Goal: Information Seeking & Learning: Learn about a topic

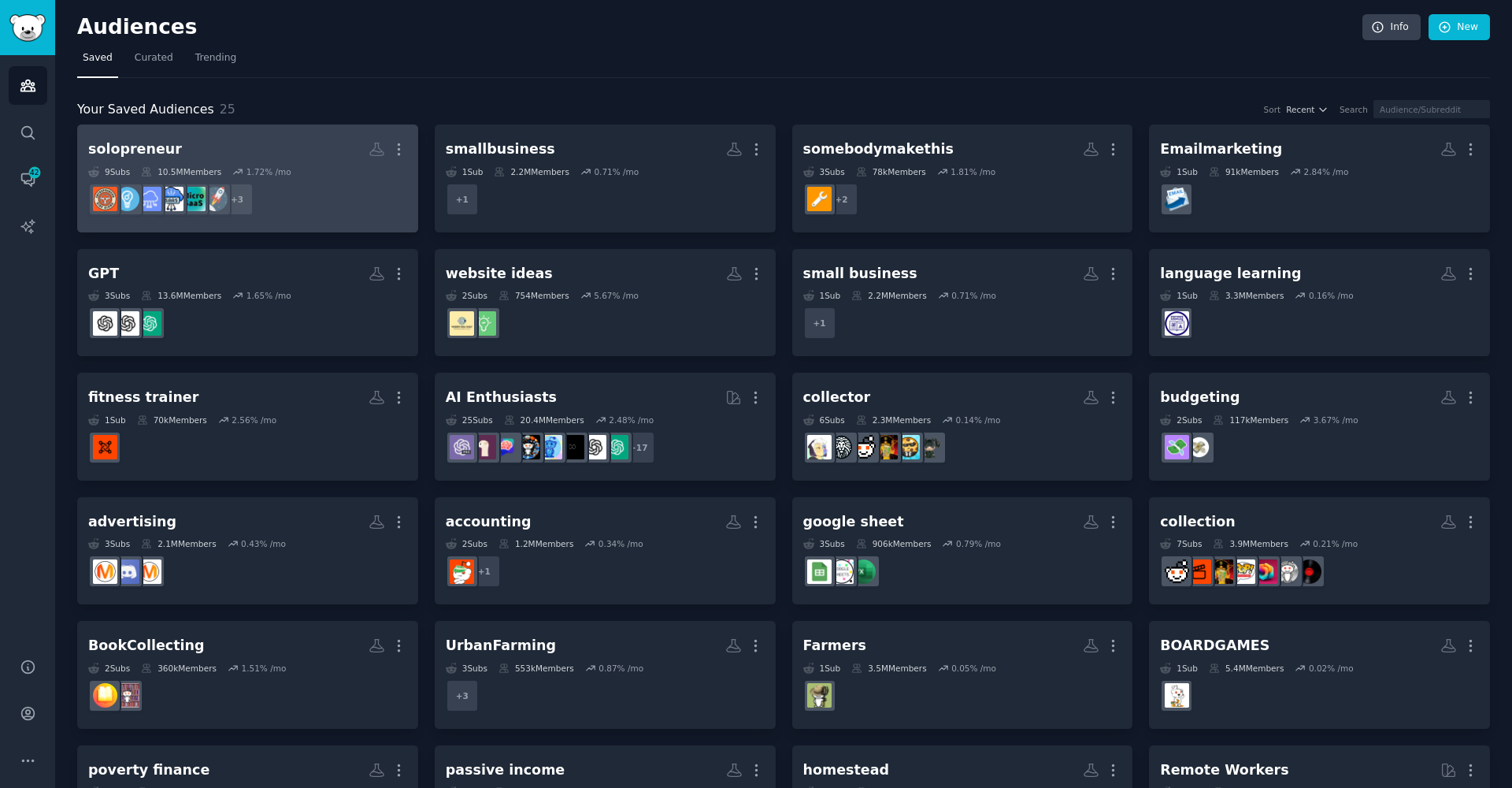
click at [289, 199] on dd "+ 3" at bounding box center [247, 199] width 319 height 44
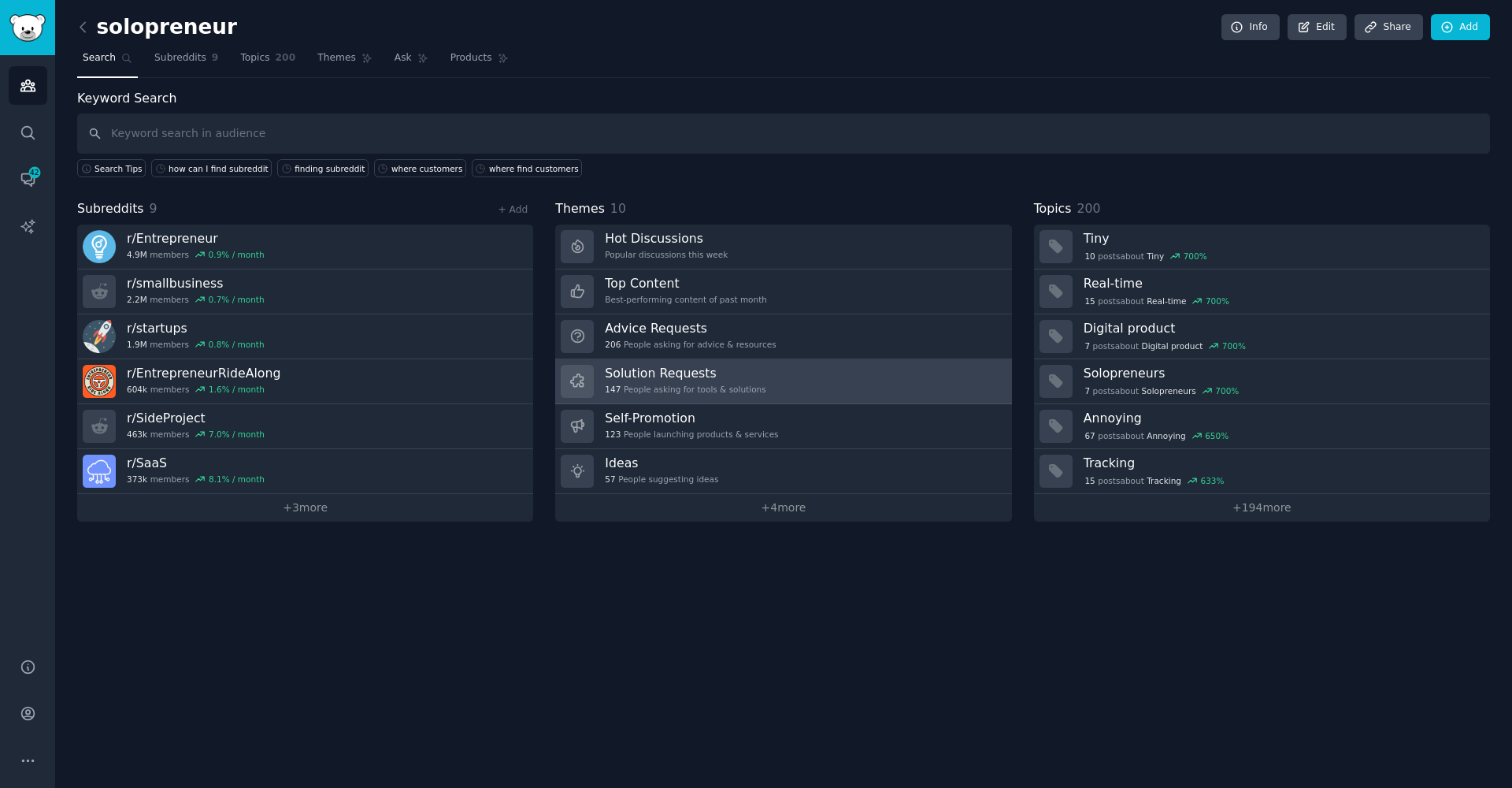
click at [889, 388] on link "Solution Requests 147 People asking for tools & solutions" at bounding box center [783, 382] width 456 height 44
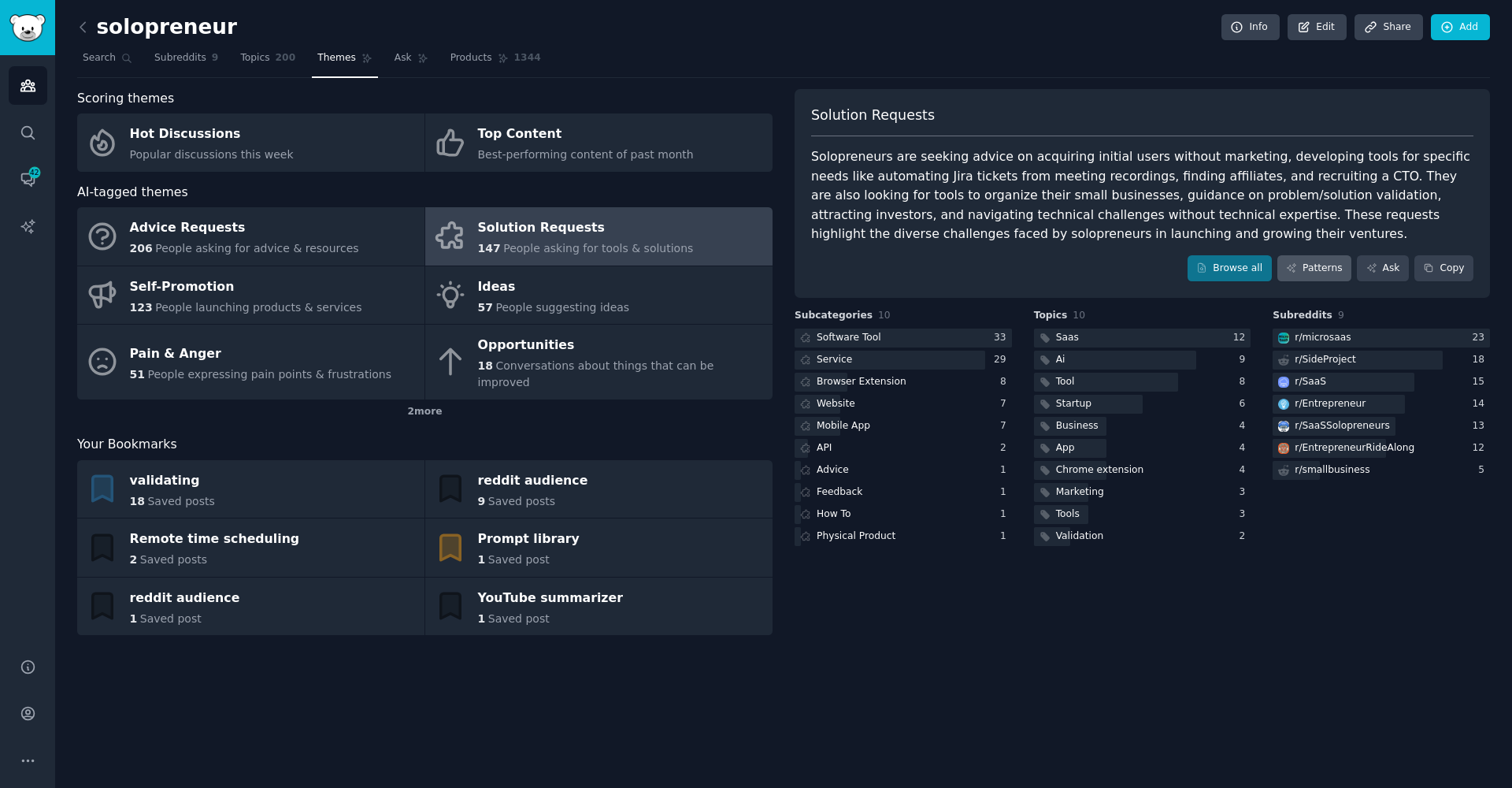
click at [1319, 264] on link "Patterns" at bounding box center [1314, 268] width 74 height 27
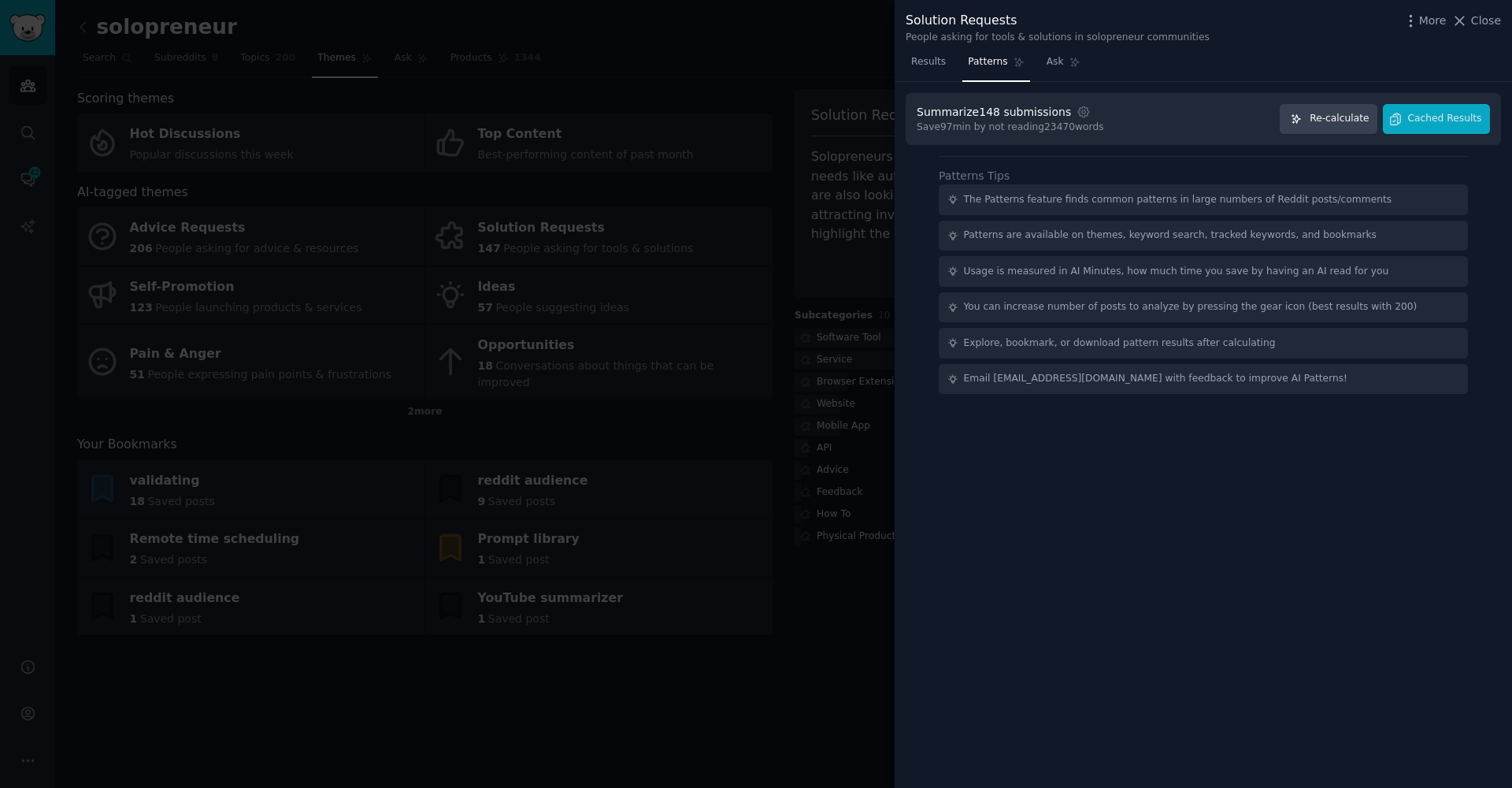
click at [1344, 121] on span "Re-calculate" at bounding box center [1339, 119] width 59 height 15
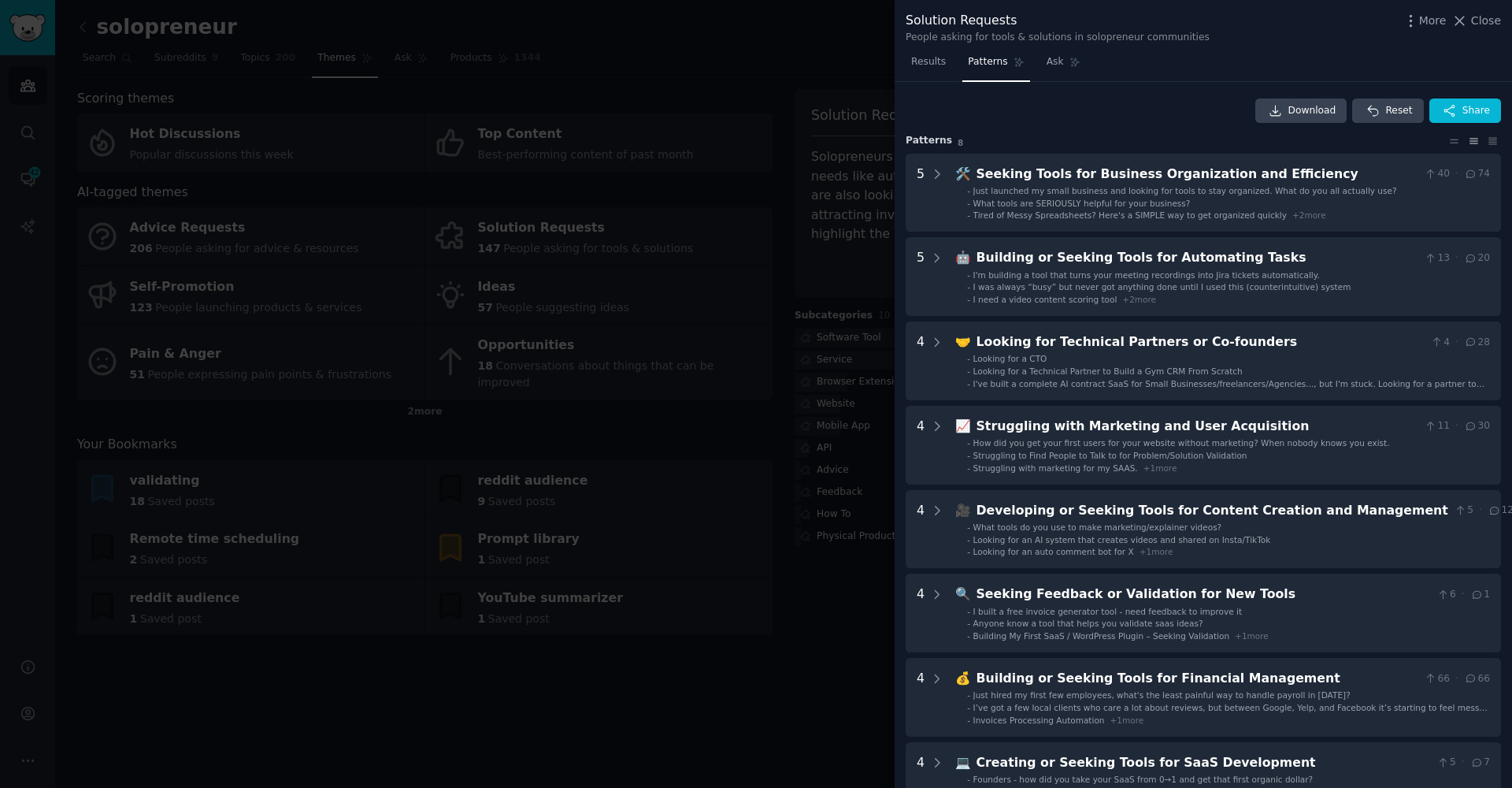
click at [381, 680] on div at bounding box center [756, 394] width 1512 height 788
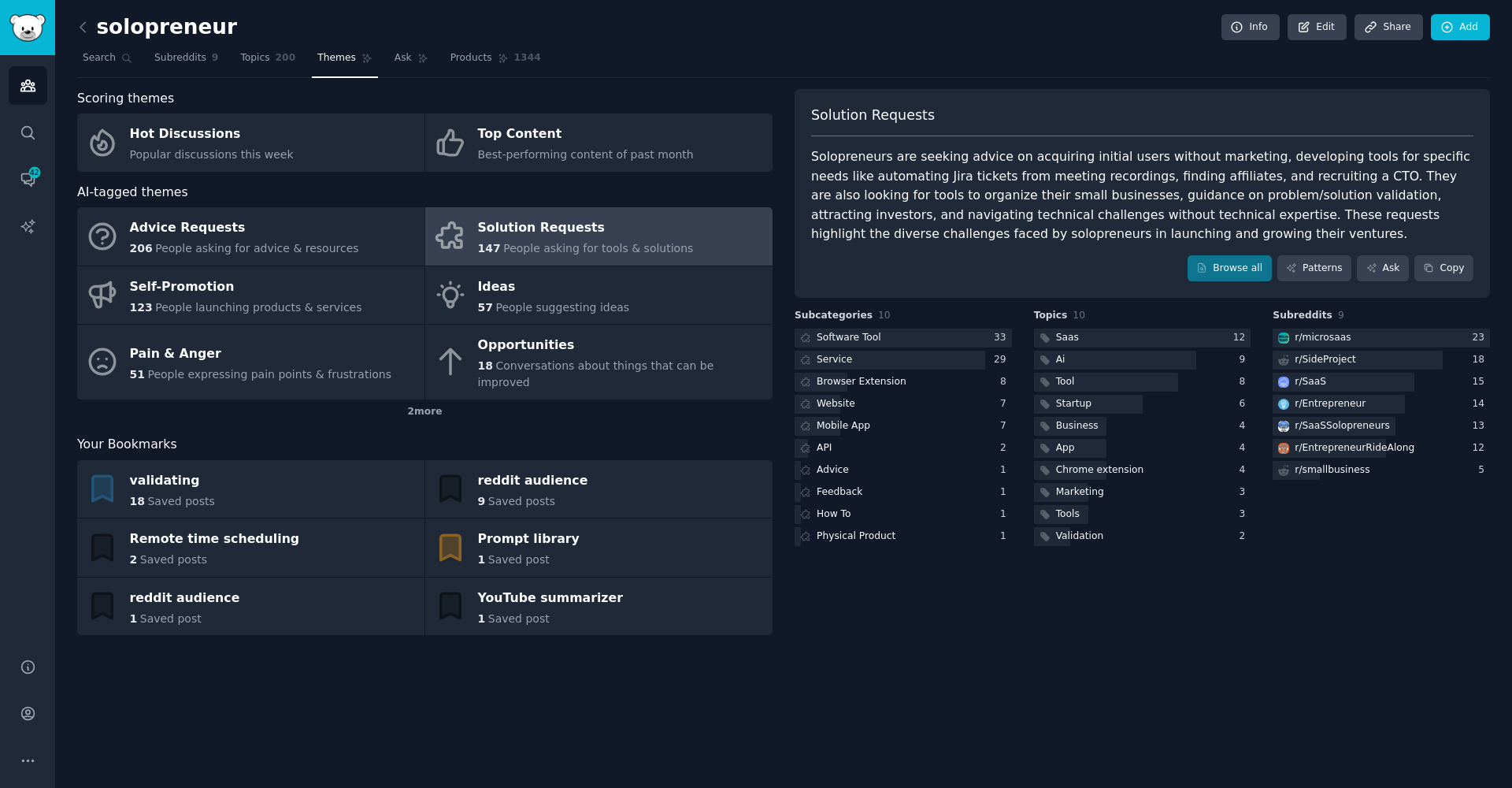
click at [67, 20] on div "solopreneur Info Edit Share Add Search Subreddits 9 Topics 200 Themes Ask Produ…" at bounding box center [783, 394] width 1457 height 788
click at [72, 24] on div "solopreneur Info Edit Share Add Search Subreddits 9 Topics 200 Themes Ask Produ…" at bounding box center [783, 394] width 1457 height 788
click at [85, 32] on icon at bounding box center [83, 27] width 5 height 9
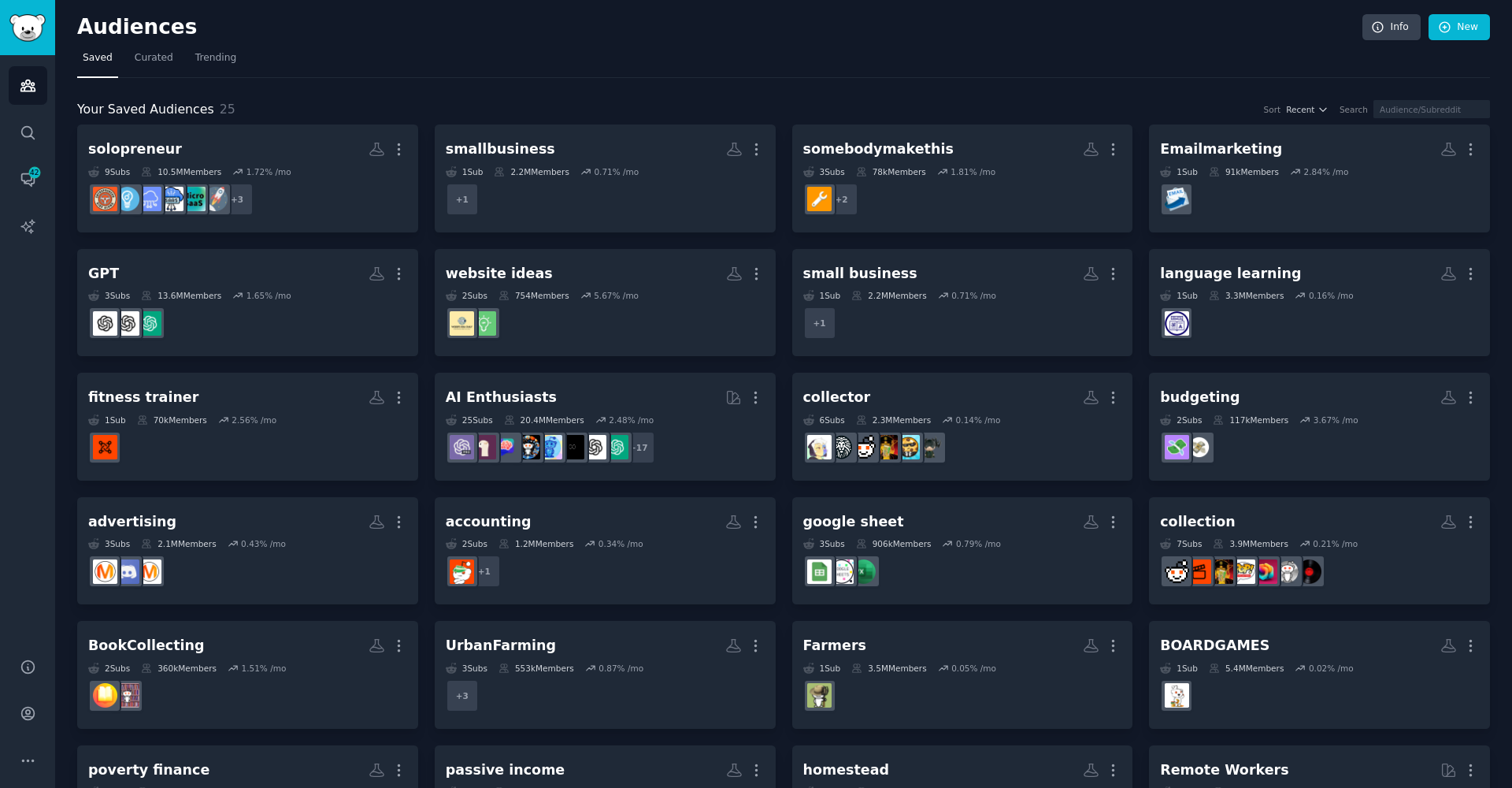
scroll to position [210, 0]
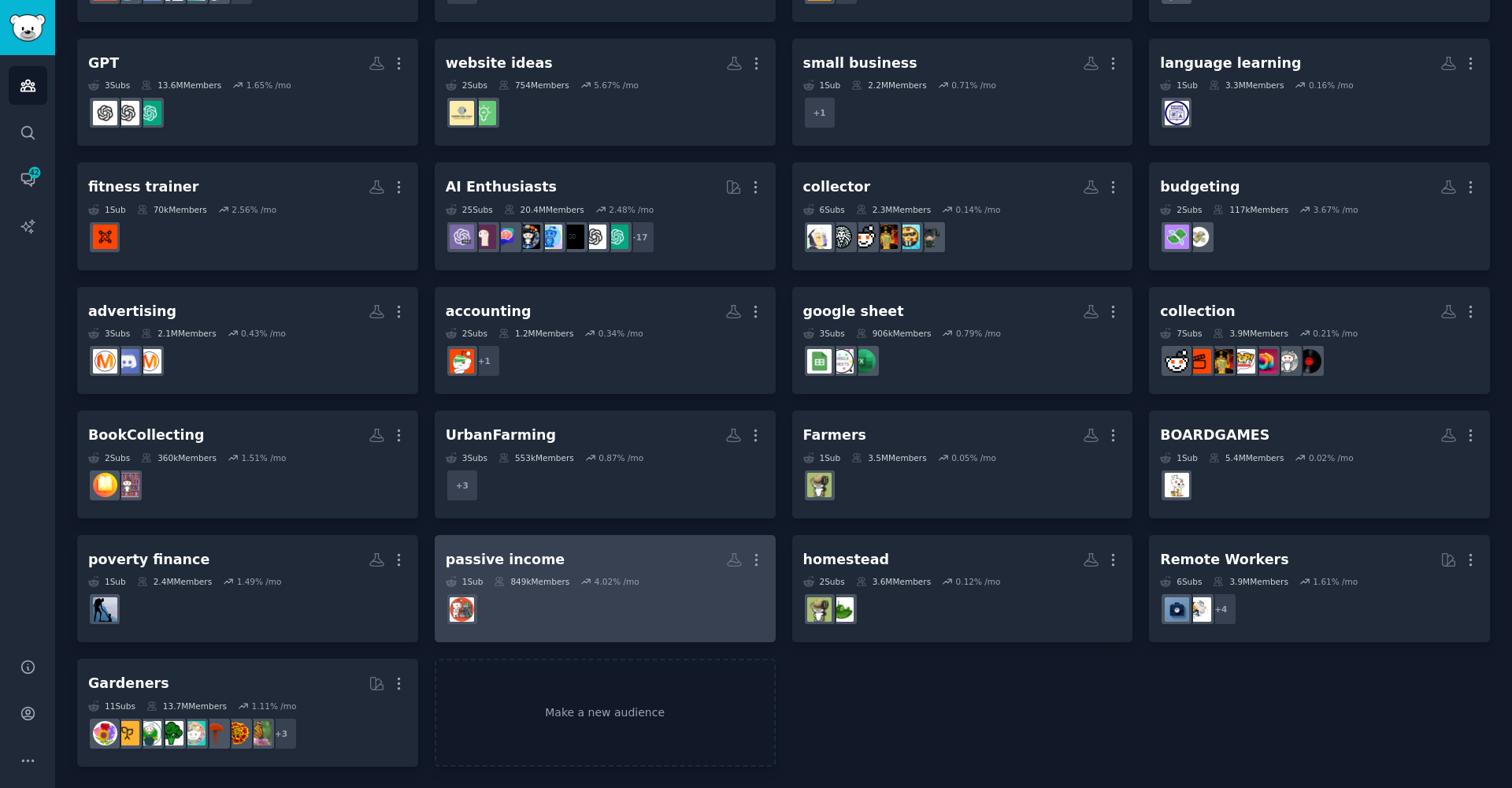
click at [583, 623] on dd at bounding box center [605, 609] width 319 height 44
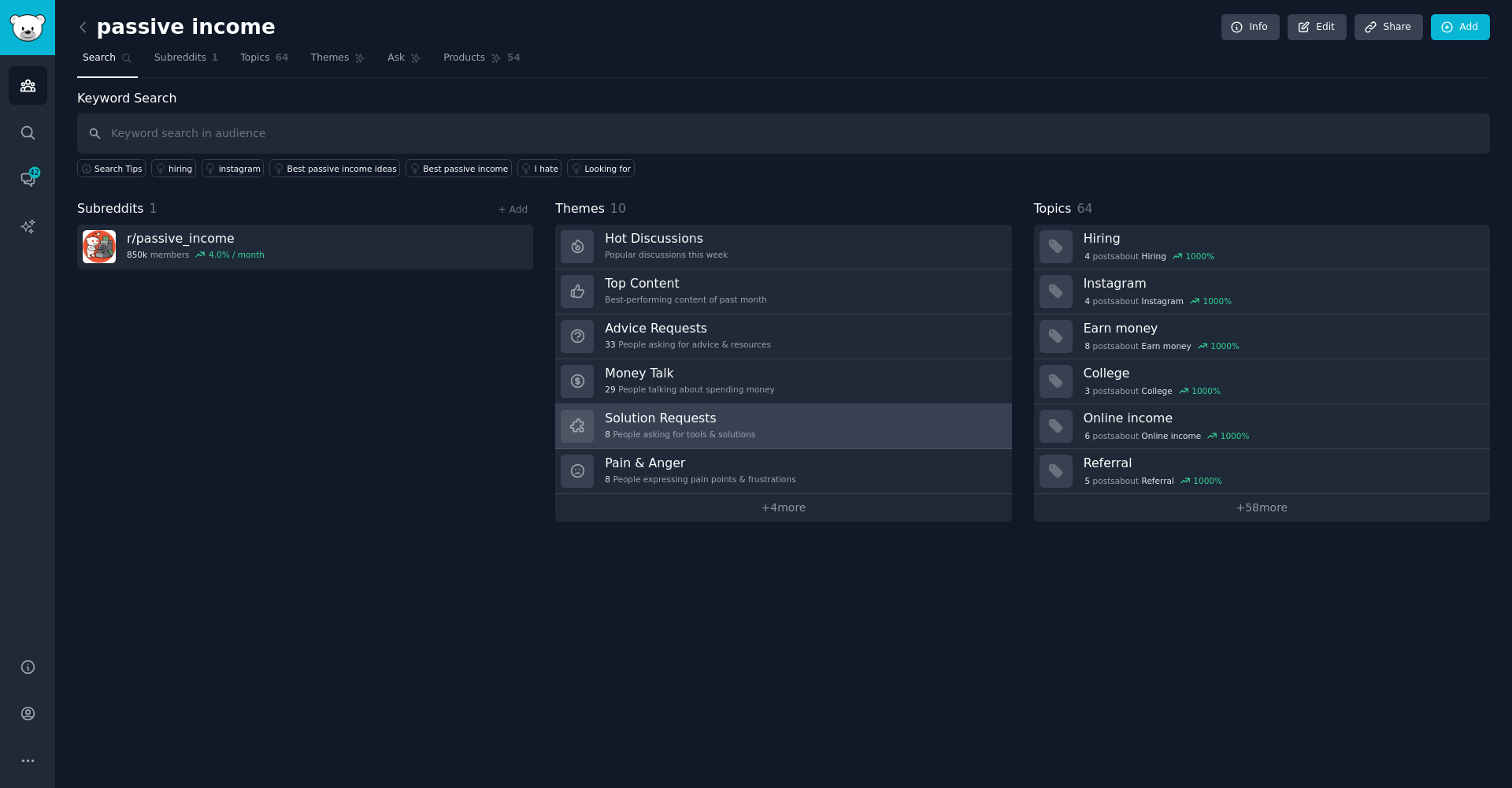
click at [718, 424] on h3 "Solution Requests" at bounding box center [680, 418] width 151 height 16
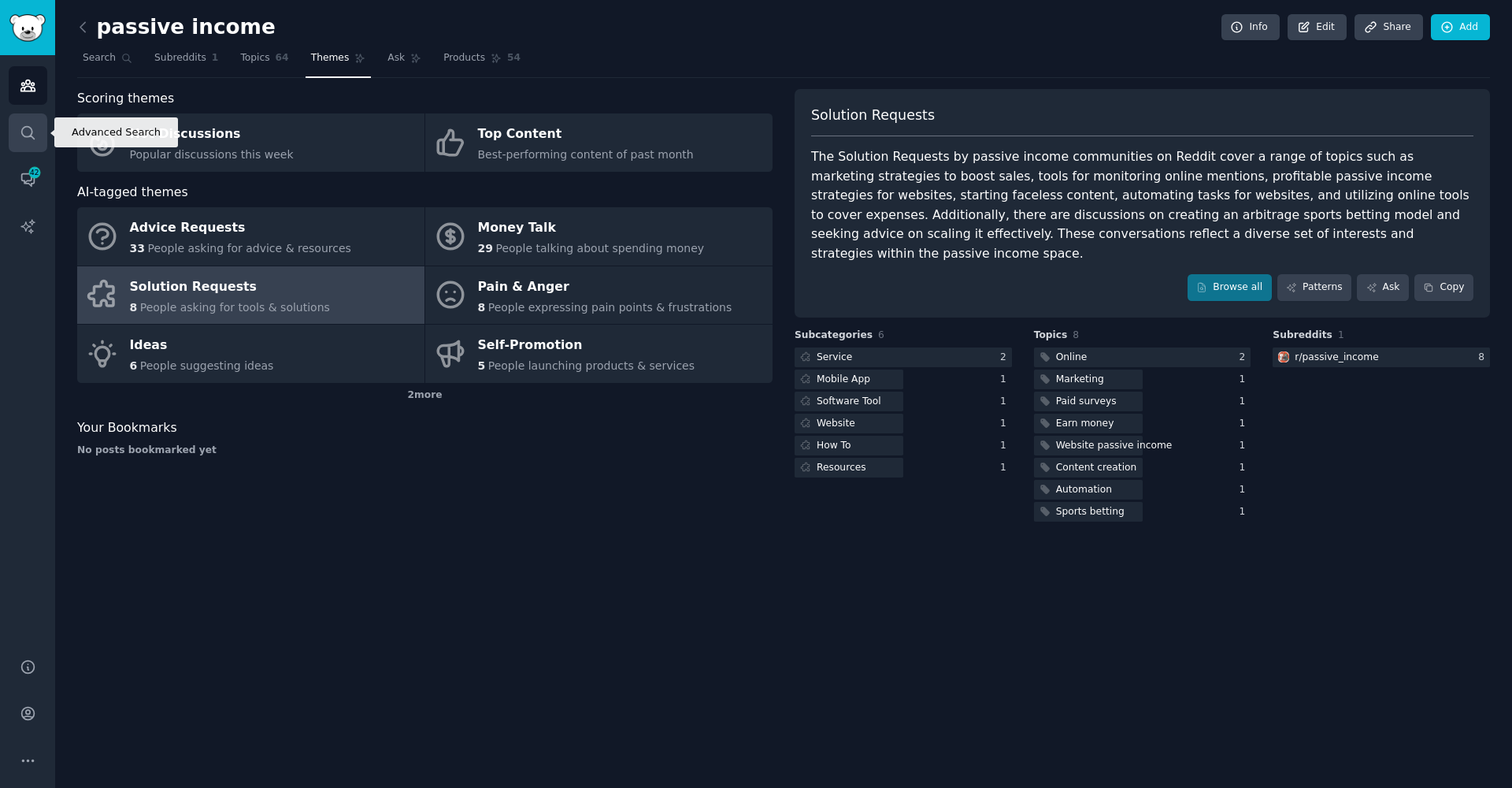
click at [21, 134] on icon "Sidebar" at bounding box center [27, 133] width 16 height 16
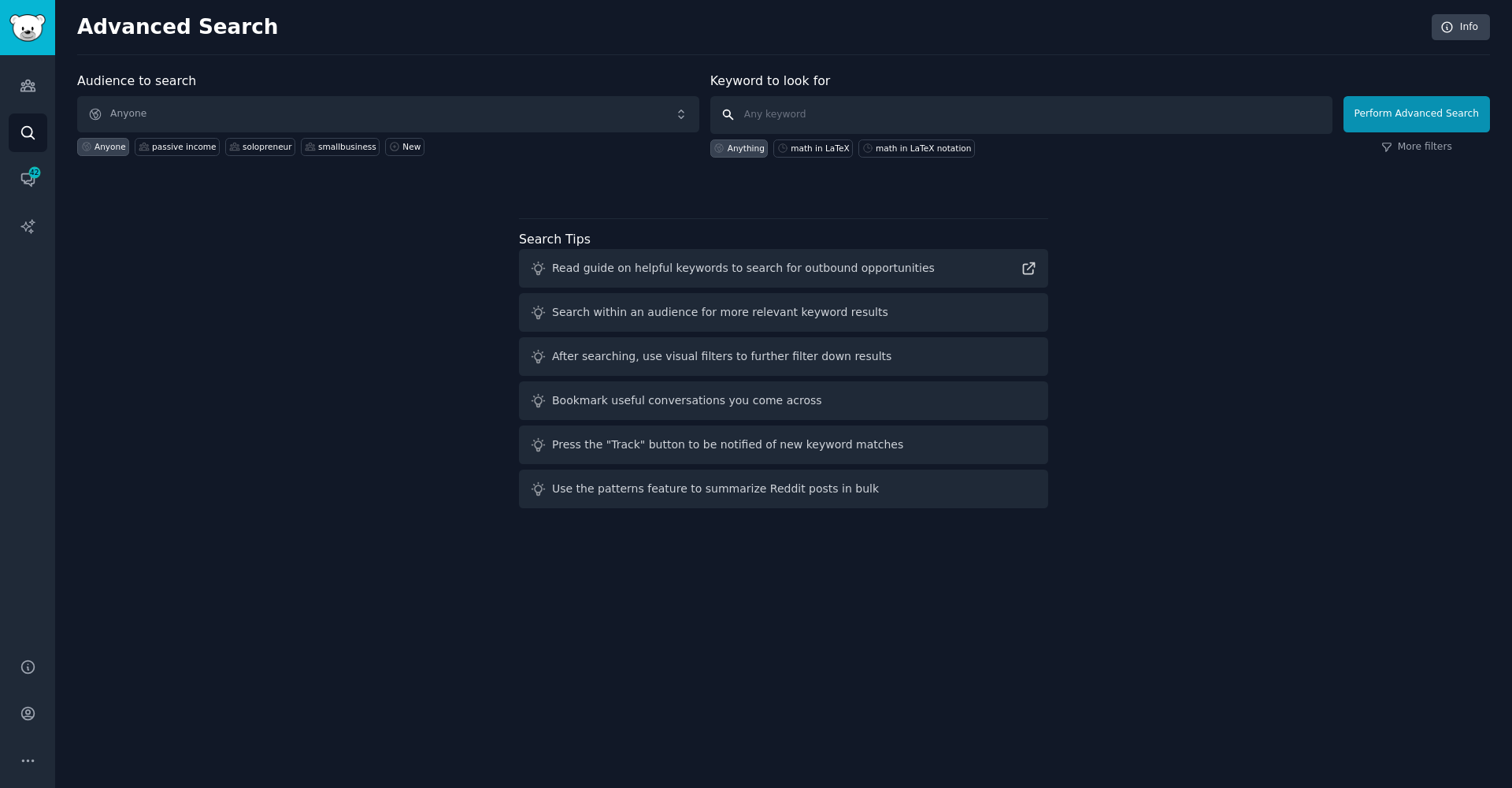
click at [1198, 115] on input "text" at bounding box center [1022, 115] width 623 height 38
paste input "tracking your stacks value"
type input "tracking your stacks value"
click at [1420, 114] on button "Perform Advanced Search" at bounding box center [1416, 114] width 146 height 36
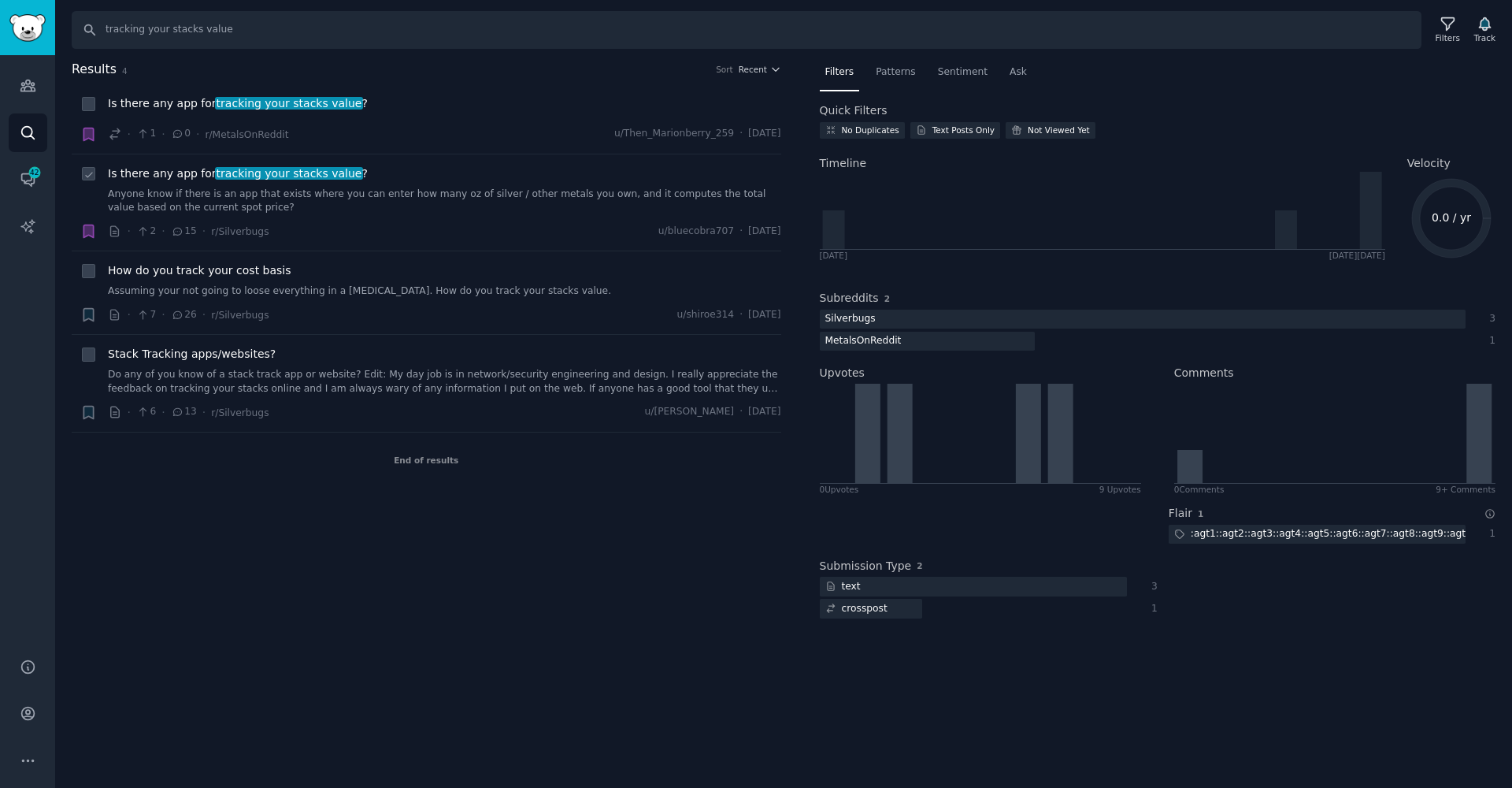
click at [513, 201] on link "Anyone know if there is an app that exists where you can enter how many oz of s…" at bounding box center [444, 201] width 673 height 27
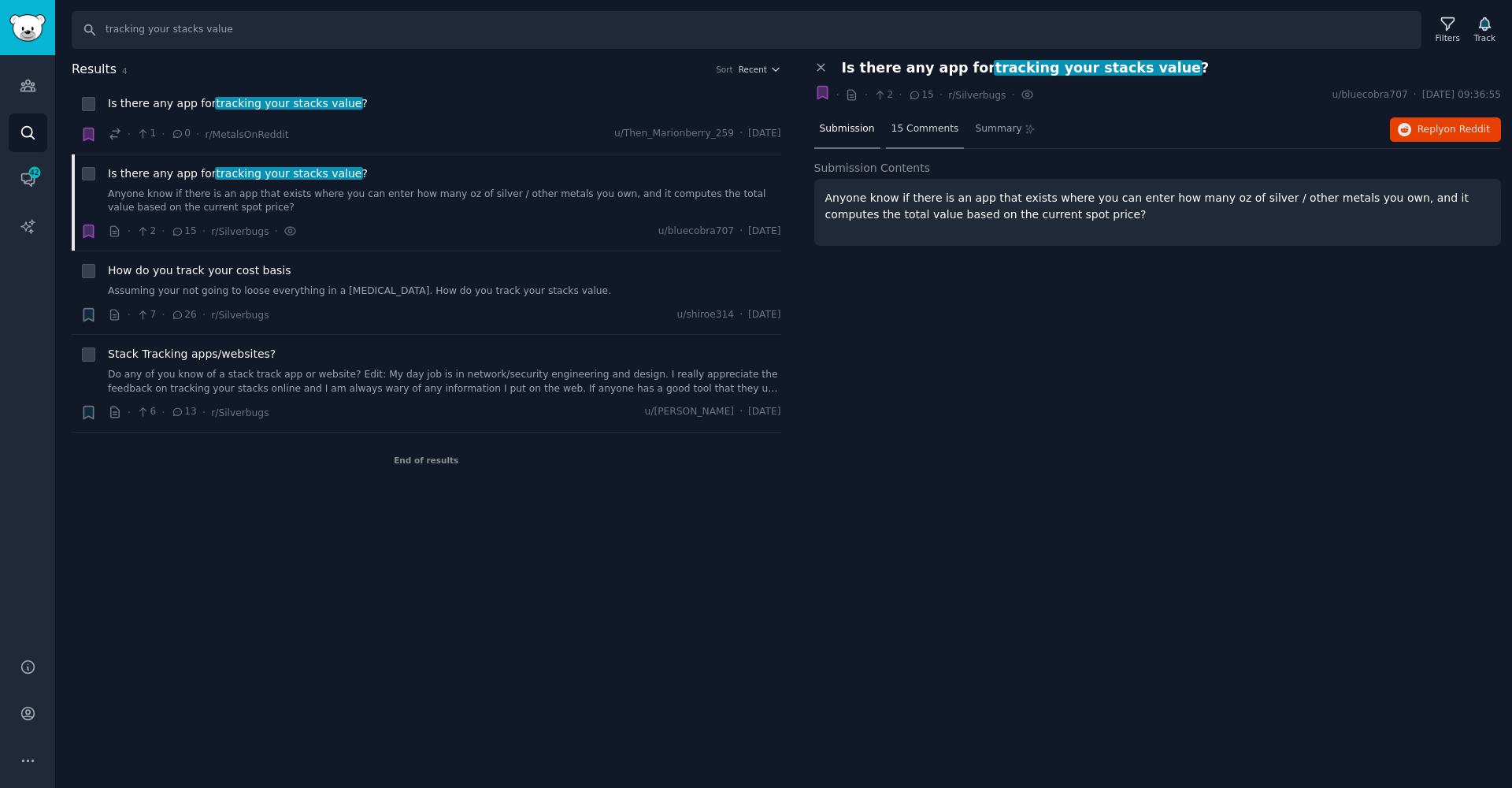
click at [917, 140] on div "15 Comments" at bounding box center [925, 130] width 79 height 38
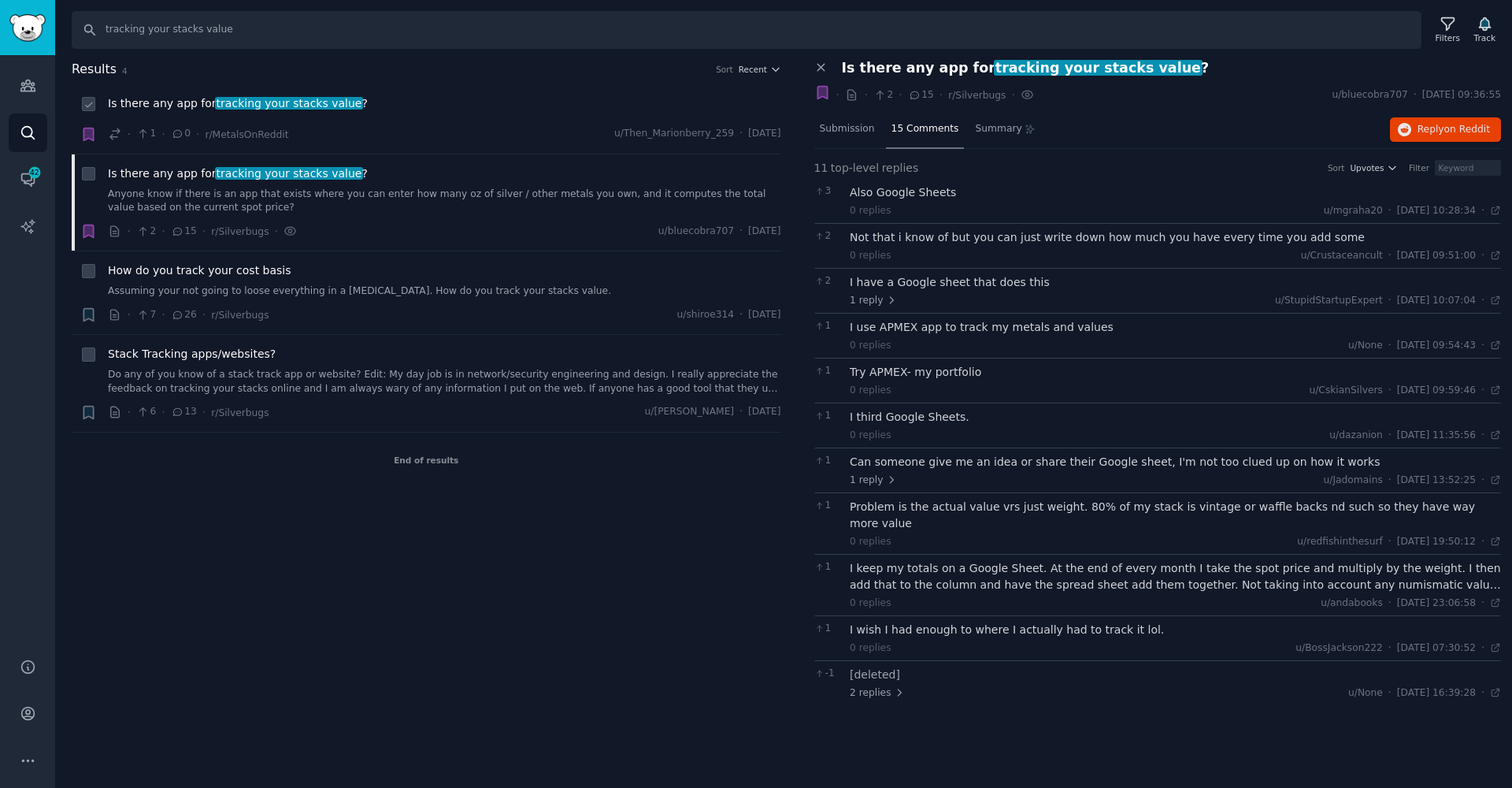
click at [403, 129] on div "· 1 · 0 · r/MetalsOnReddit u/Then_Marionberry_259 · [DATE]" at bounding box center [444, 133] width 673 height 16
click at [203, 269] on span "How do you track your cost basis" at bounding box center [199, 270] width 184 height 16
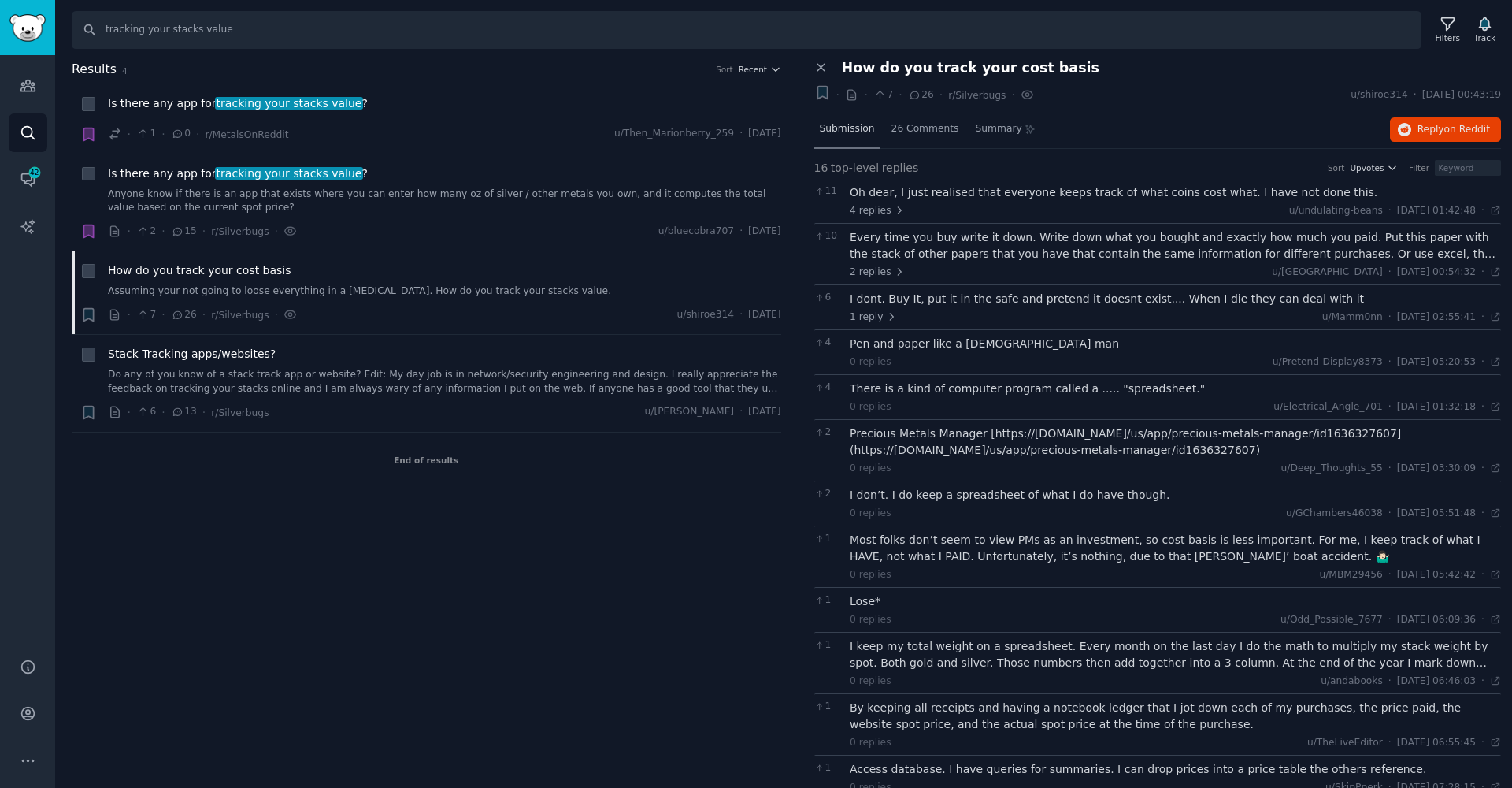
click at [830, 129] on span "Submission" at bounding box center [848, 129] width 55 height 15
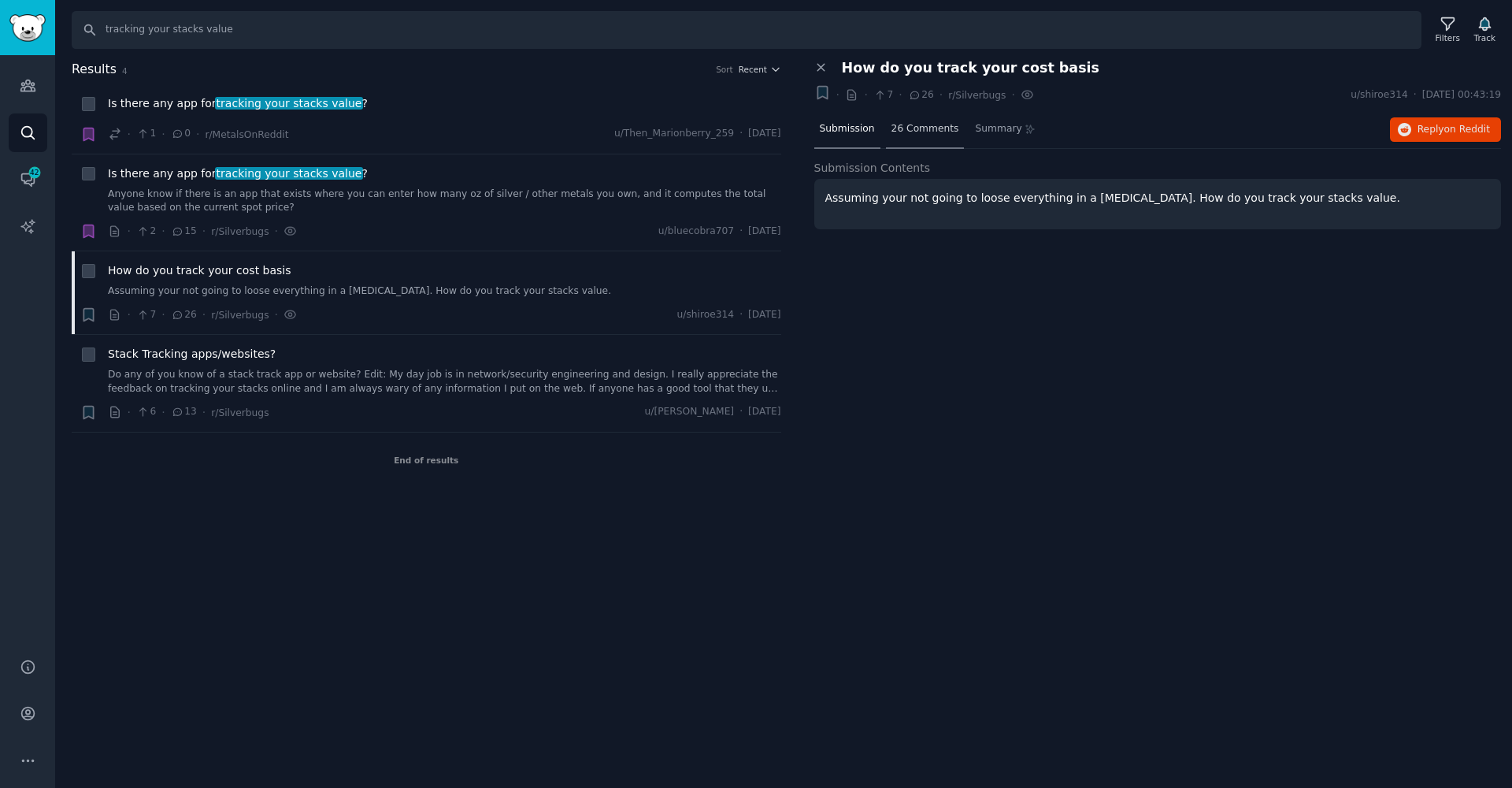
click at [923, 131] on span "26 Comments" at bounding box center [924, 129] width 68 height 15
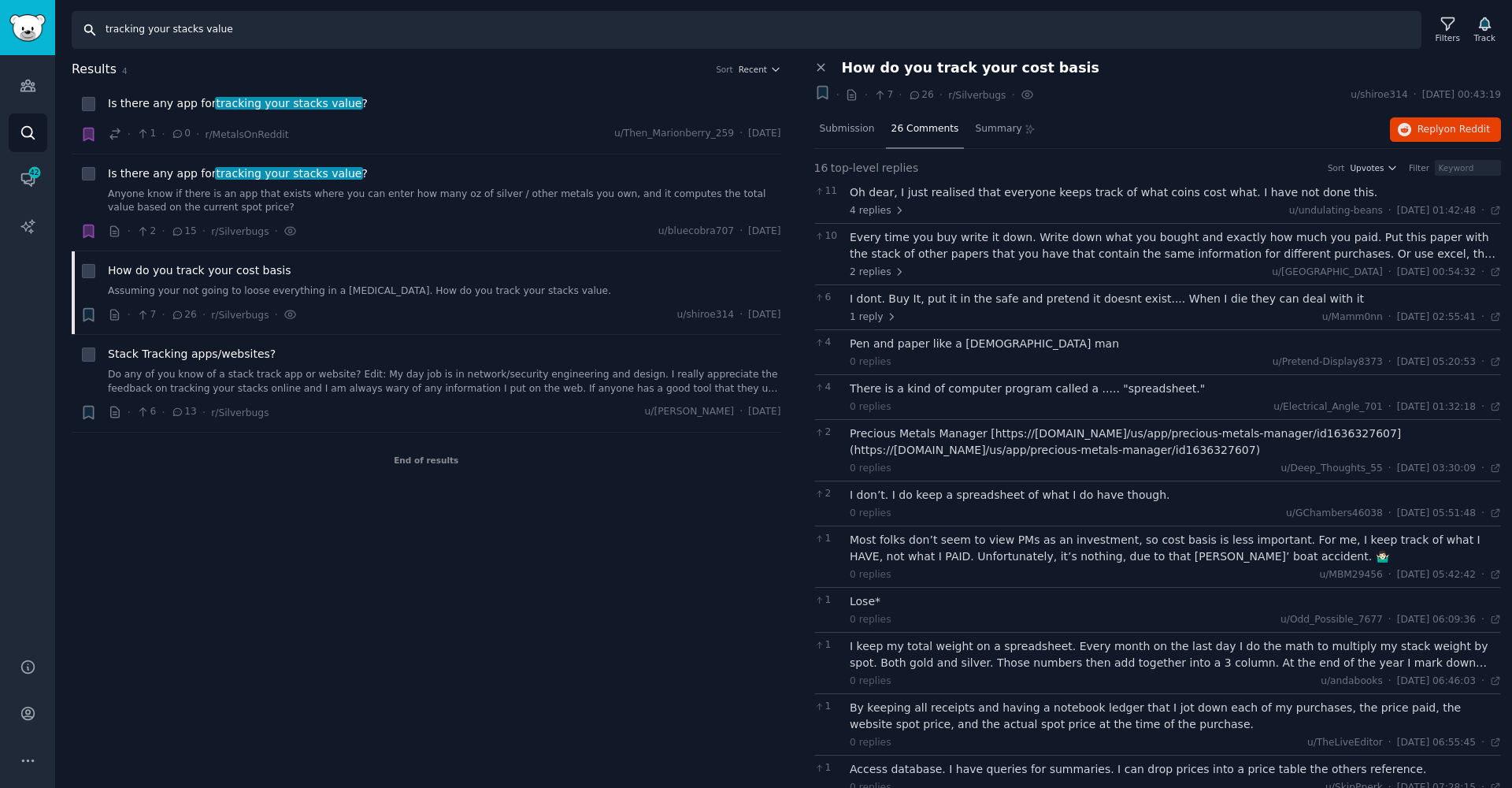
click at [201, 24] on input "tracking your stacks value" at bounding box center [747, 30] width 1350 height 38
click at [242, 25] on input "tracking your stacks value" at bounding box center [747, 30] width 1350 height 38
click at [149, 35] on input "tracking your stacks value" at bounding box center [747, 30] width 1350 height 38
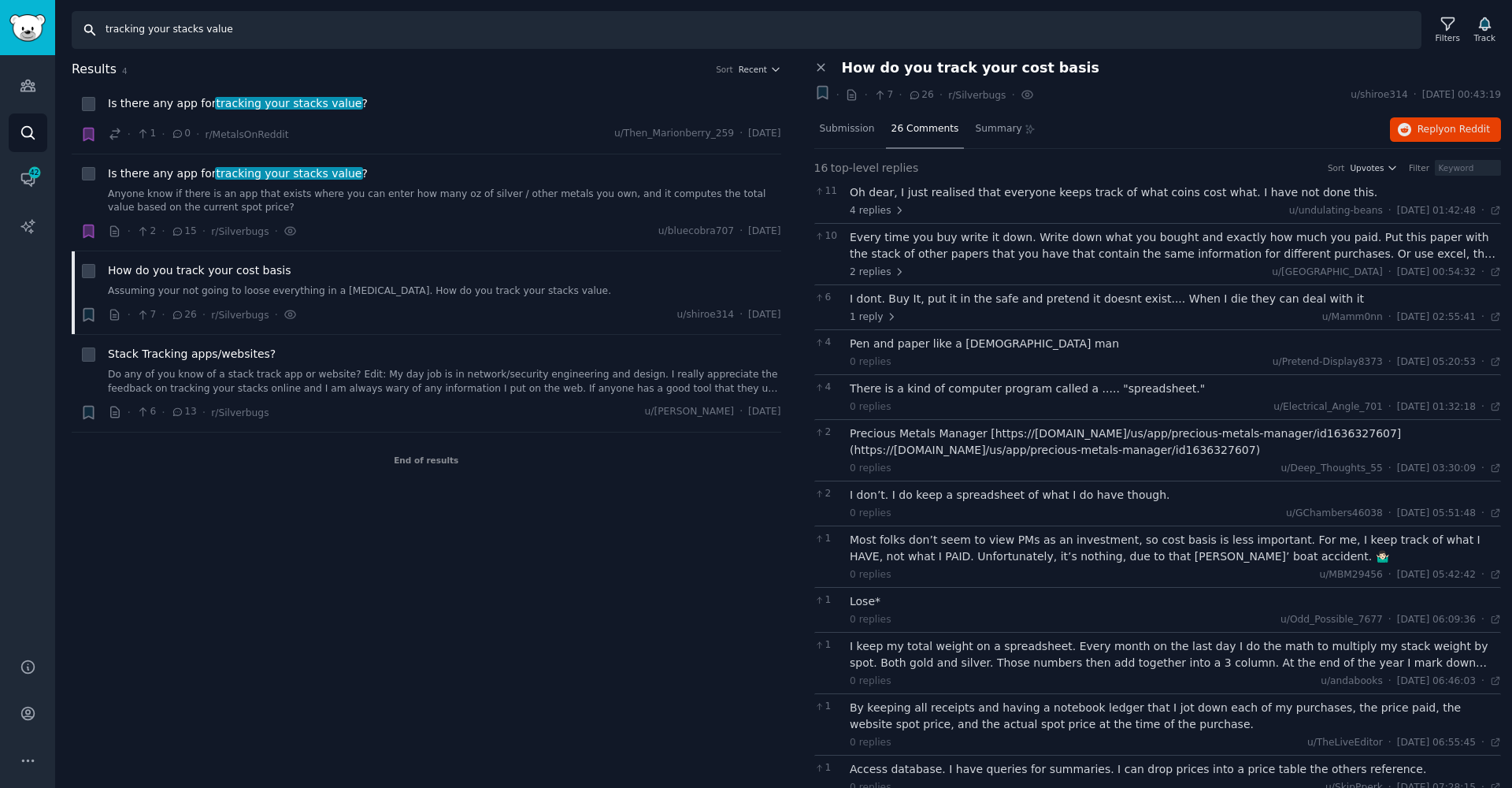
click at [149, 35] on input "tracking your stacks value" at bounding box center [747, 30] width 1350 height 38
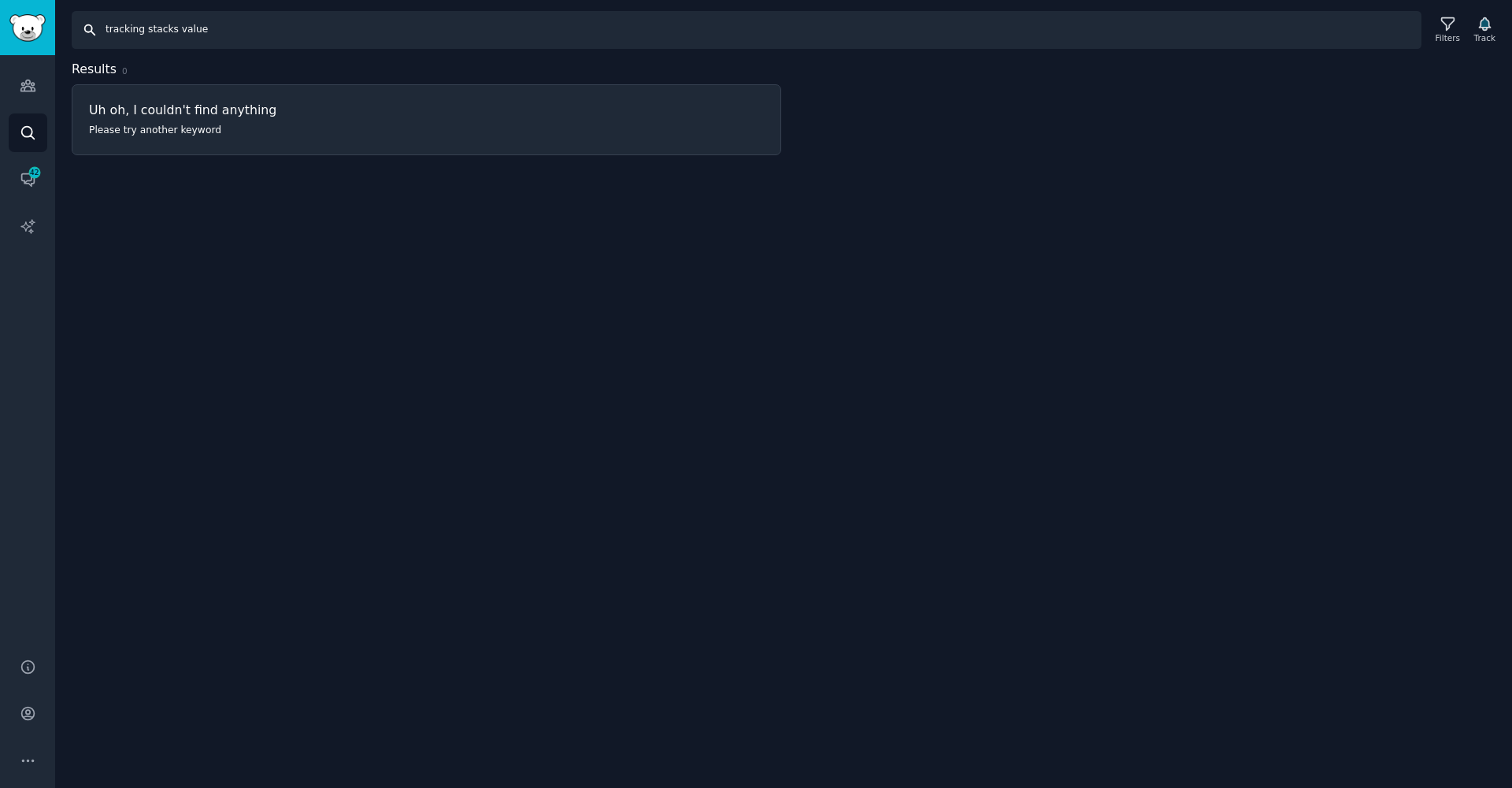
click at [157, 29] on input "tracking stacks value" at bounding box center [747, 30] width 1350 height 38
click at [202, 33] on input "tracking stacks value" at bounding box center [747, 30] width 1350 height 38
click at [194, 31] on input "tracking metals vlaue" at bounding box center [747, 30] width 1350 height 38
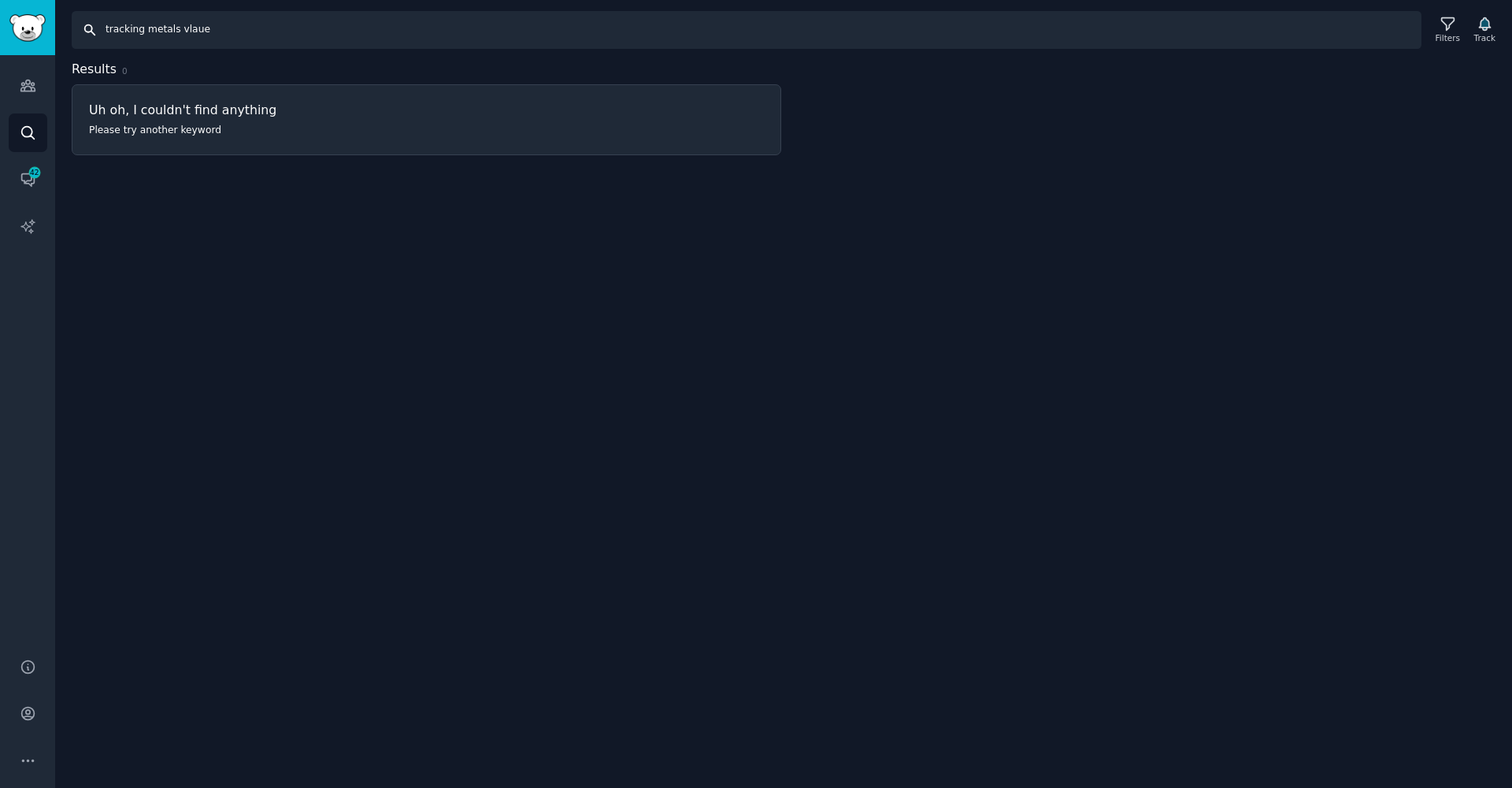
click at [194, 31] on input "tracking metals vlaue" at bounding box center [747, 30] width 1350 height 38
click at [194, 30] on input "tracking metals vlaue" at bounding box center [747, 30] width 1350 height 38
click at [150, 23] on input "tracking metals value" at bounding box center [747, 30] width 1350 height 38
click at [154, 27] on input "tracking metals value" at bounding box center [747, 30] width 1350 height 38
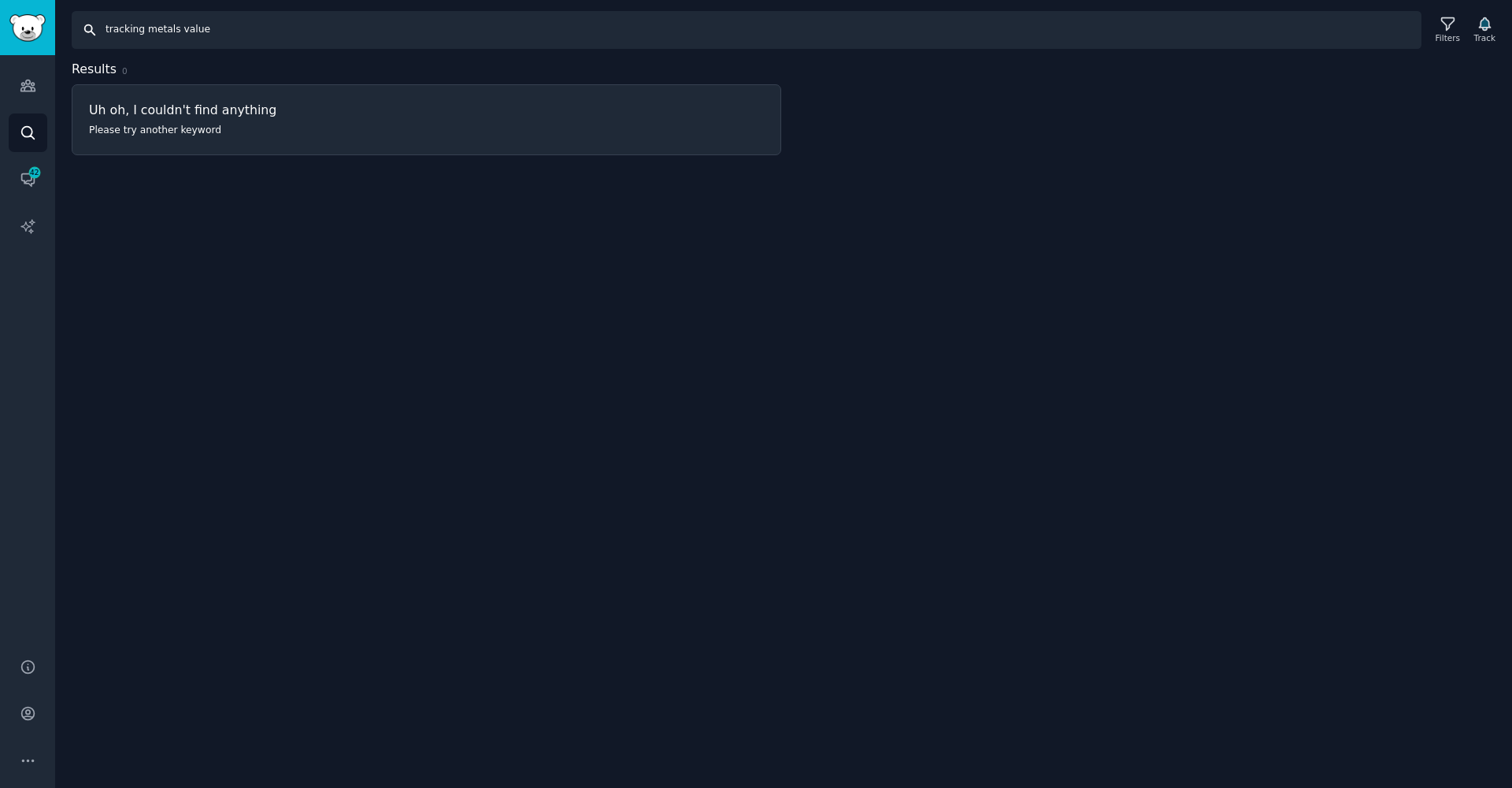
click at [154, 27] on input "tracking metals value" at bounding box center [747, 30] width 1350 height 38
type input "tracking stacks value"
click at [38, 91] on link "Audiences" at bounding box center [27, 85] width 38 height 39
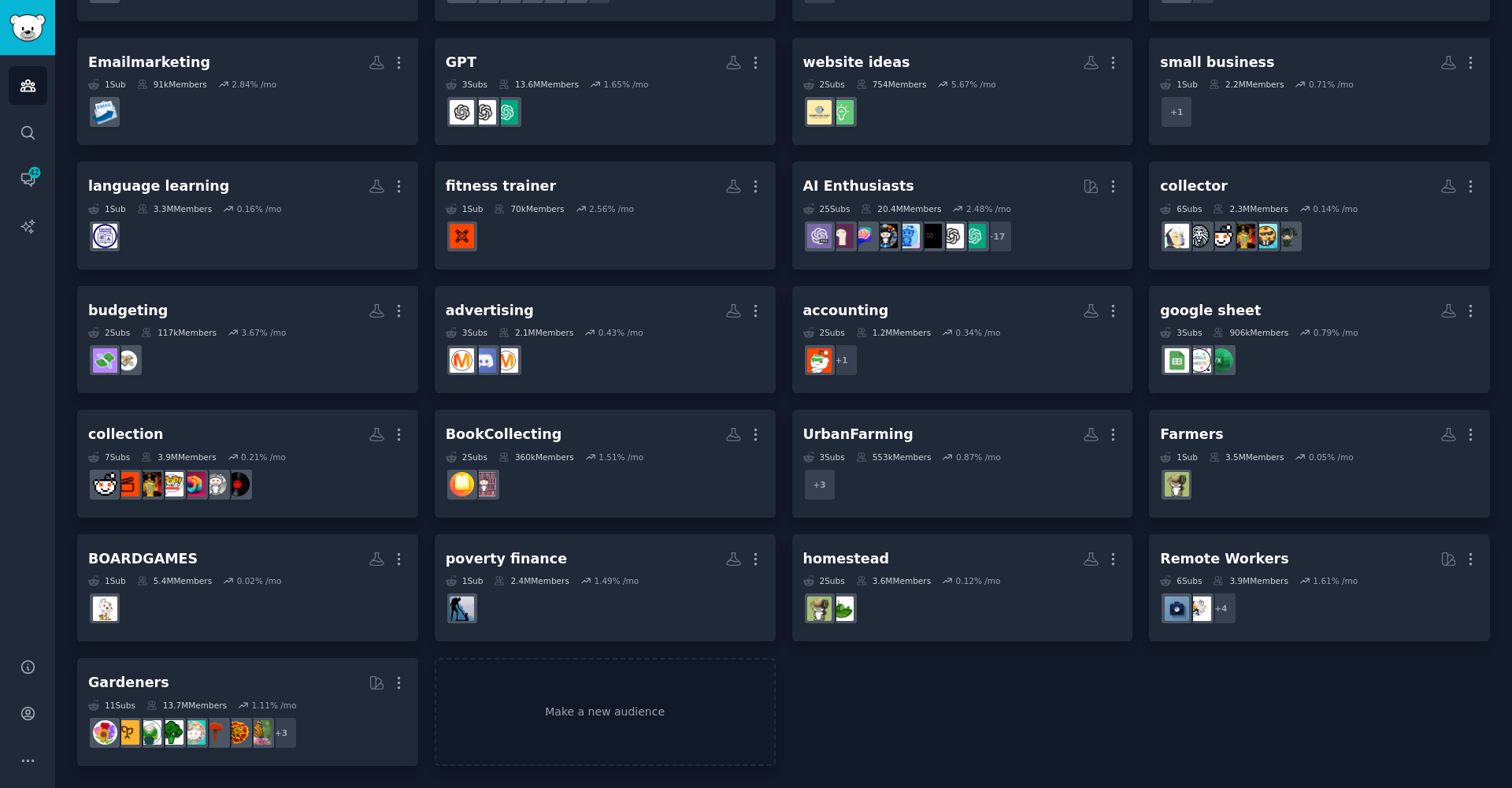
scroll to position [210, 0]
click at [576, 702] on link "Make a new audience" at bounding box center [605, 713] width 341 height 108
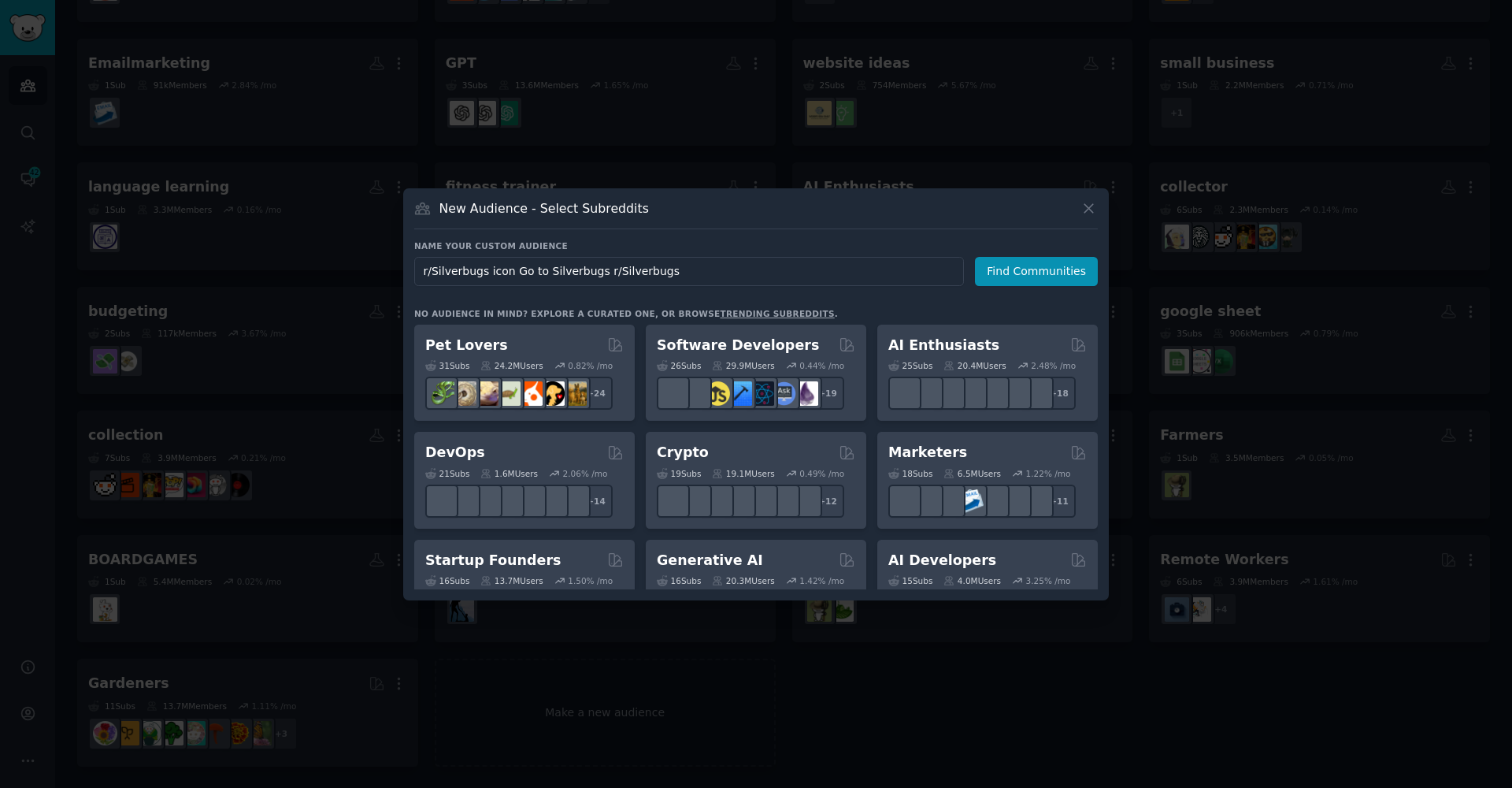
drag, startPoint x: 693, startPoint y: 266, endPoint x: 511, endPoint y: 264, distance: 182.0
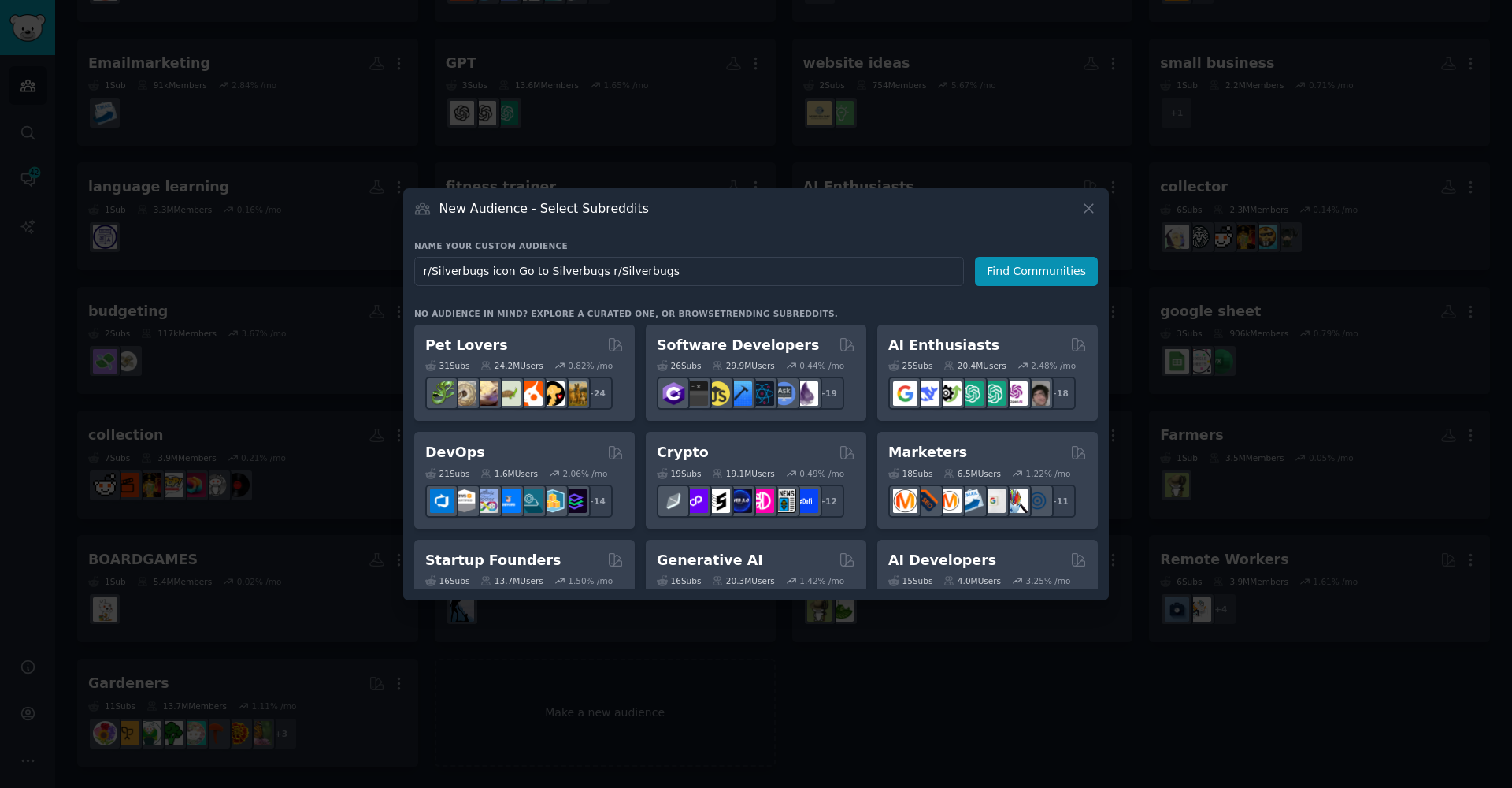
click at [511, 264] on input "r/Silverbugs icon Go to Silverbugs r/Silverbugs" at bounding box center [688, 271] width 550 height 29
type input "r/Silverbugs"
click at [1039, 271] on button "Find Communities" at bounding box center [1037, 271] width 123 height 29
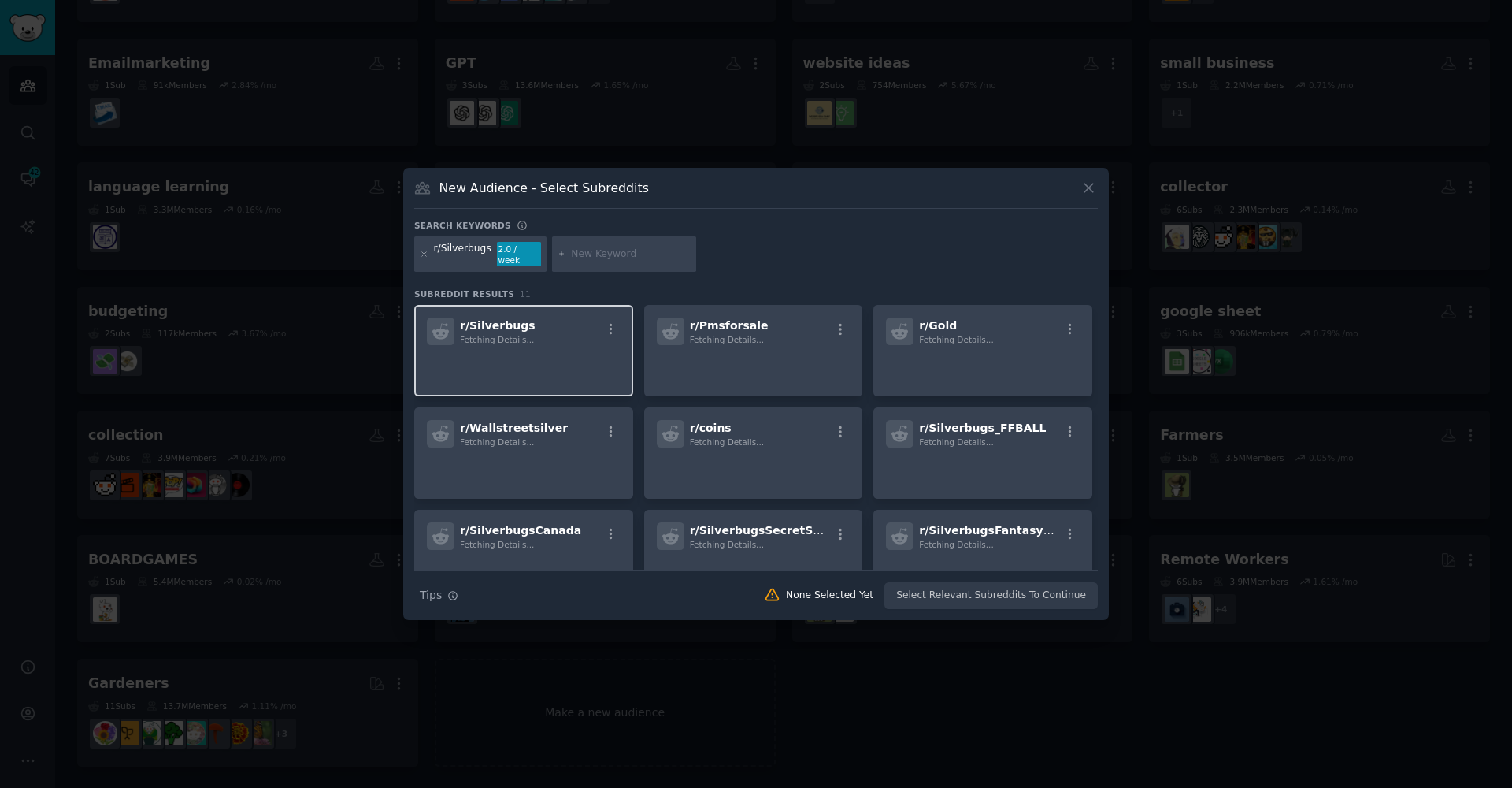
click at [544, 374] on p at bounding box center [523, 367] width 194 height 33
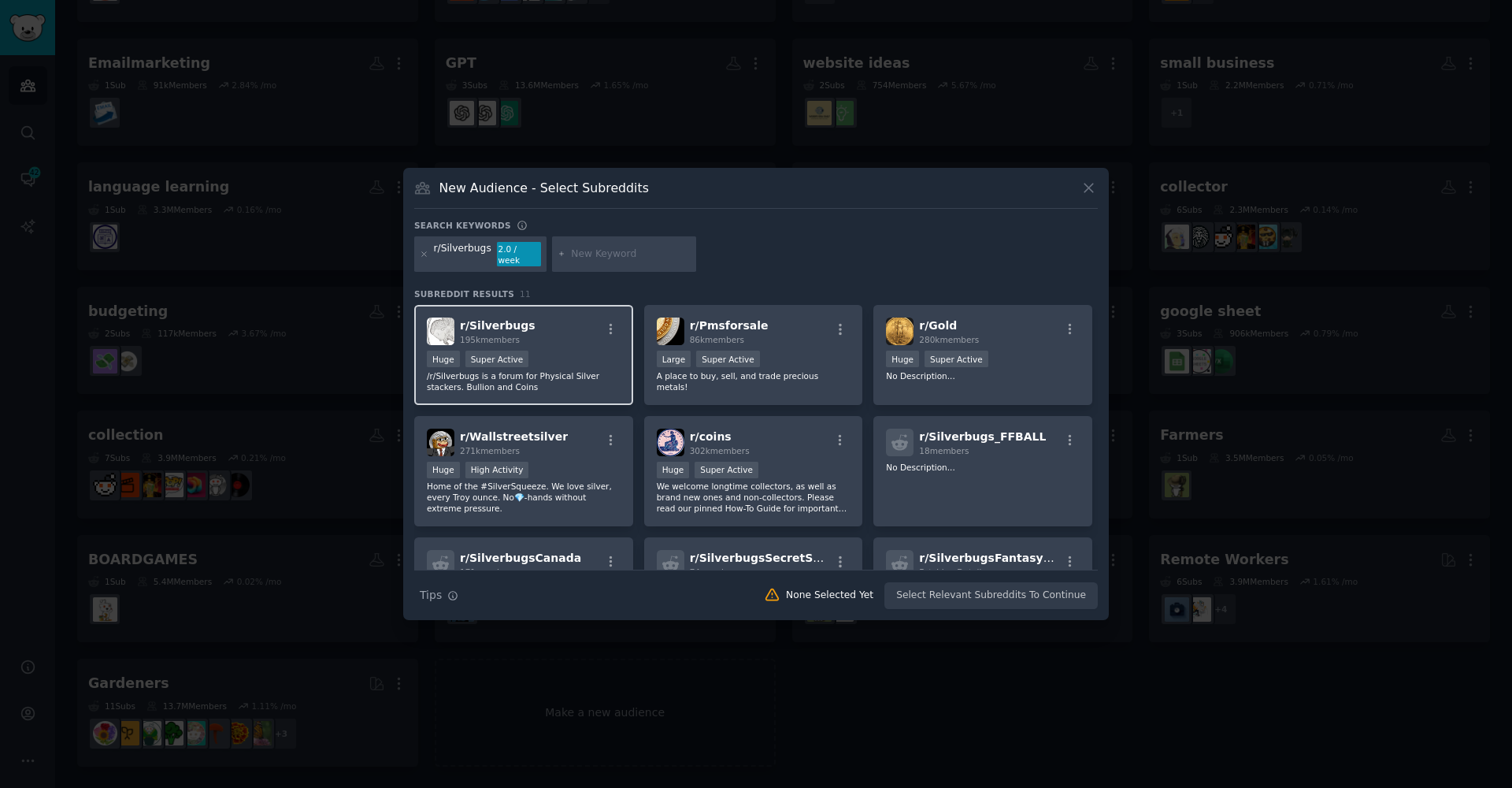
click at [584, 364] on div "Huge Super Active" at bounding box center [523, 360] width 194 height 20
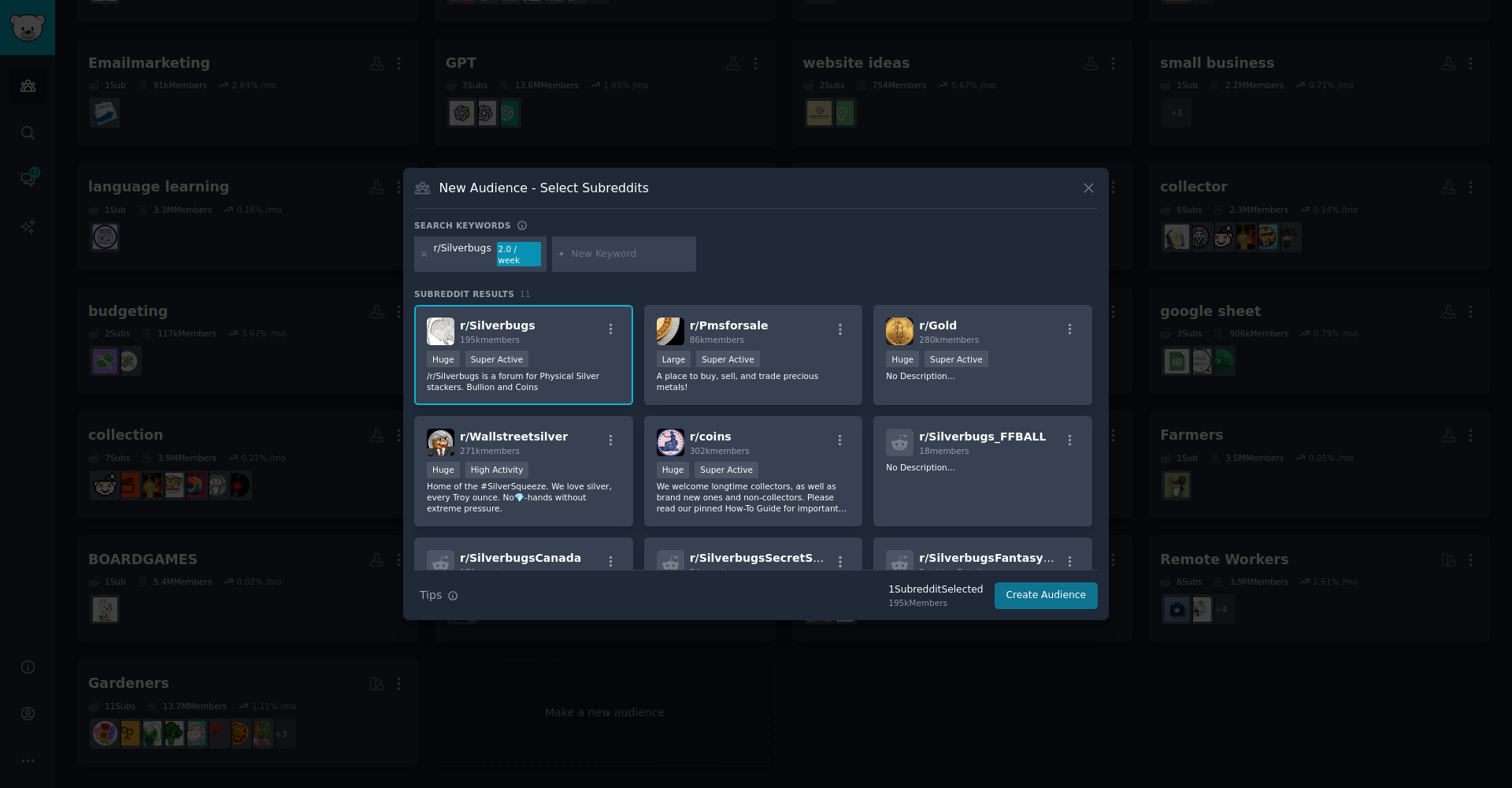
click at [1036, 595] on button "Create Audience" at bounding box center [1047, 595] width 104 height 27
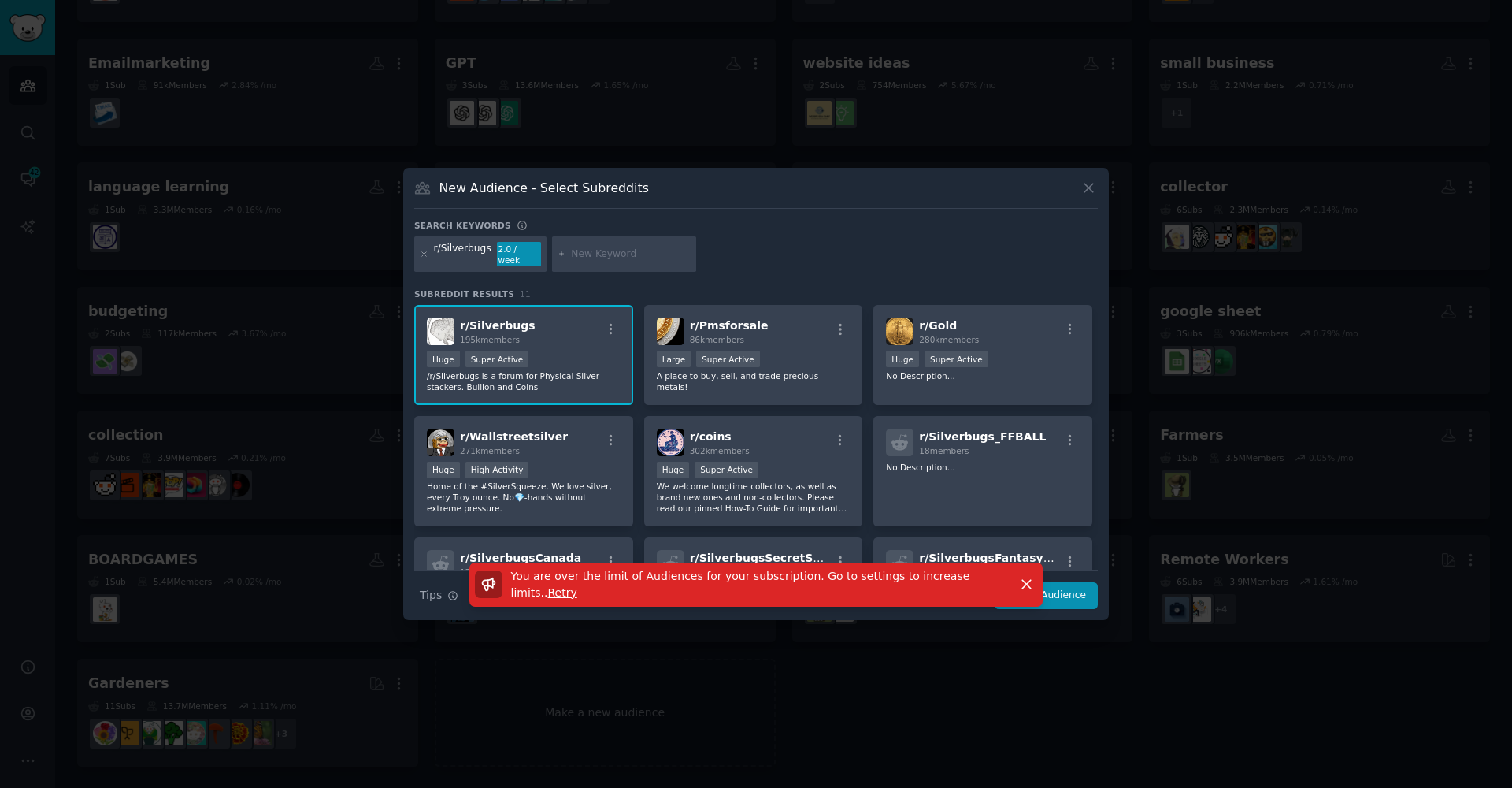
click at [1095, 196] on icon at bounding box center [1089, 187] width 16 height 16
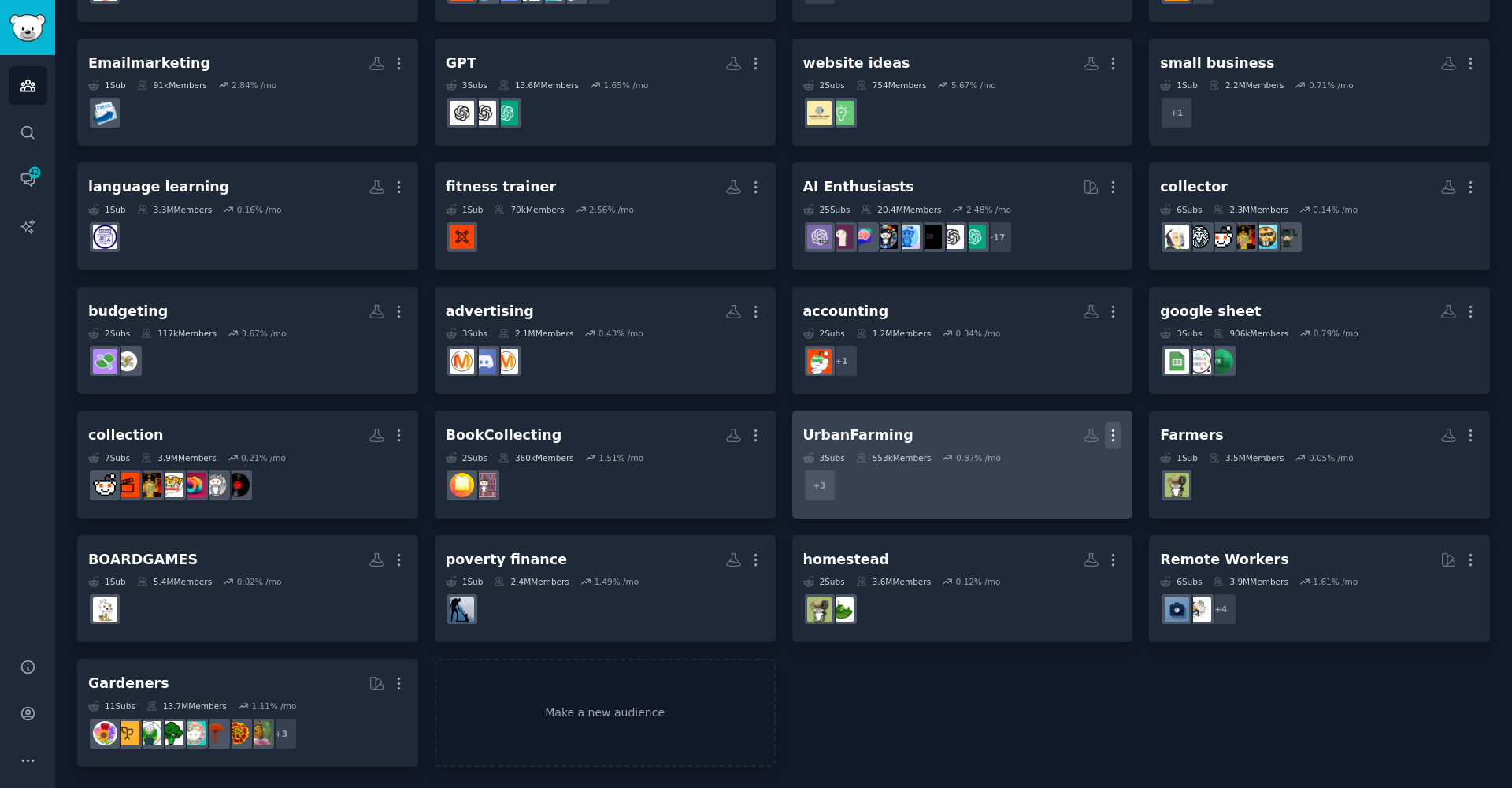
click at [1113, 434] on icon "button" at bounding box center [1113, 435] width 2 height 11
click at [1052, 470] on p "Delete" at bounding box center [1070, 468] width 36 height 16
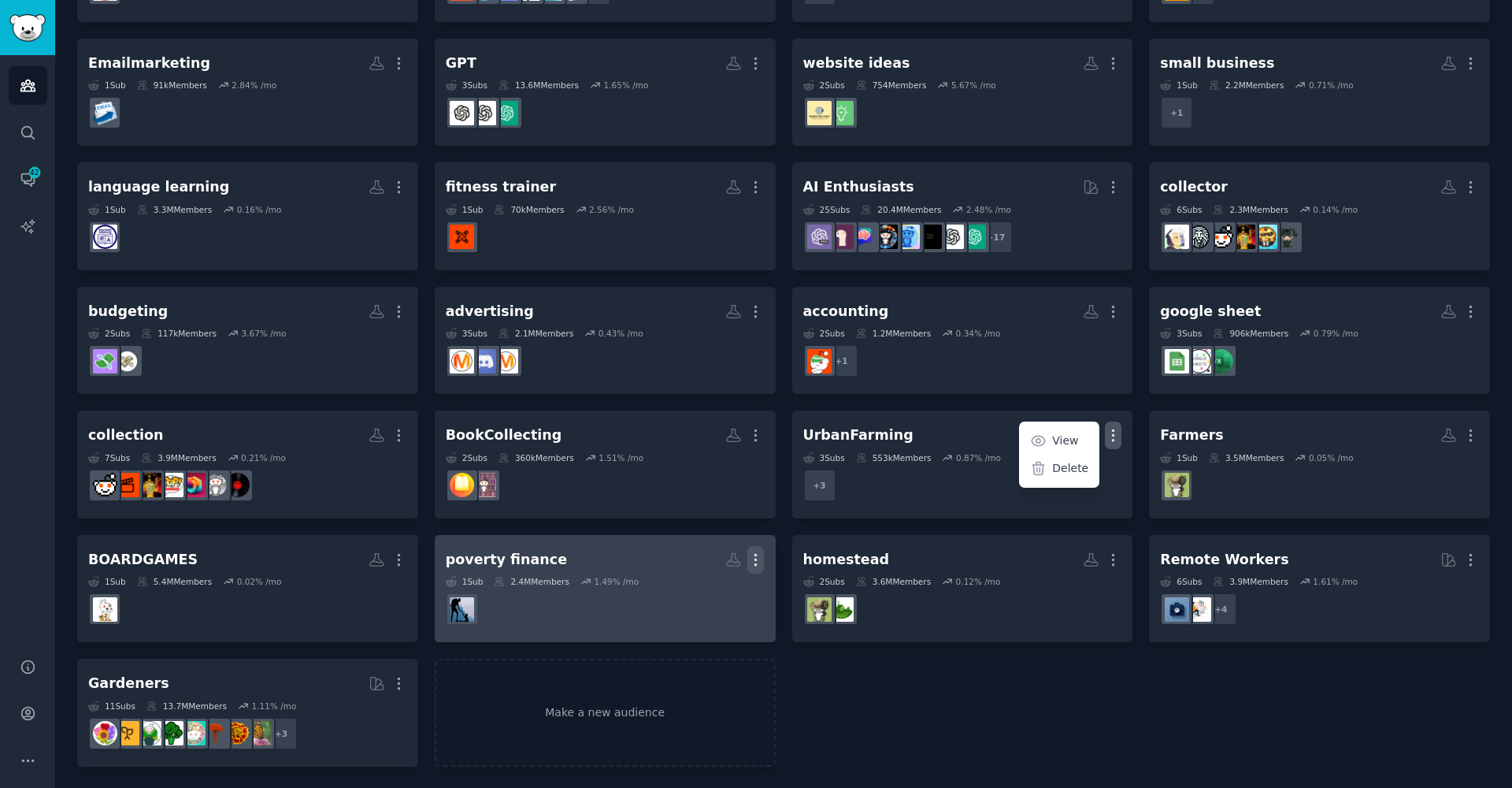
click at [753, 553] on icon "button" at bounding box center [755, 560] width 16 height 16
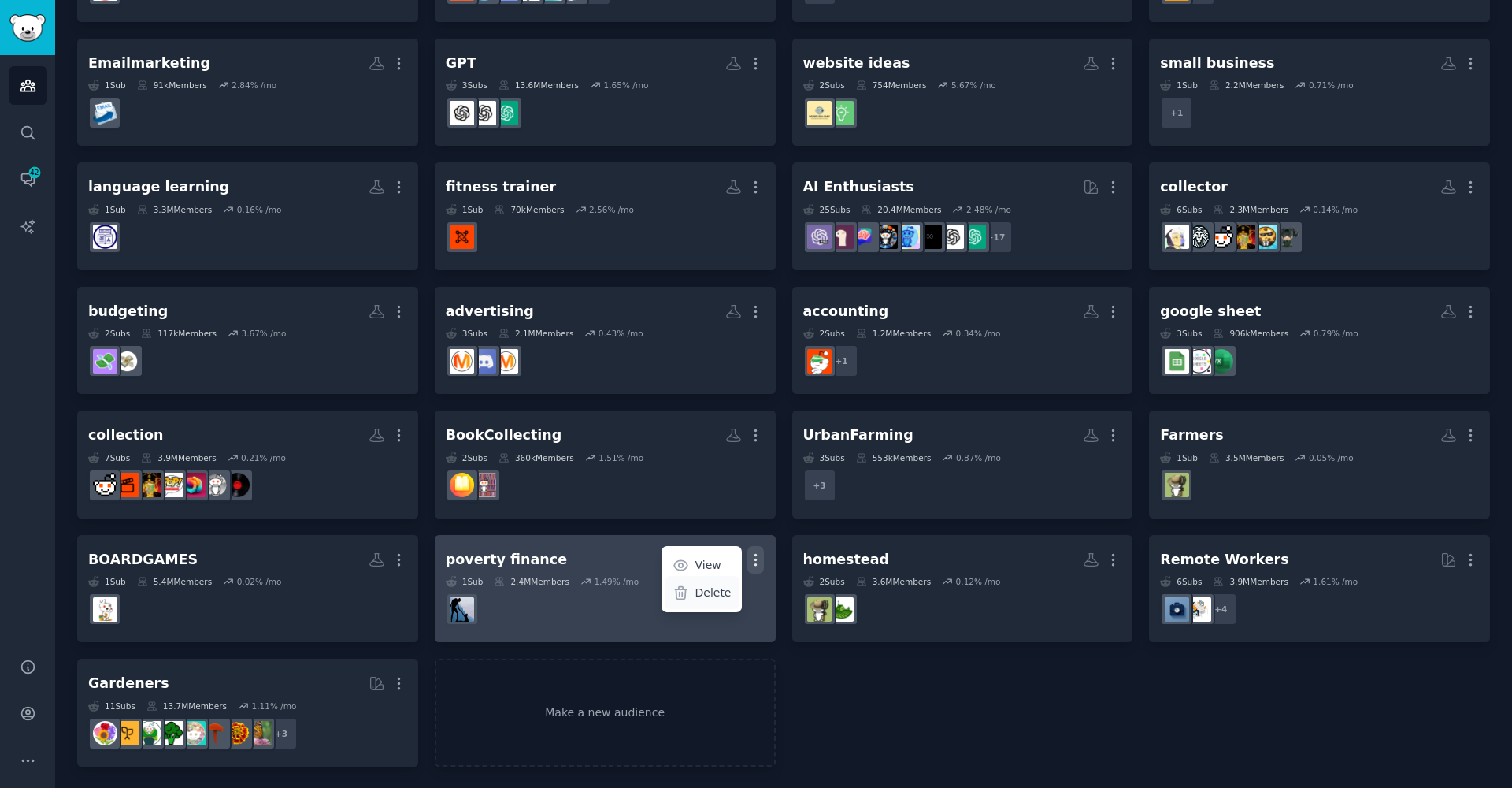
click at [703, 595] on p "Delete" at bounding box center [712, 592] width 36 height 16
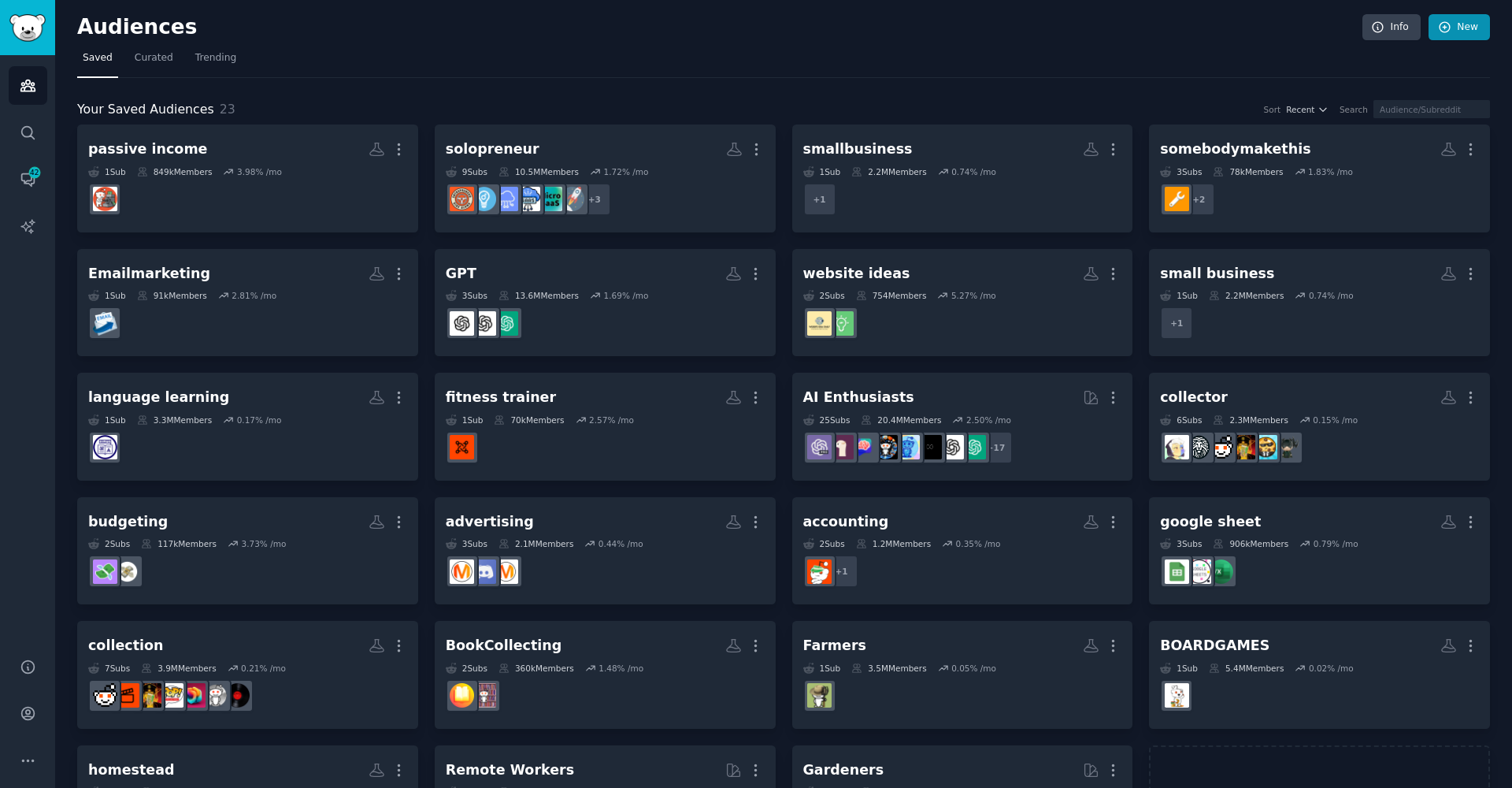
click at [1462, 24] on link "New" at bounding box center [1460, 27] width 62 height 27
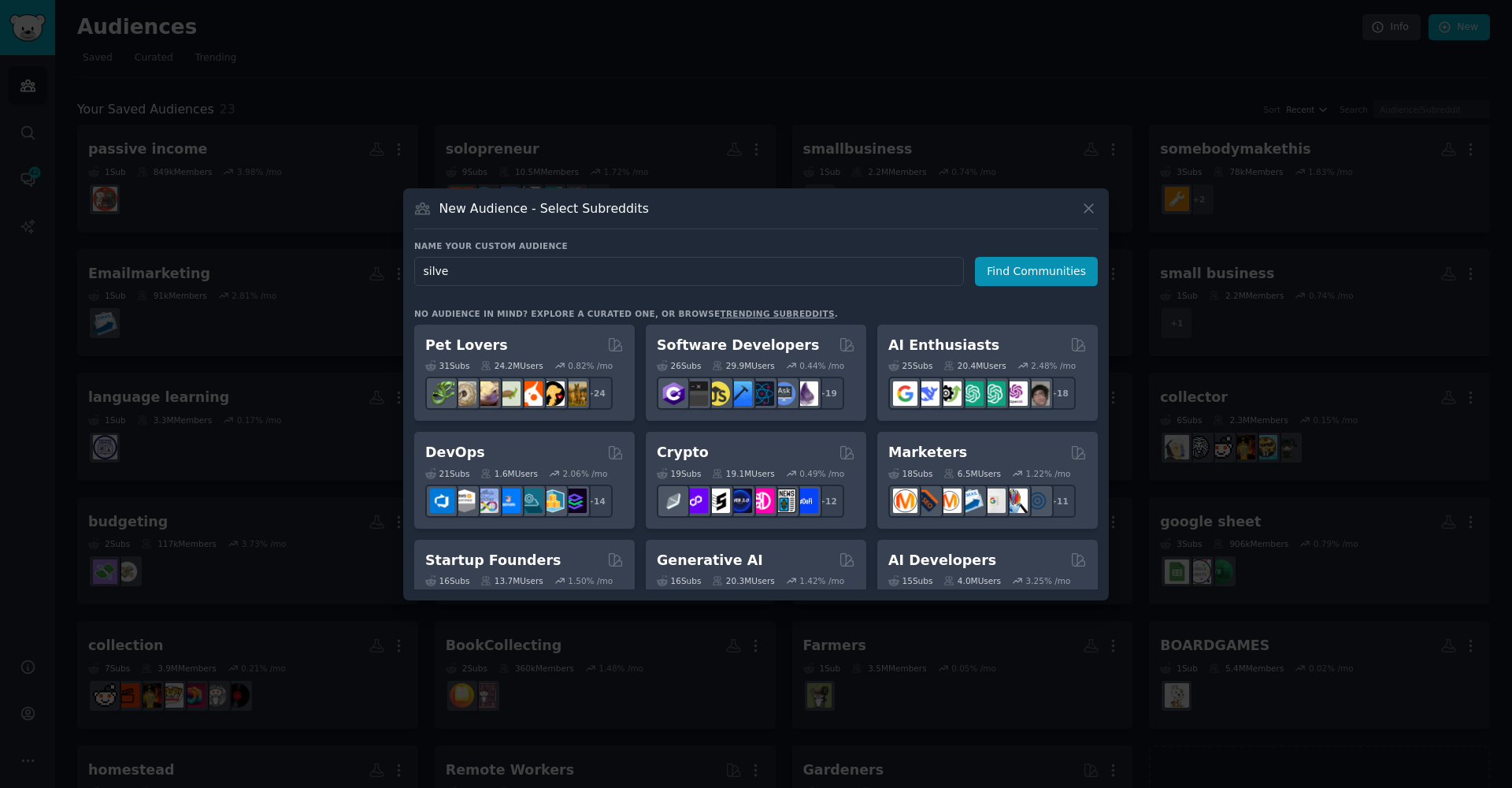
type input "silver"
click at [1009, 273] on button "Find Communities" at bounding box center [1037, 271] width 123 height 29
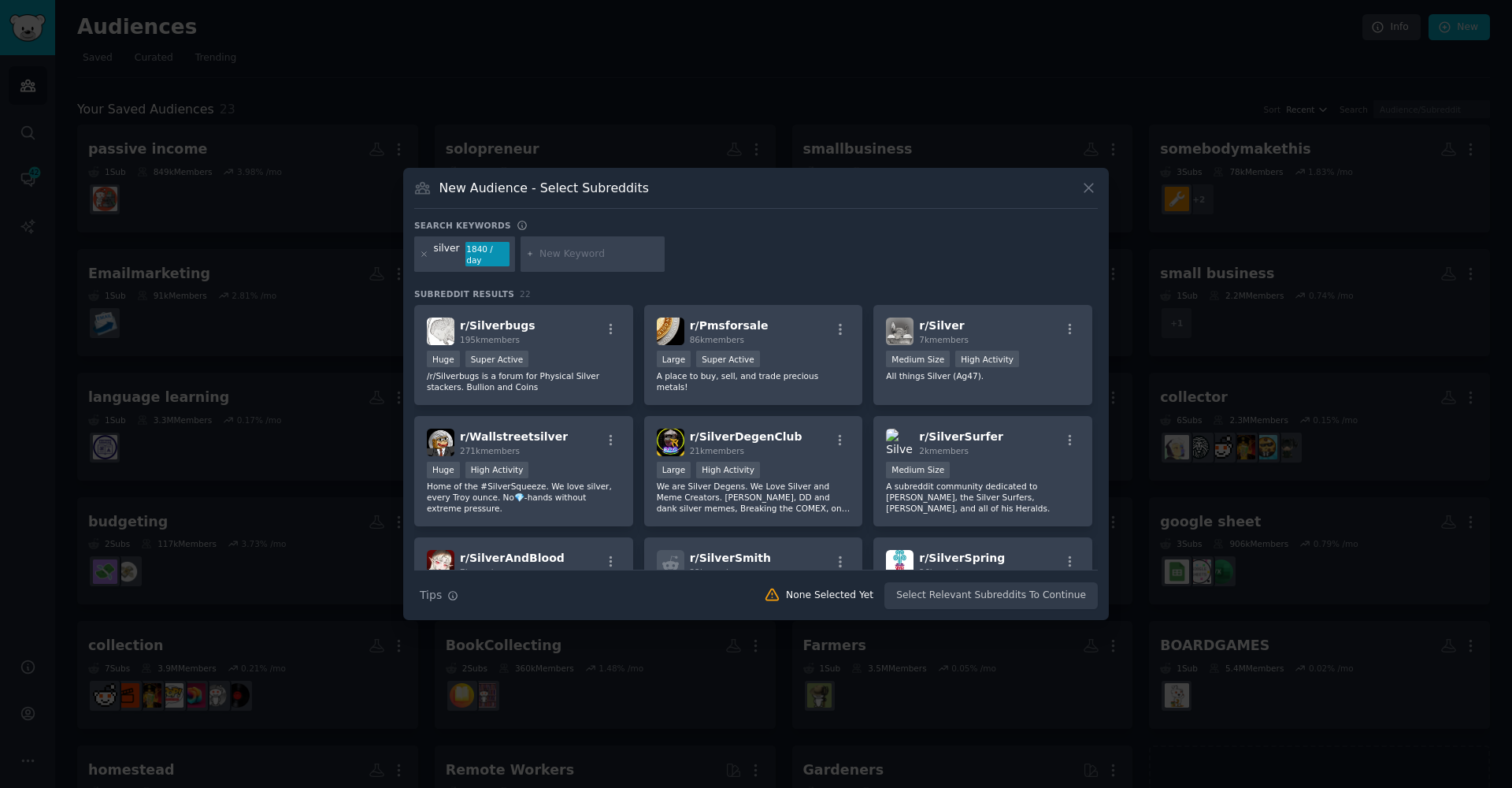
click at [641, 254] on input "text" at bounding box center [599, 254] width 120 height 15
click at [578, 392] on p "/r/Silverbugs is a forum for Physical Silver stackers. Bullion and Coins" at bounding box center [523, 382] width 194 height 22
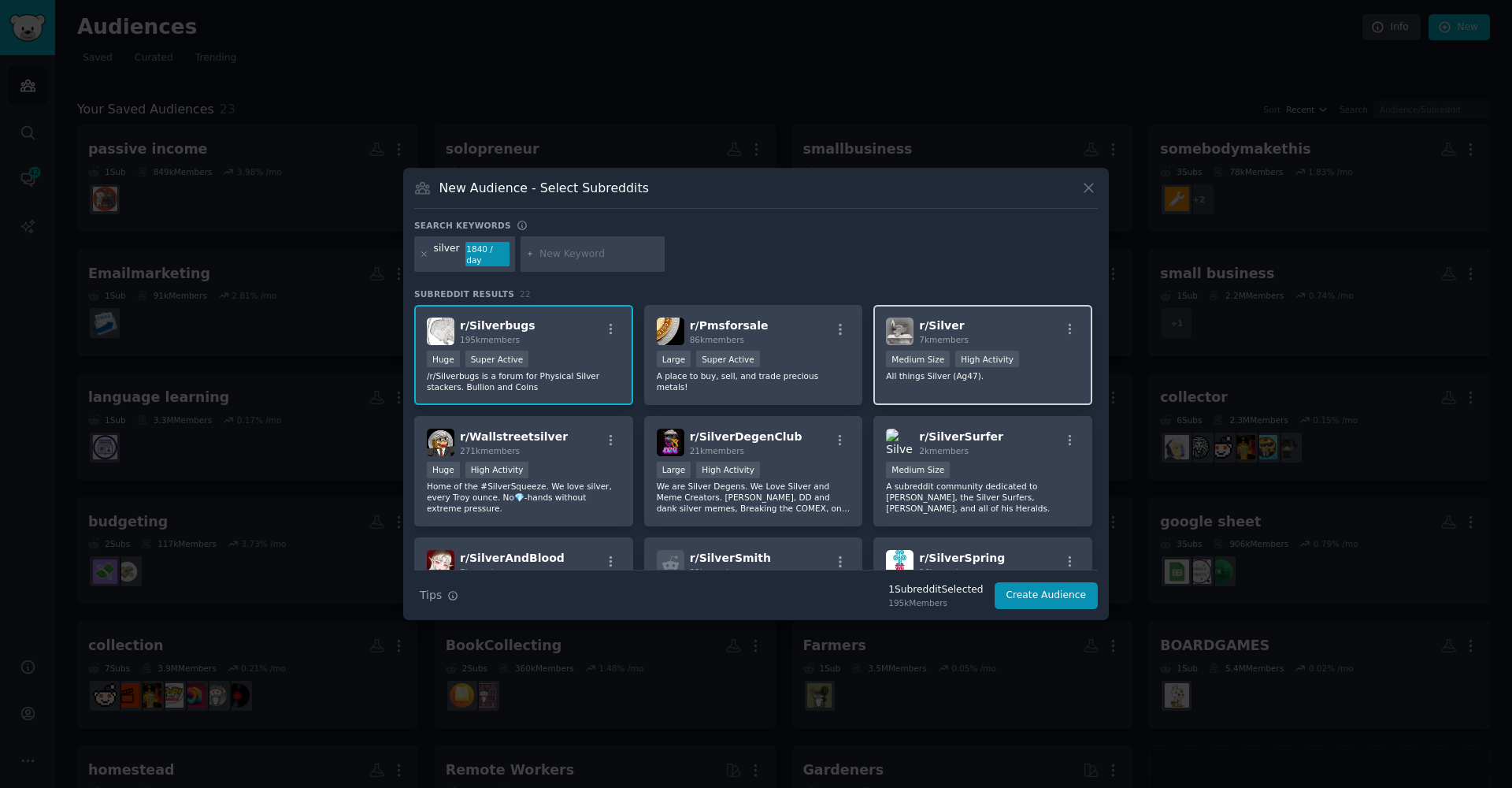
click at [993, 378] on p "All things Silver (Ag47)." at bounding box center [983, 376] width 194 height 11
click at [568, 249] on input "text" at bounding box center [599, 254] width 120 height 15
type input "gold"
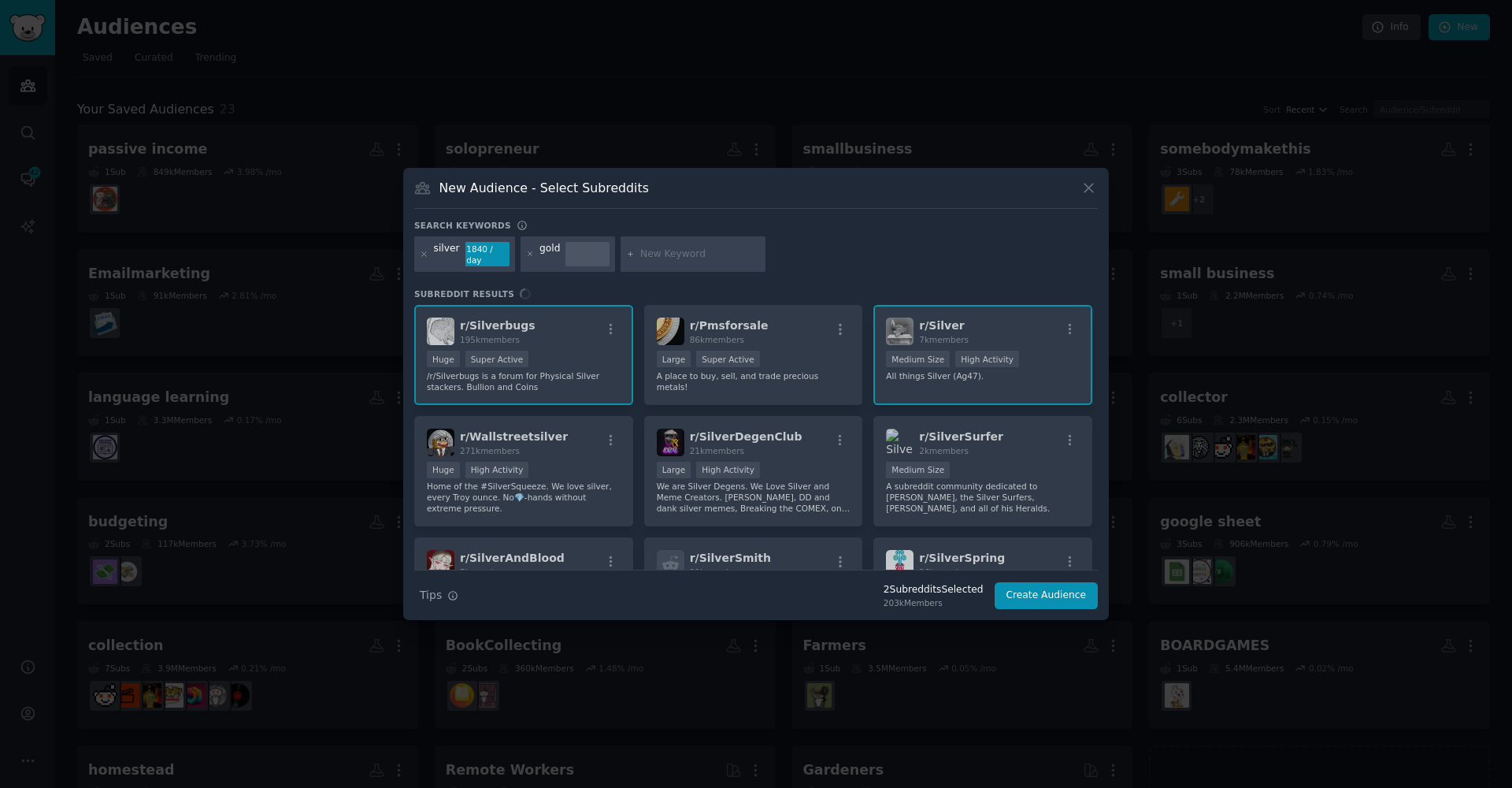
click at [779, 384] on div "r/ Silverbugs 195k members >= 95th percentile for submissions / day Huge Super …" at bounding box center [755, 436] width 683 height 264
click at [678, 363] on div "r/ Silverbugs 195k members >= 95th percentile for submissions / day Huge Super …" at bounding box center [755, 436] width 683 height 264
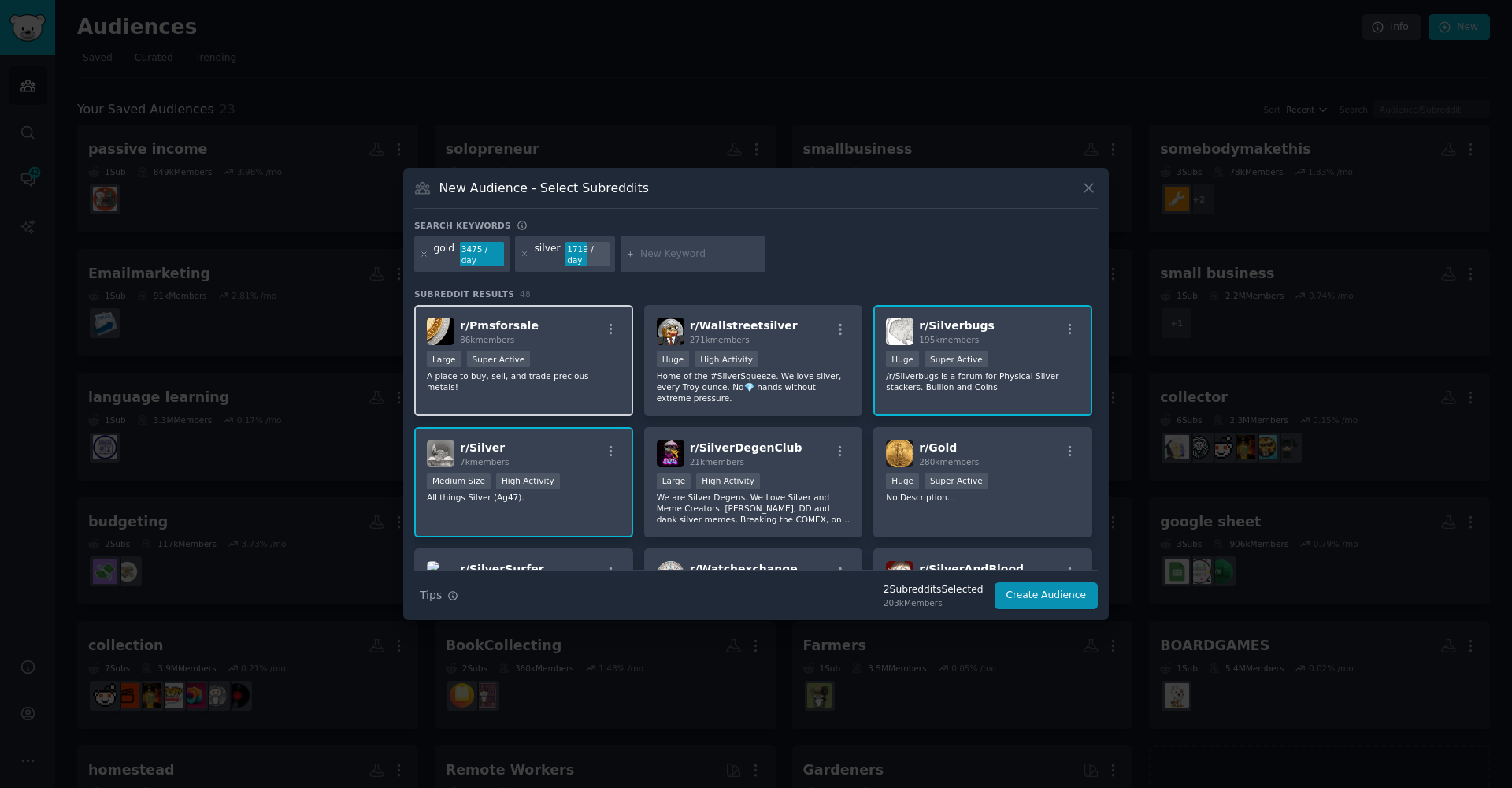
click at [533, 382] on div "r/ Pmsforsale 86k members >= 95th percentile for submissions / day Large Super …" at bounding box center [523, 360] width 219 height 111
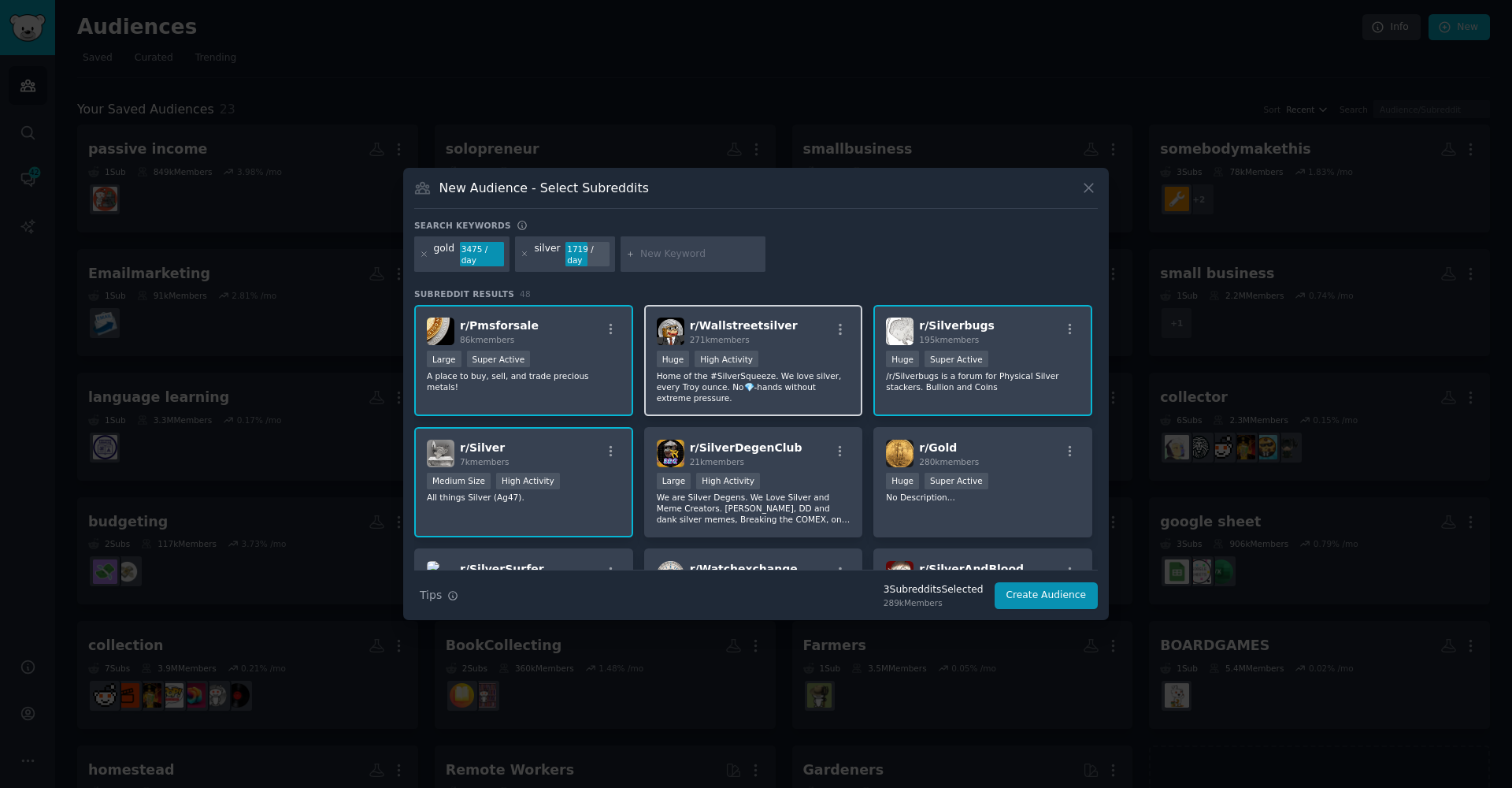
click at [821, 386] on p "Home of the #SilverSqueeze. We love silver, every Troy ounce. No💎-hands without…" at bounding box center [753, 387] width 194 height 33
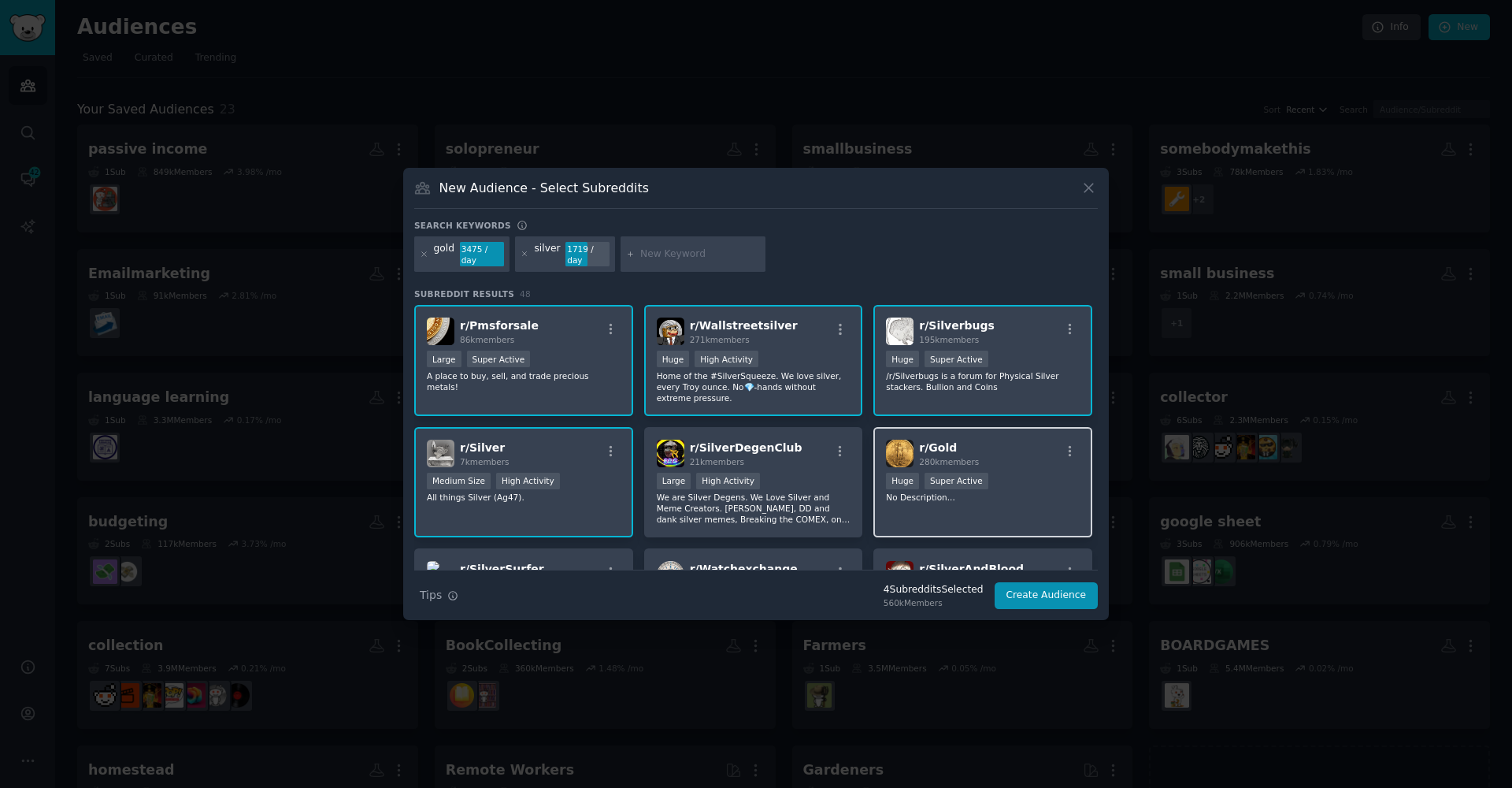
click at [940, 508] on div "r/ Gold 280k members 100,000 - 1,000,000 members Huge Super Active No Descripti…" at bounding box center [983, 483] width 219 height 111
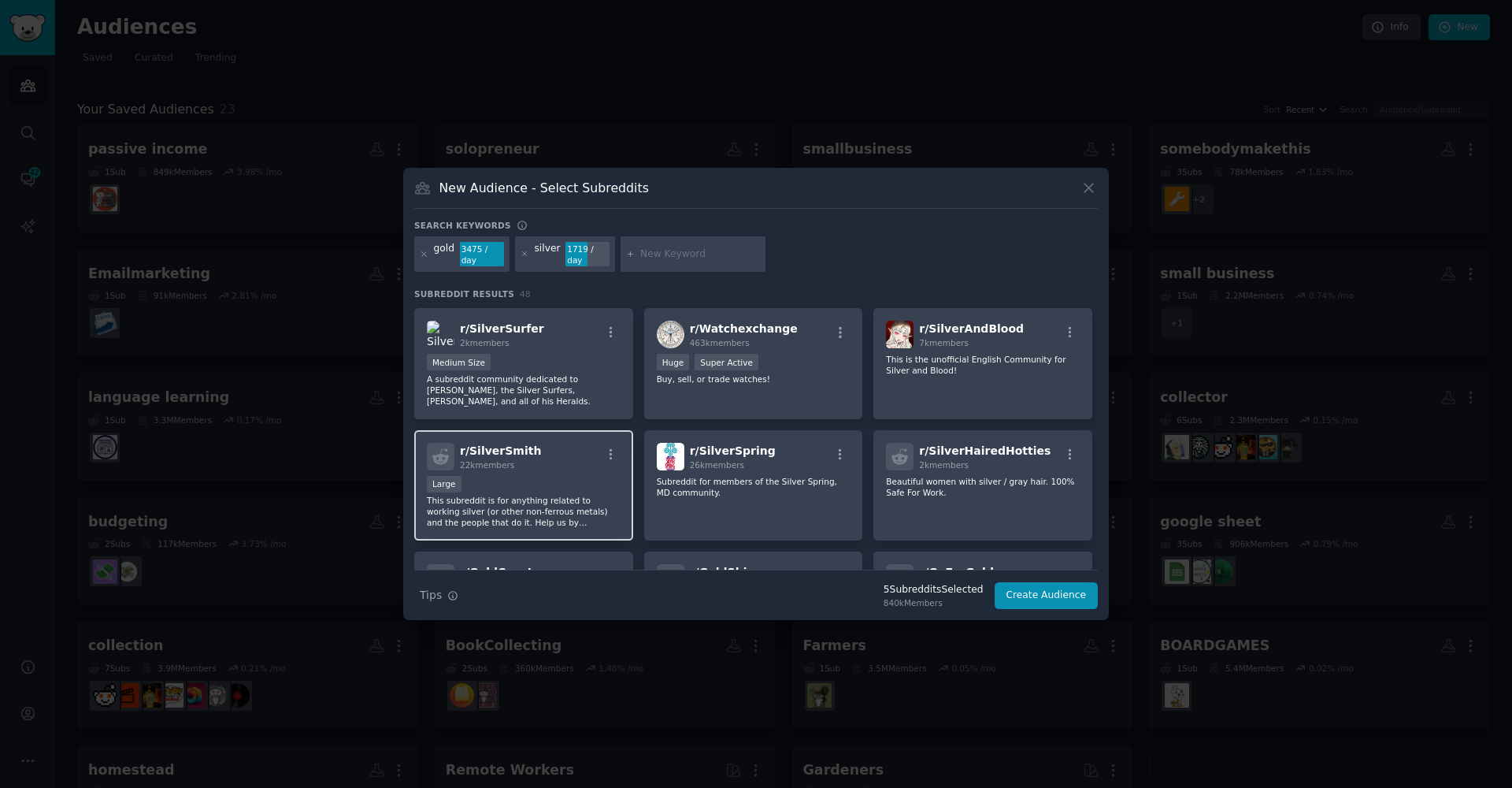
scroll to position [243, 0]
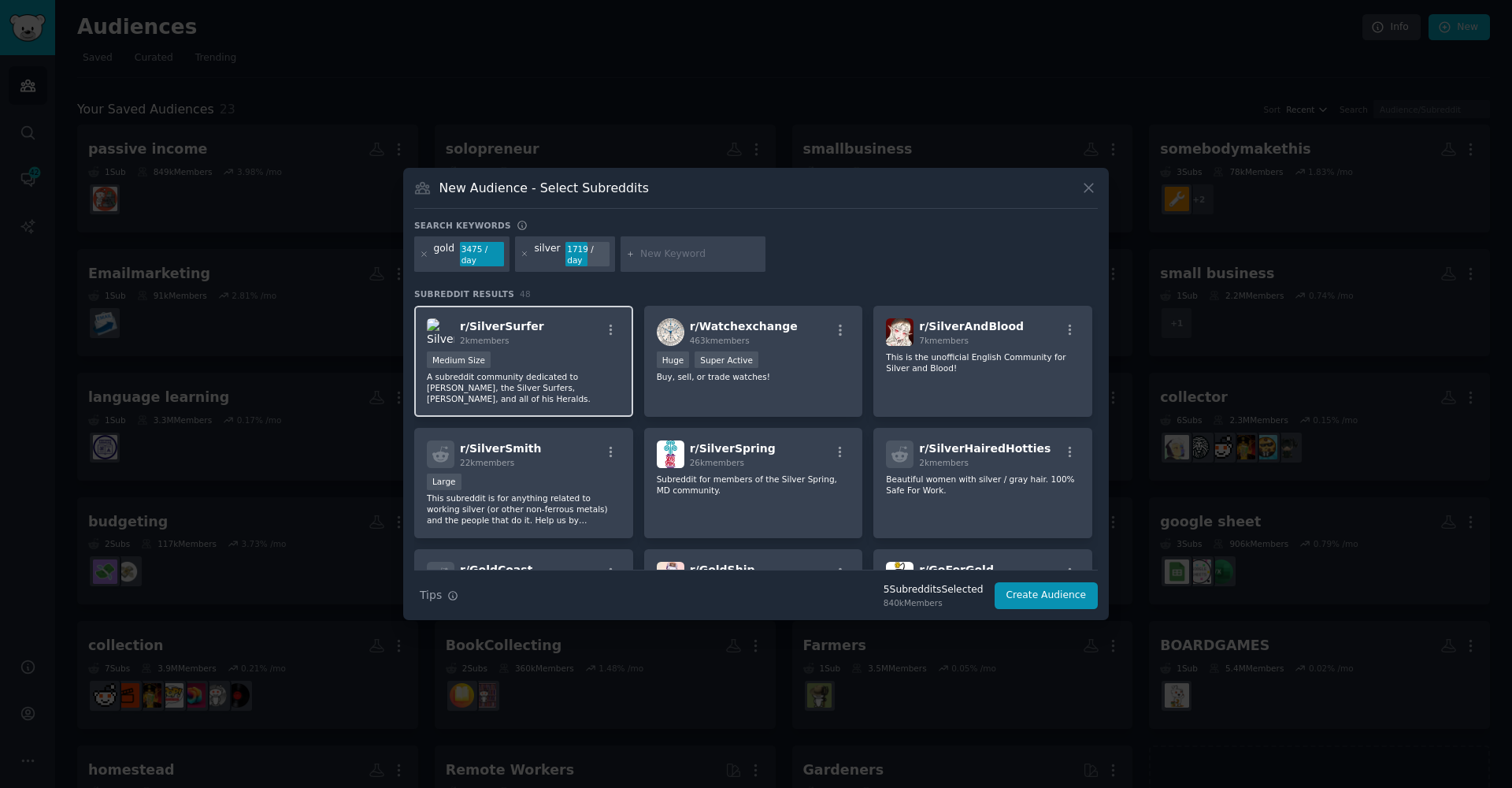
click at [529, 363] on div "1000 - 10,000 members Medium Size" at bounding box center [523, 361] width 194 height 20
click at [670, 256] on input "text" at bounding box center [700, 254] width 120 height 15
click at [659, 243] on div at bounding box center [693, 254] width 145 height 36
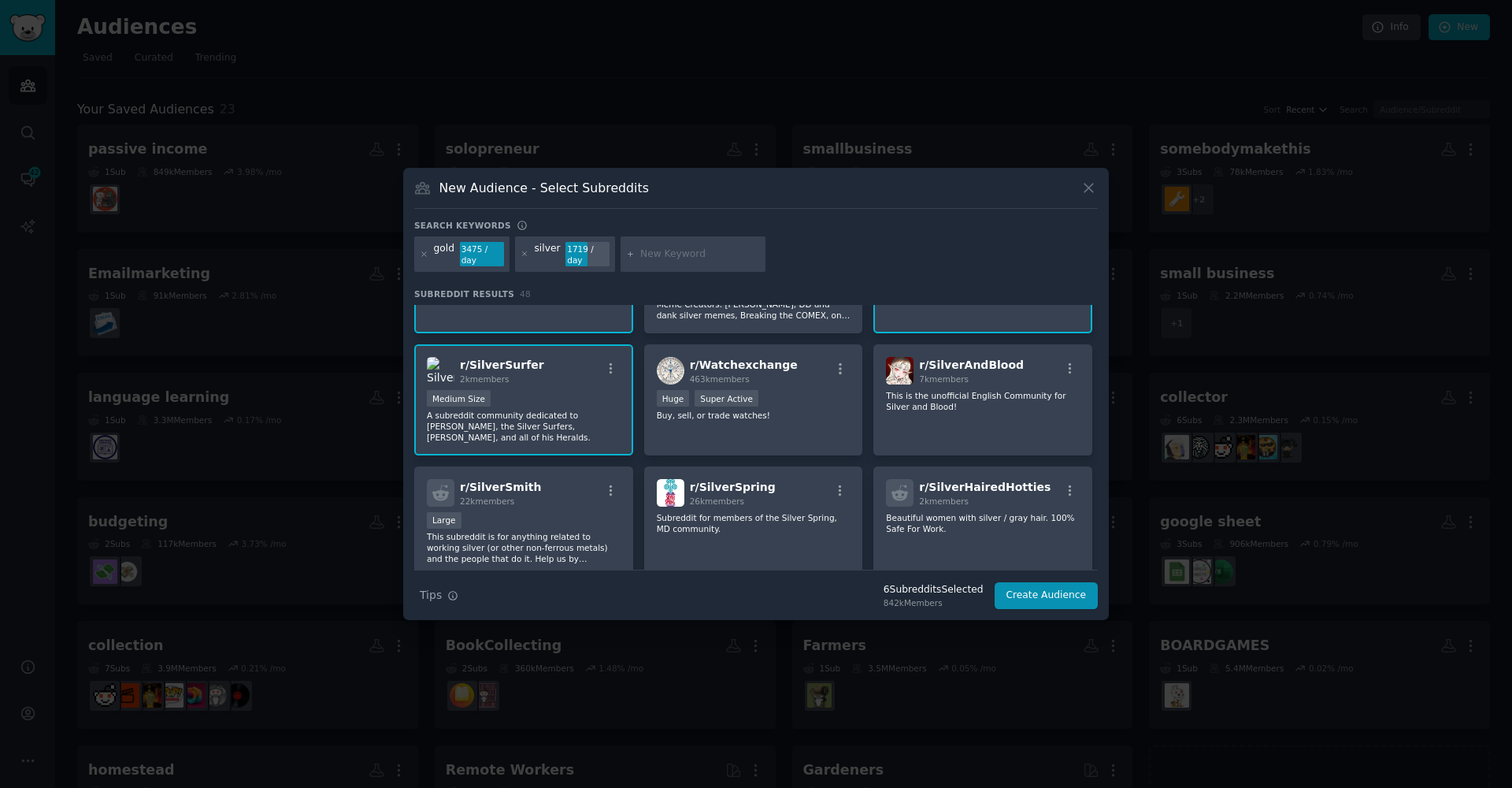
scroll to position [196, 0]
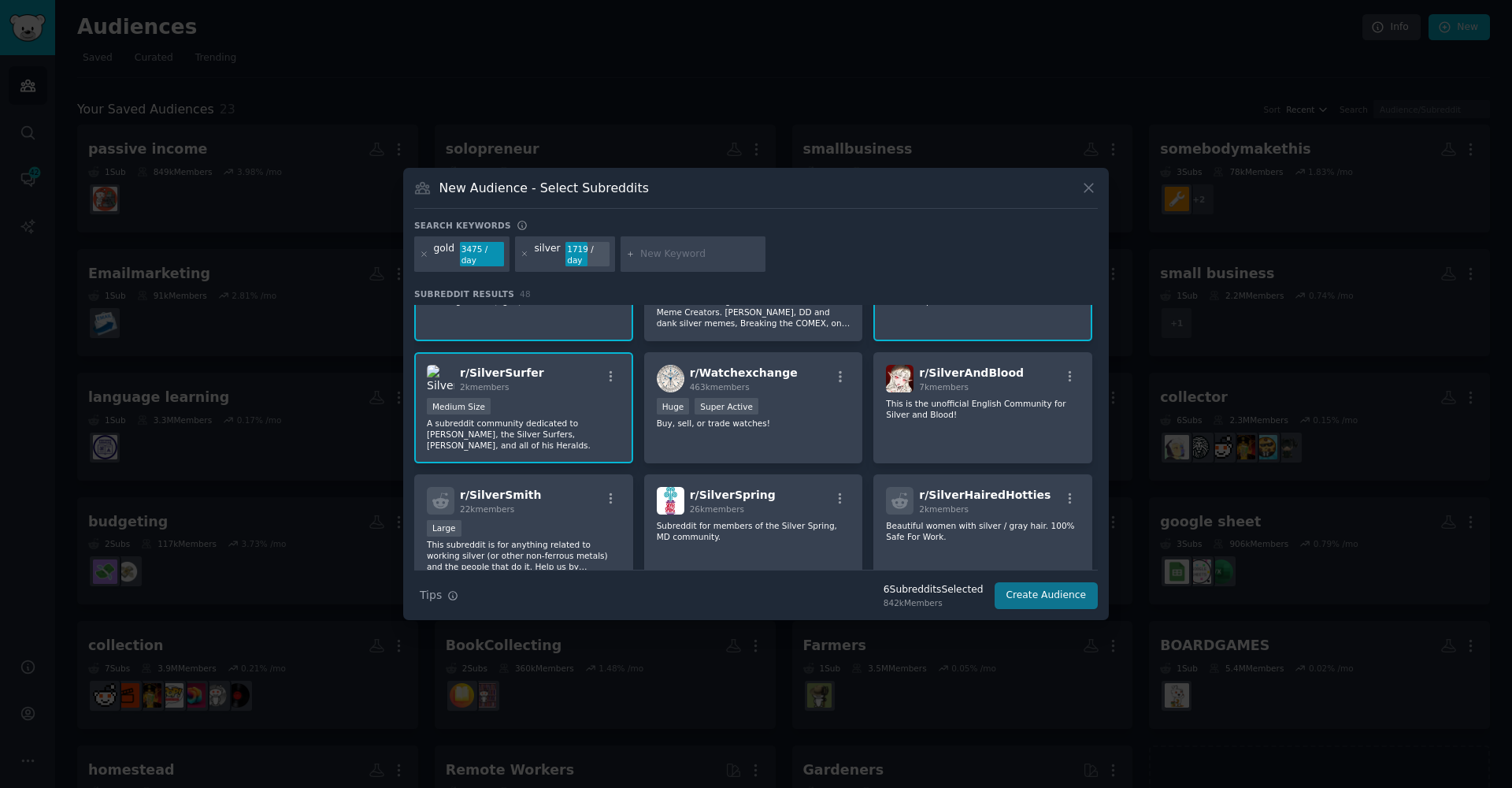
click at [1052, 595] on button "Create Audience" at bounding box center [1047, 595] width 104 height 27
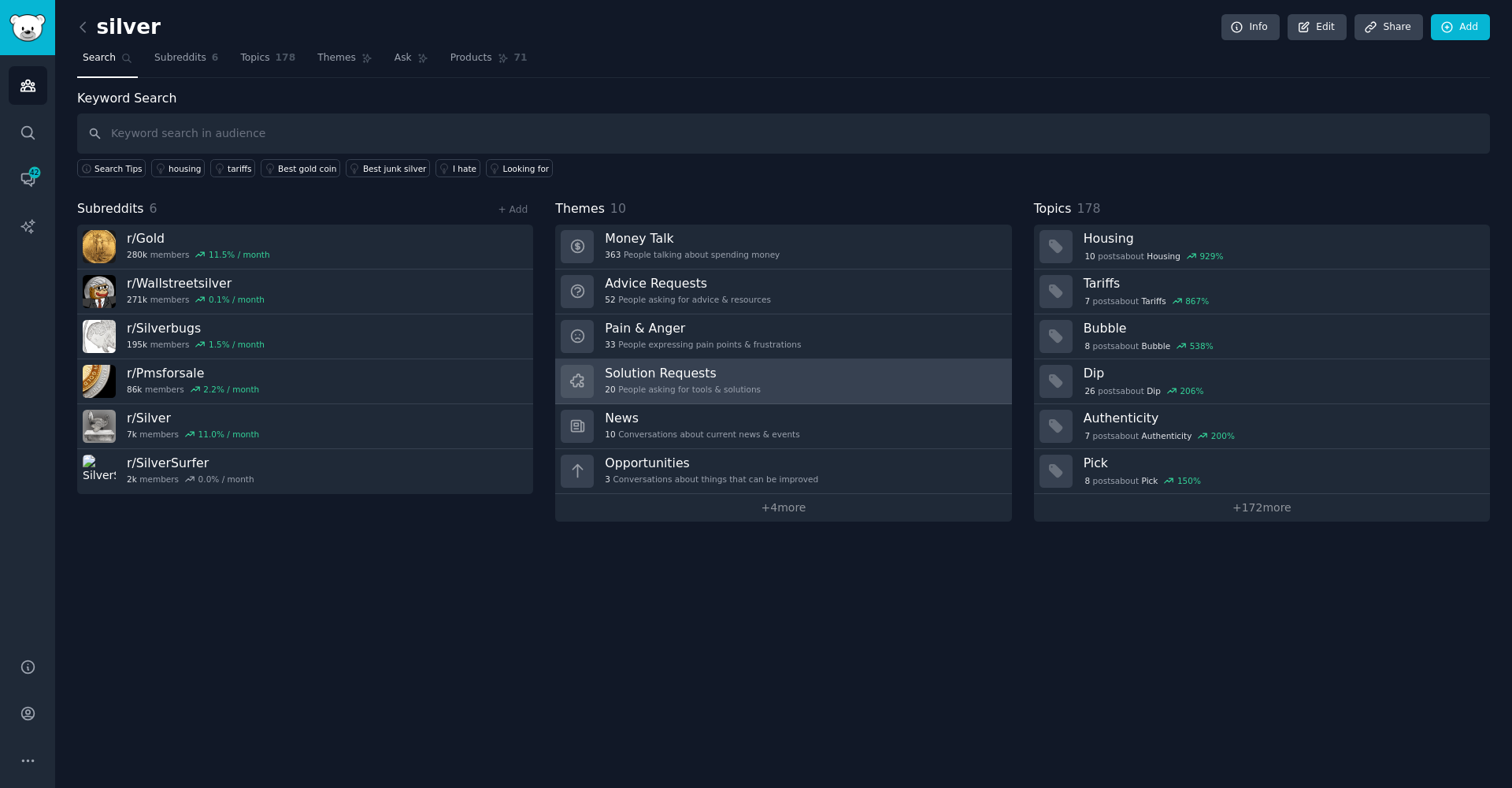
click at [670, 378] on h3 "Solution Requests" at bounding box center [682, 372] width 156 height 16
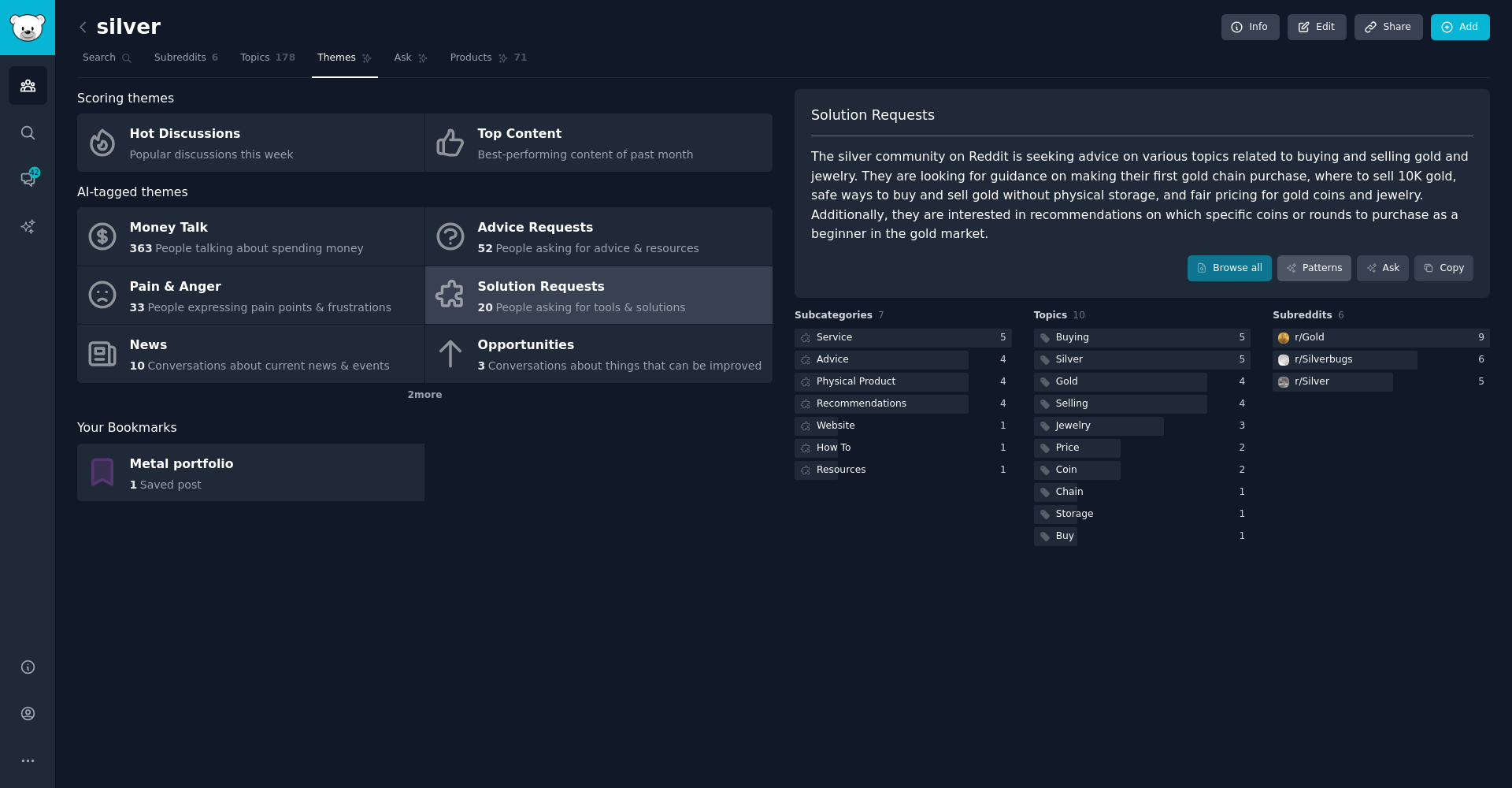
click at [1325, 255] on link "Patterns" at bounding box center [1314, 268] width 74 height 27
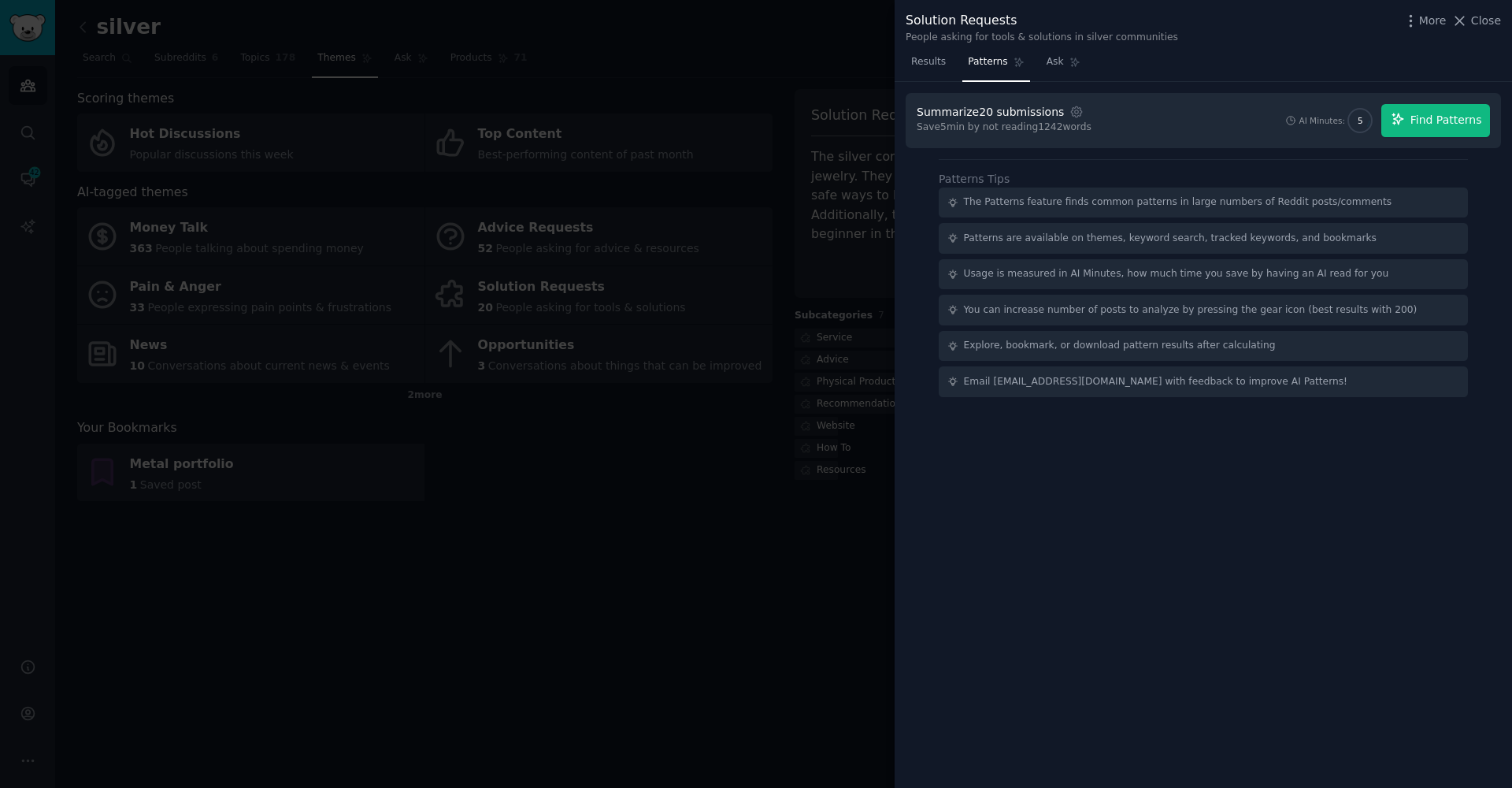
click at [1439, 121] on span "Find Patterns" at bounding box center [1446, 120] width 72 height 16
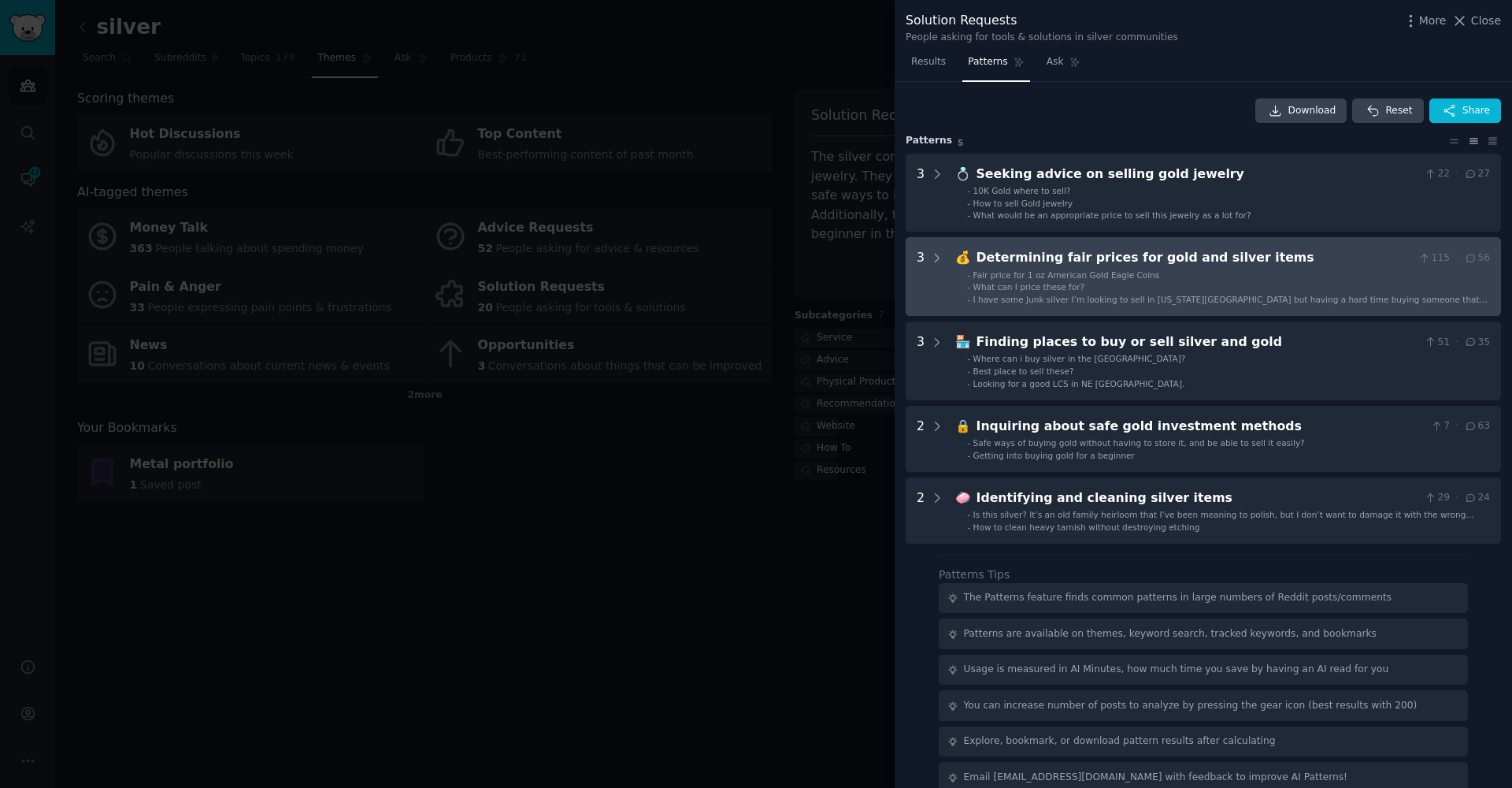
click at [1038, 291] on ul "- Fair price for 1 oz American Gold Eagle Coins - What can I price these for? -…" at bounding box center [1223, 287] width 534 height 36
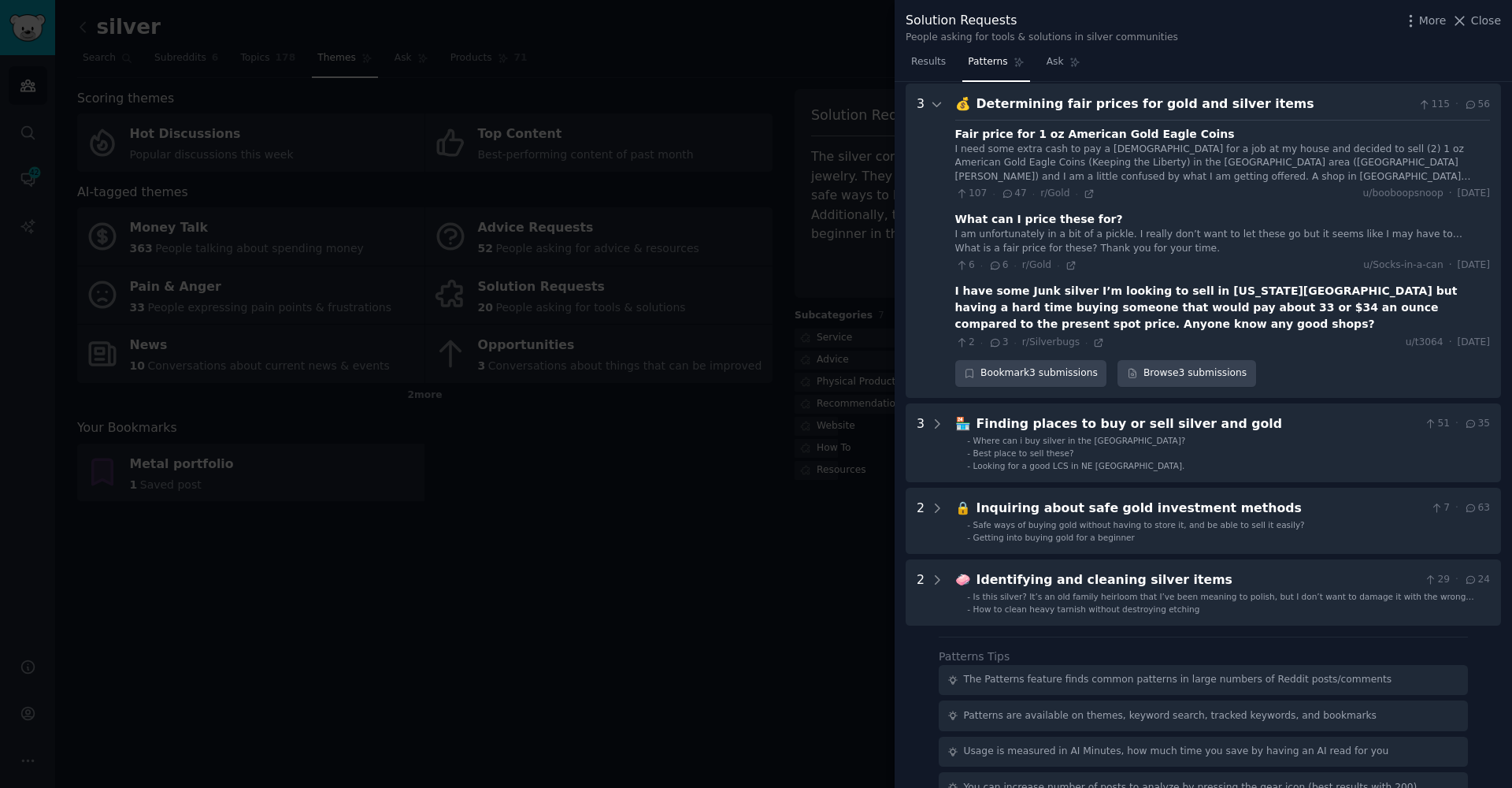
scroll to position [155, 0]
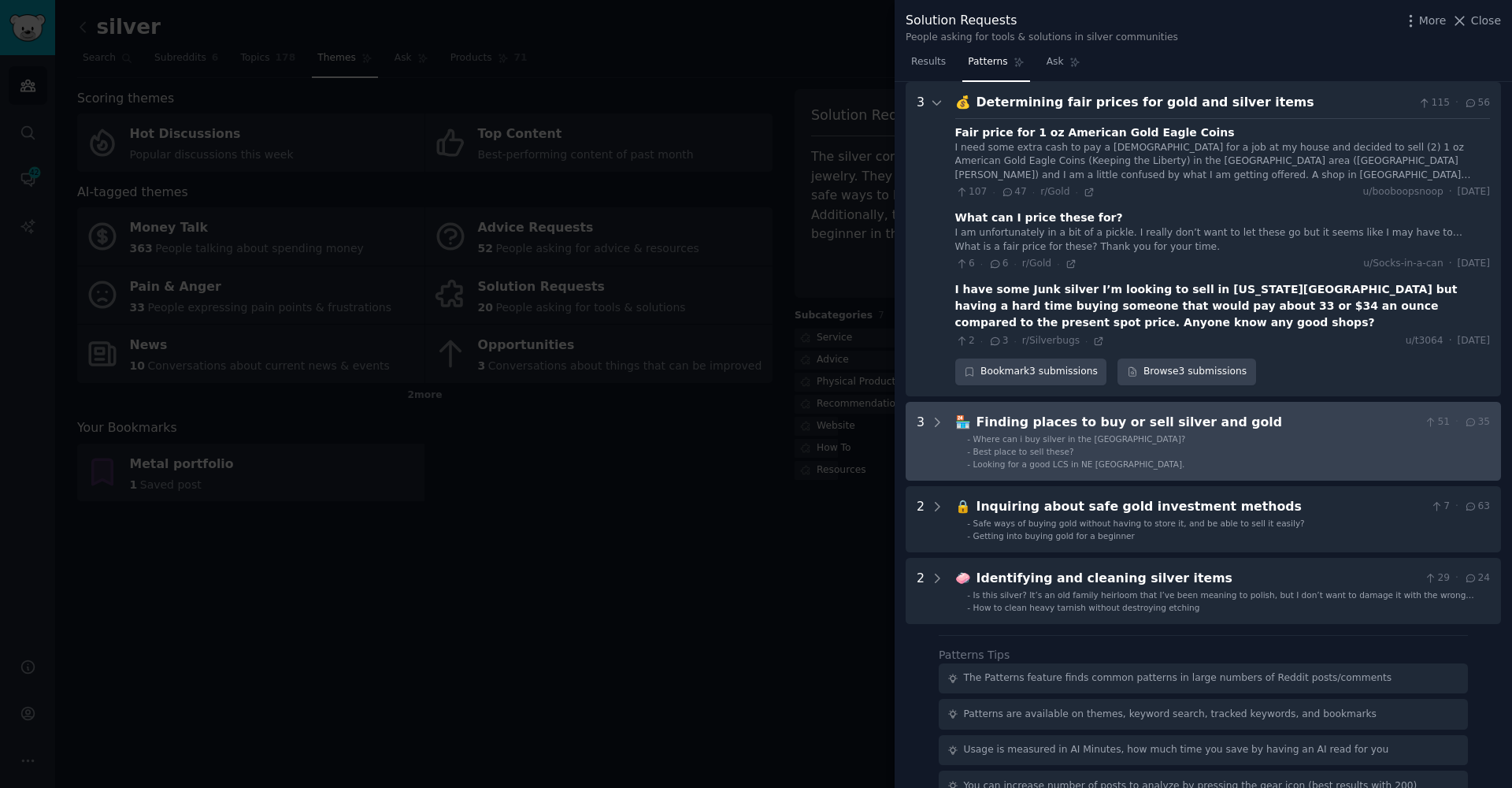
click at [1022, 447] on span "Best place to sell these?" at bounding box center [1024, 451] width 101 height 9
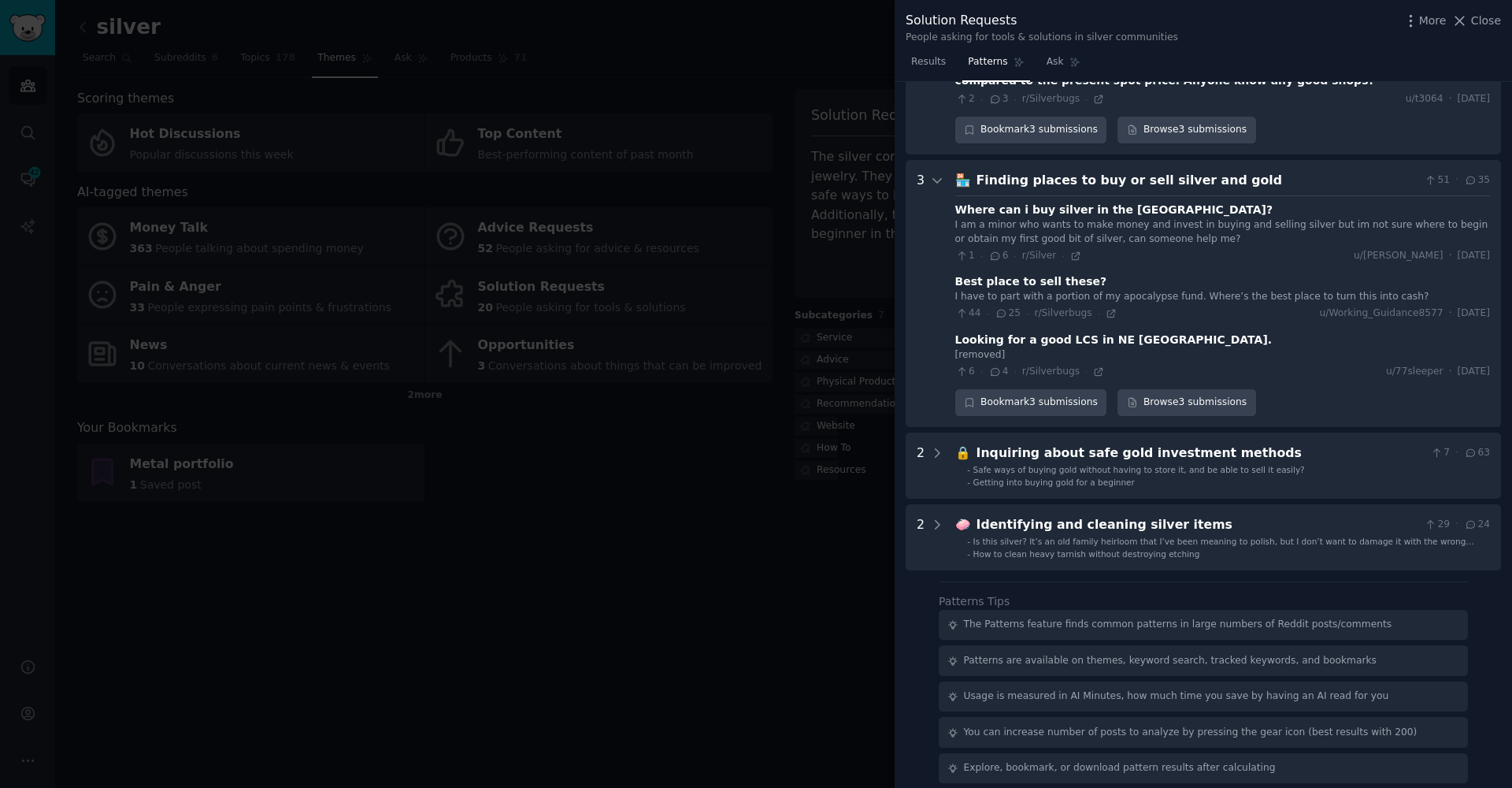
scroll to position [433, 0]
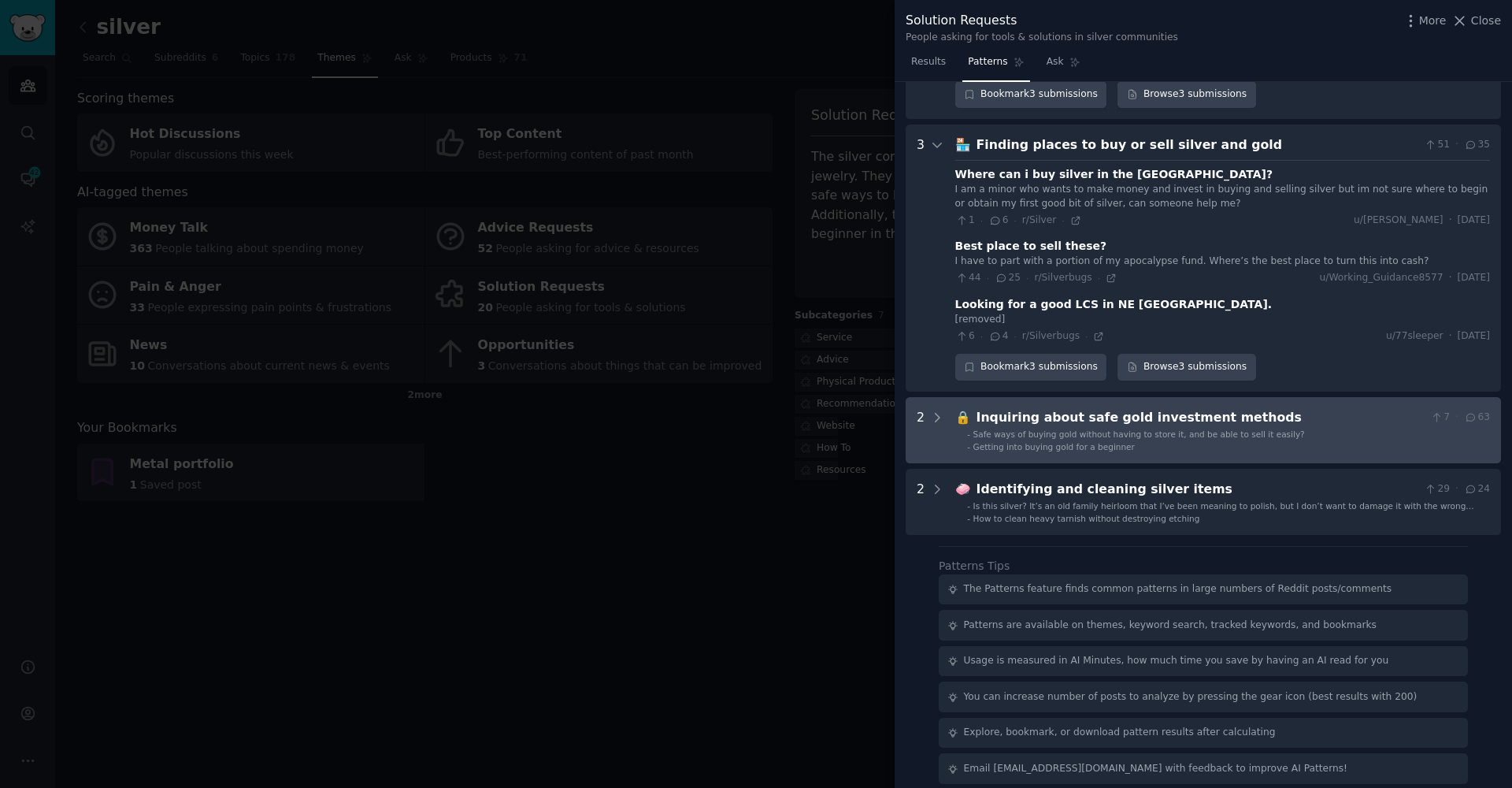
click at [1114, 430] on span "Safe ways of buying gold without having to store it, and be able to sell it eas…" at bounding box center [1139, 434] width 332 height 9
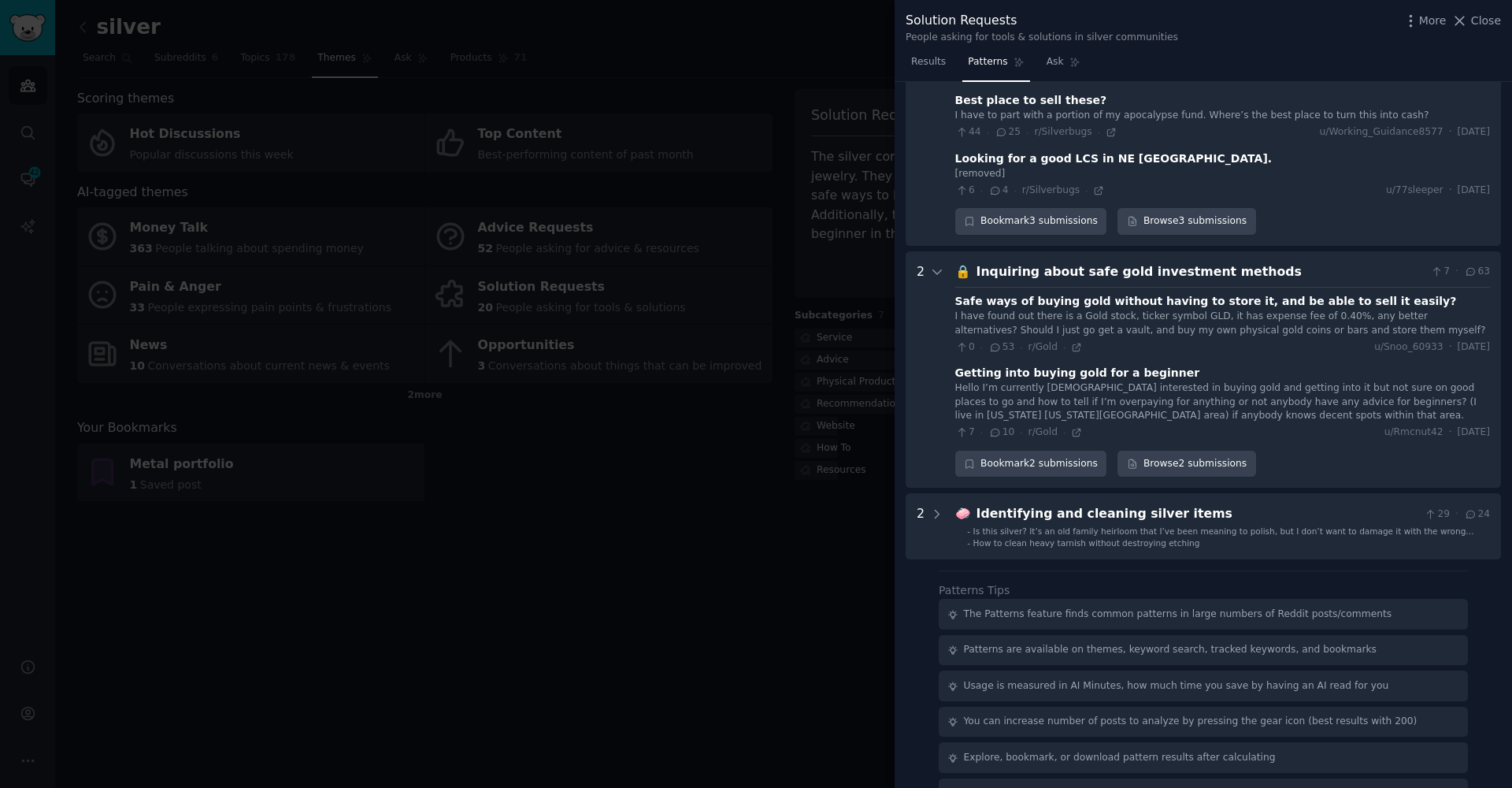
scroll to position [601, 0]
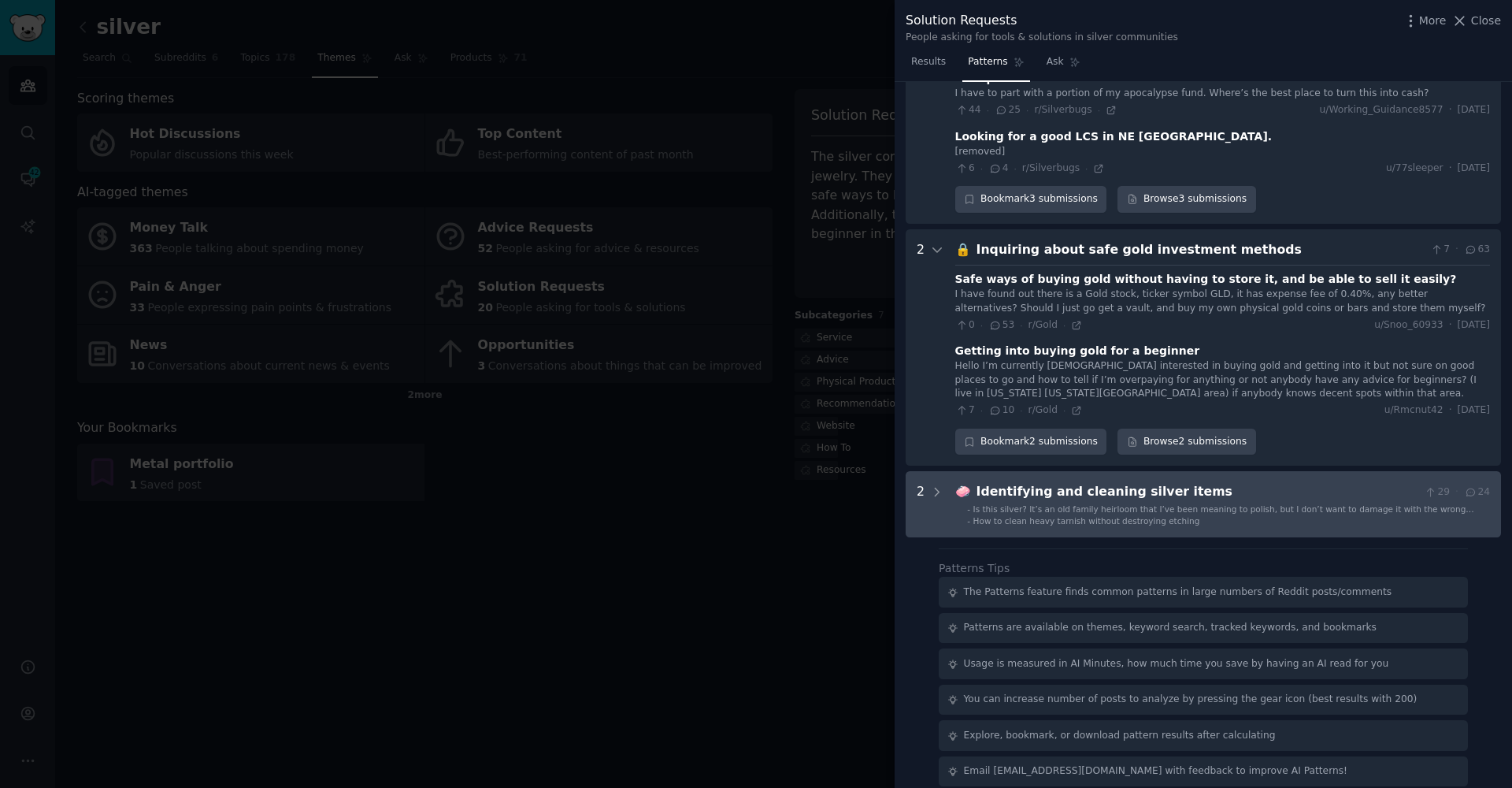
click at [1103, 504] on span "Is this silver? It’s an old family heirloom that I’ve been meaning to polish, b…" at bounding box center [1224, 514] width 501 height 21
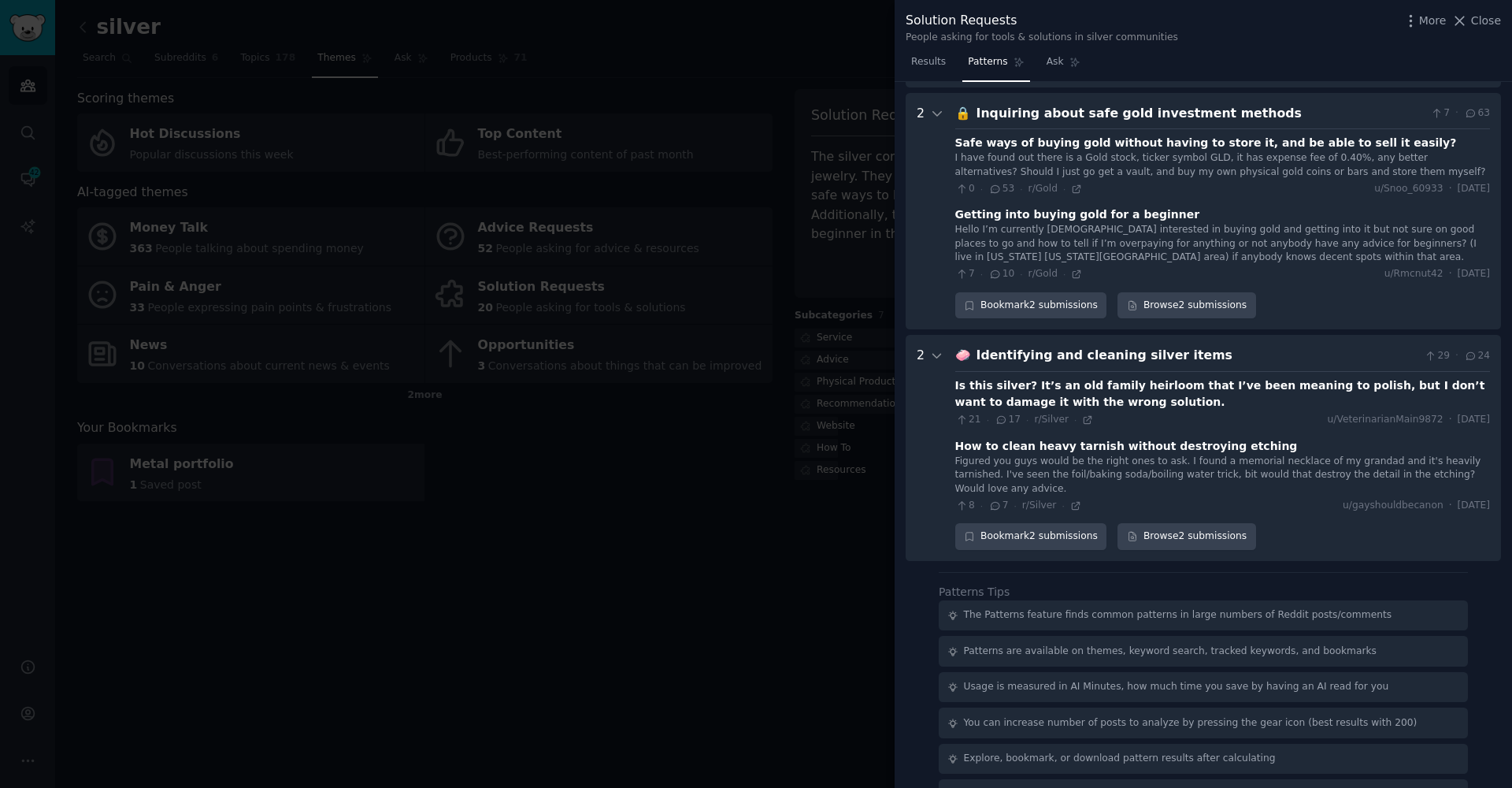
scroll to position [757, 0]
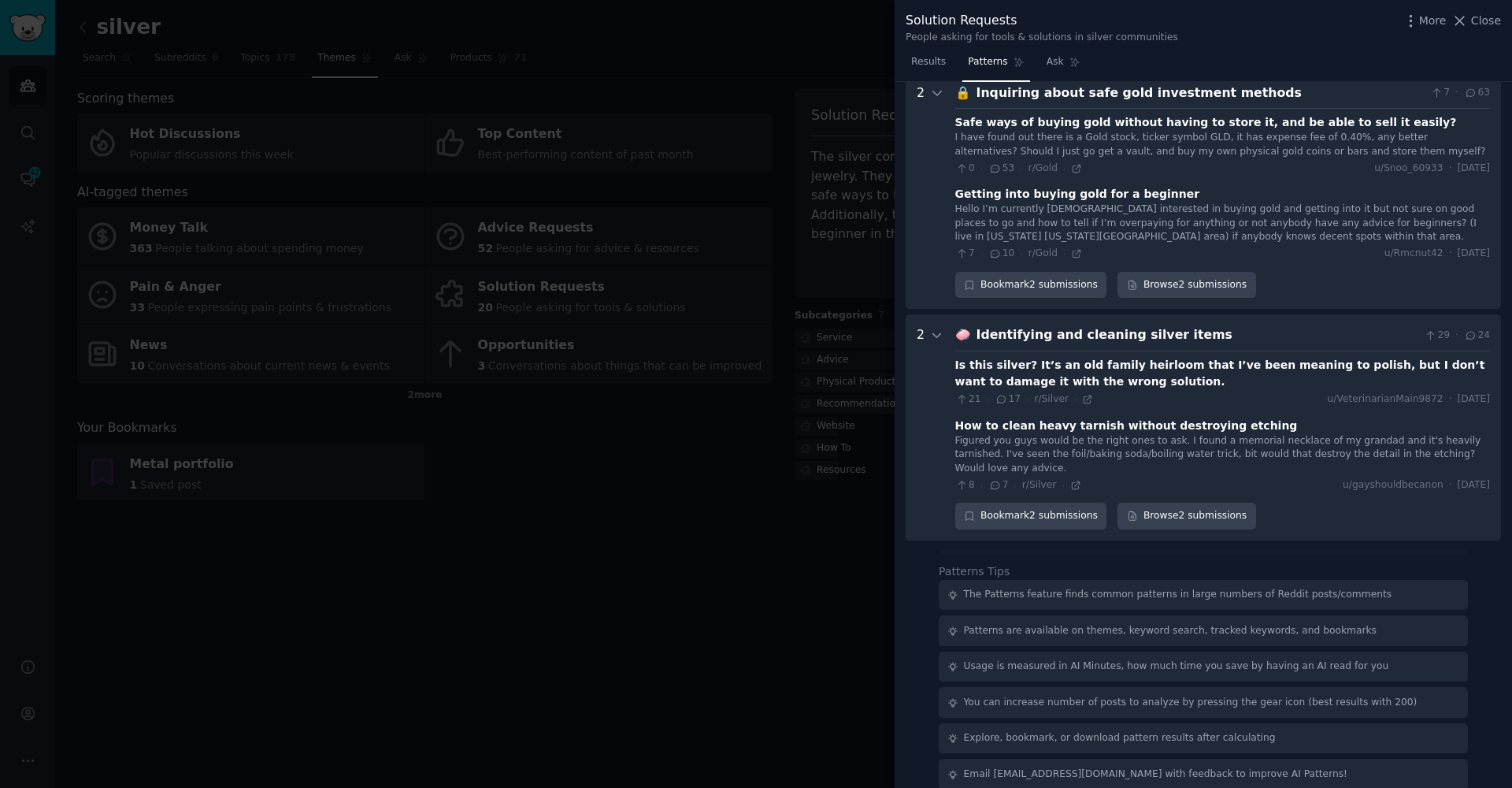
click at [729, 573] on div at bounding box center [756, 394] width 1512 height 788
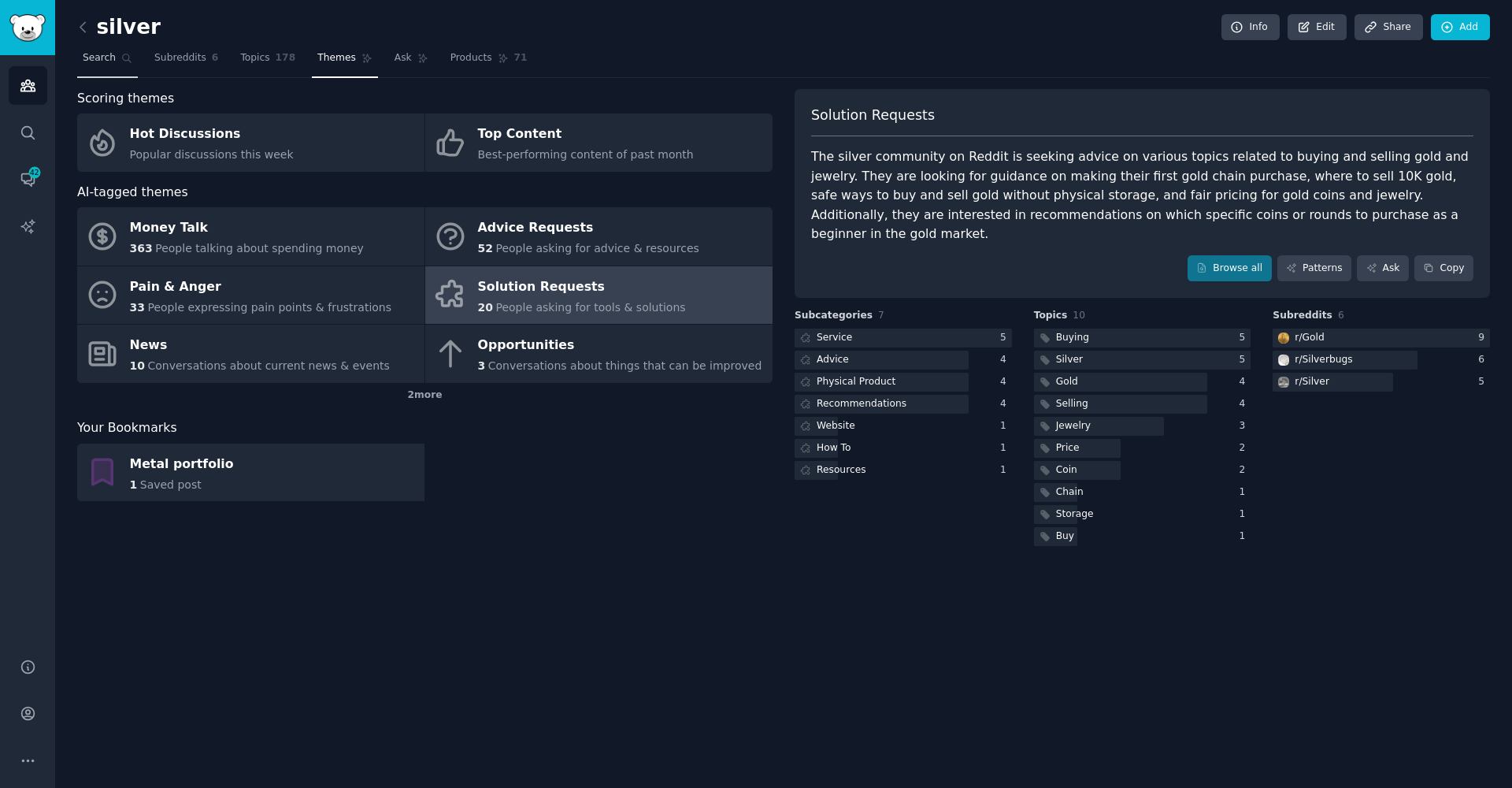
click at [125, 65] on link "Search" at bounding box center [107, 62] width 61 height 33
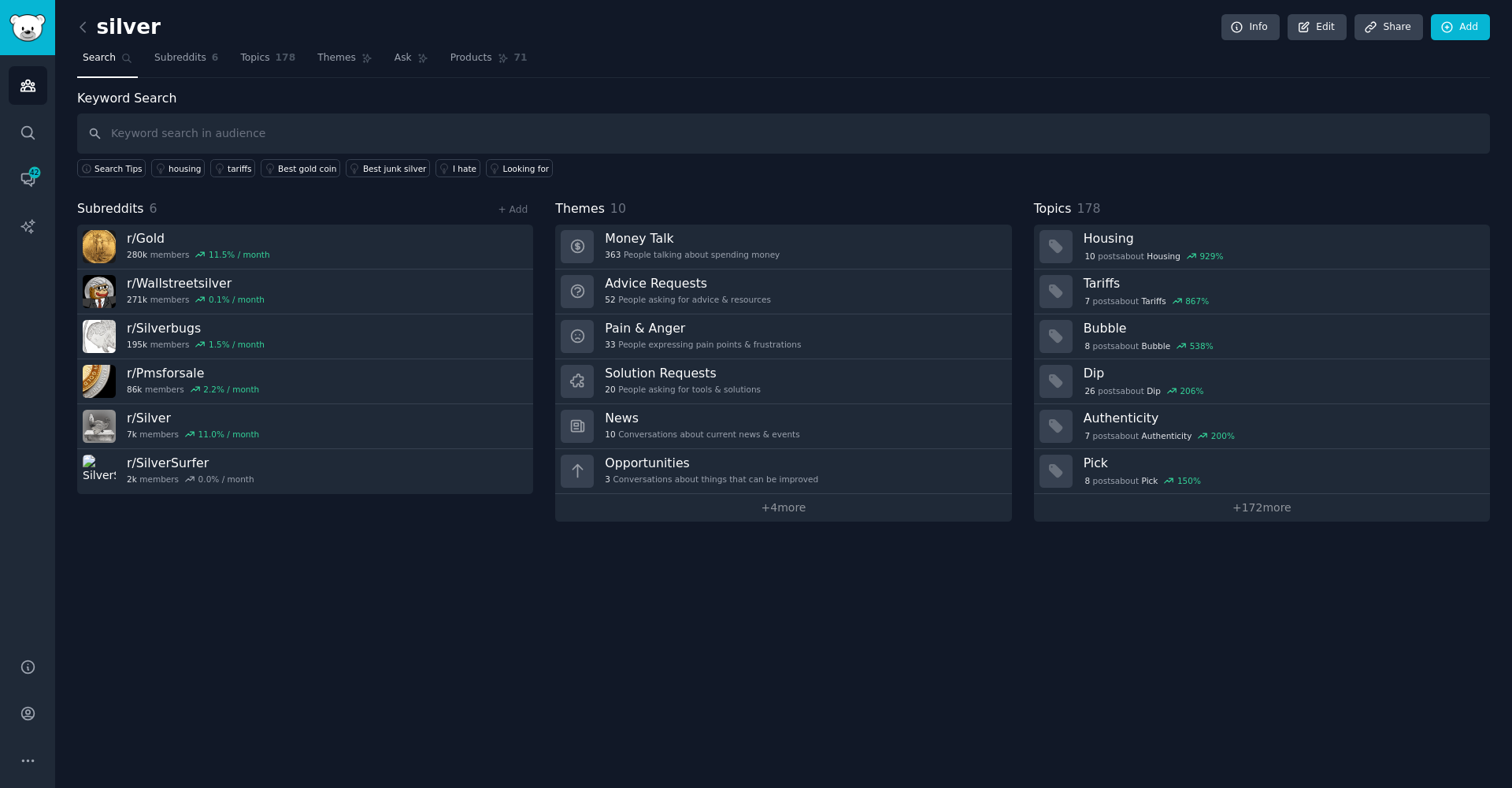
type input "t"
type input "track"
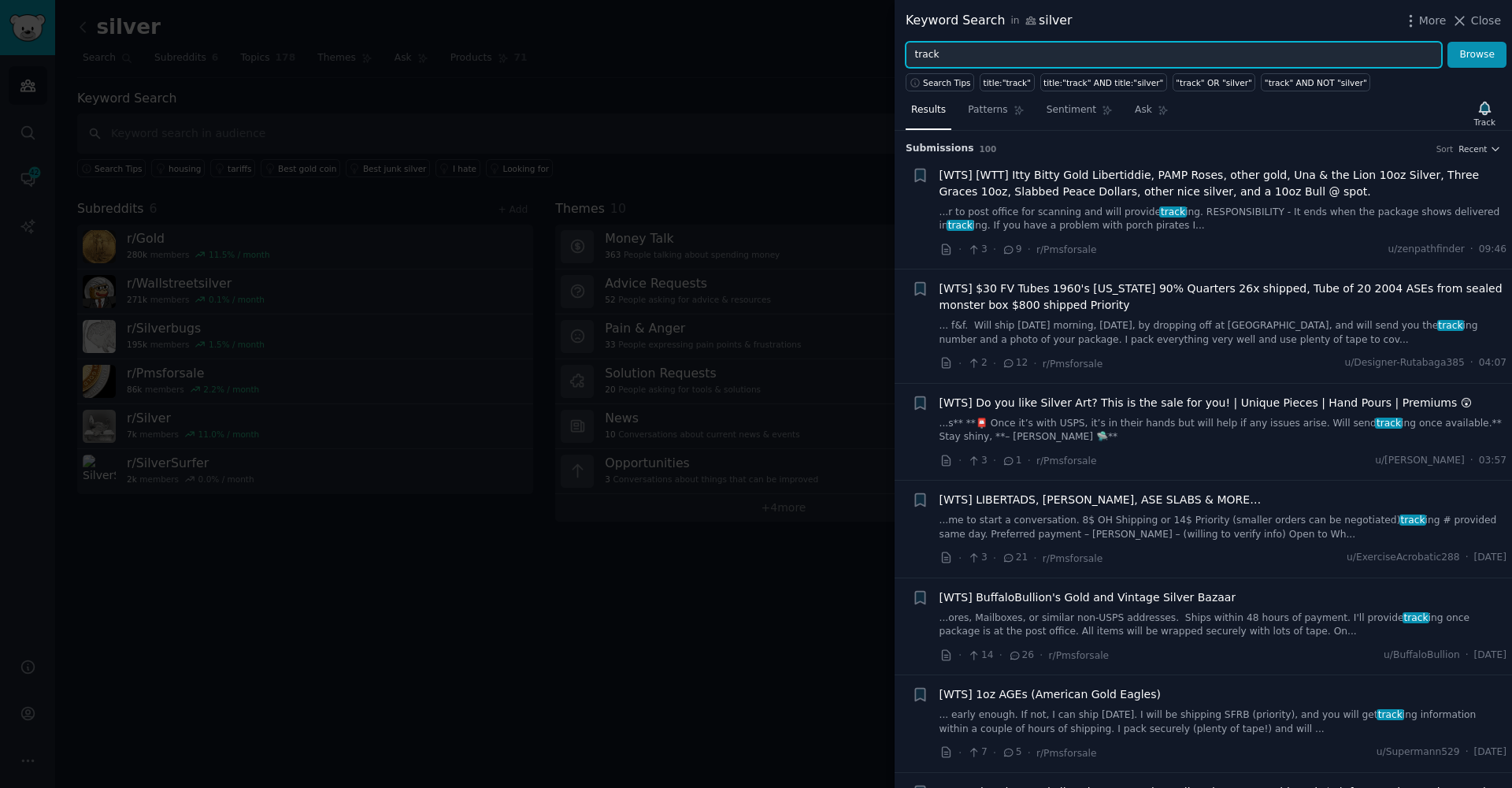
click at [1027, 52] on input "track" at bounding box center [1173, 55] width 536 height 27
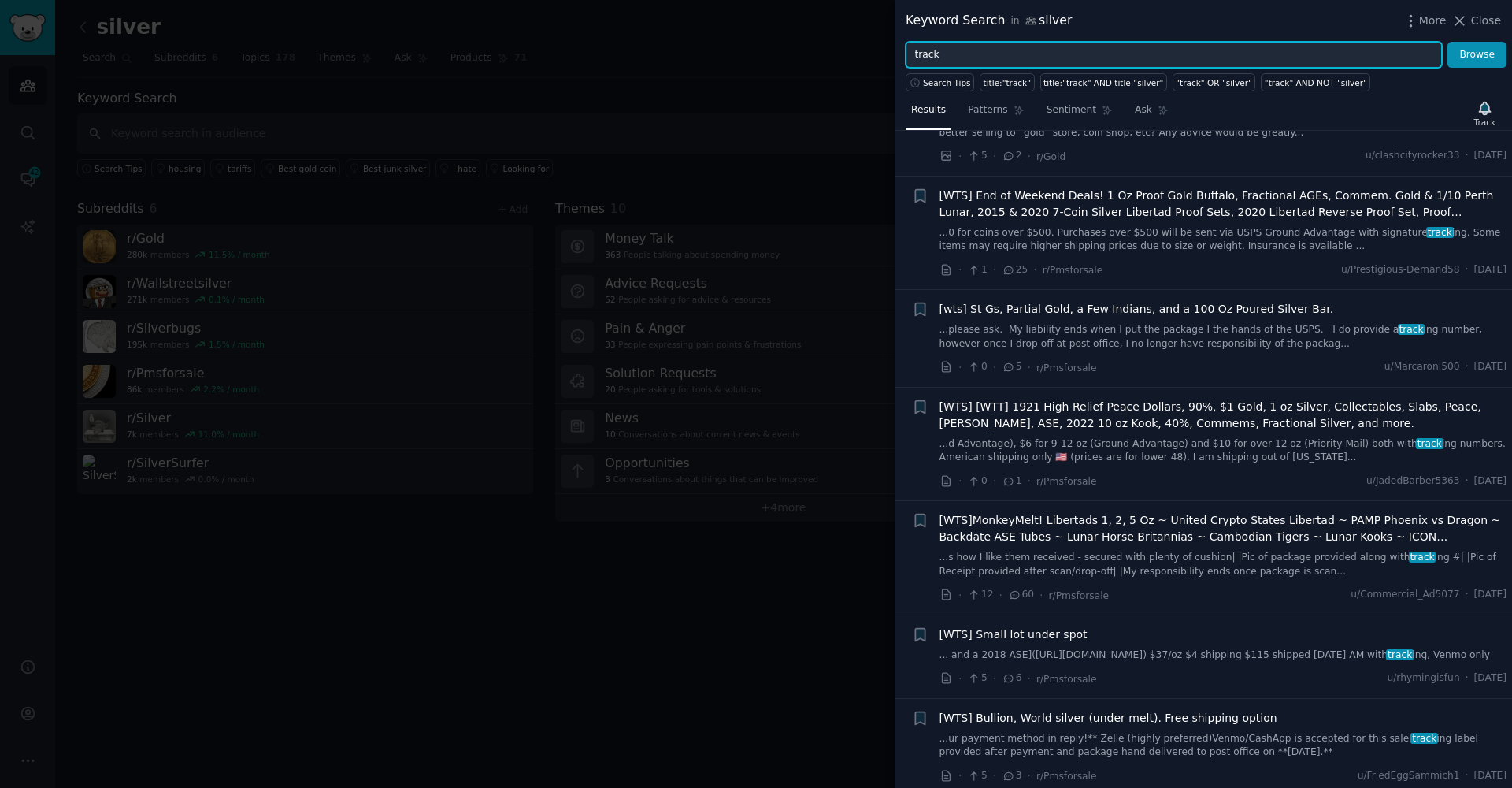
scroll to position [1078, 0]
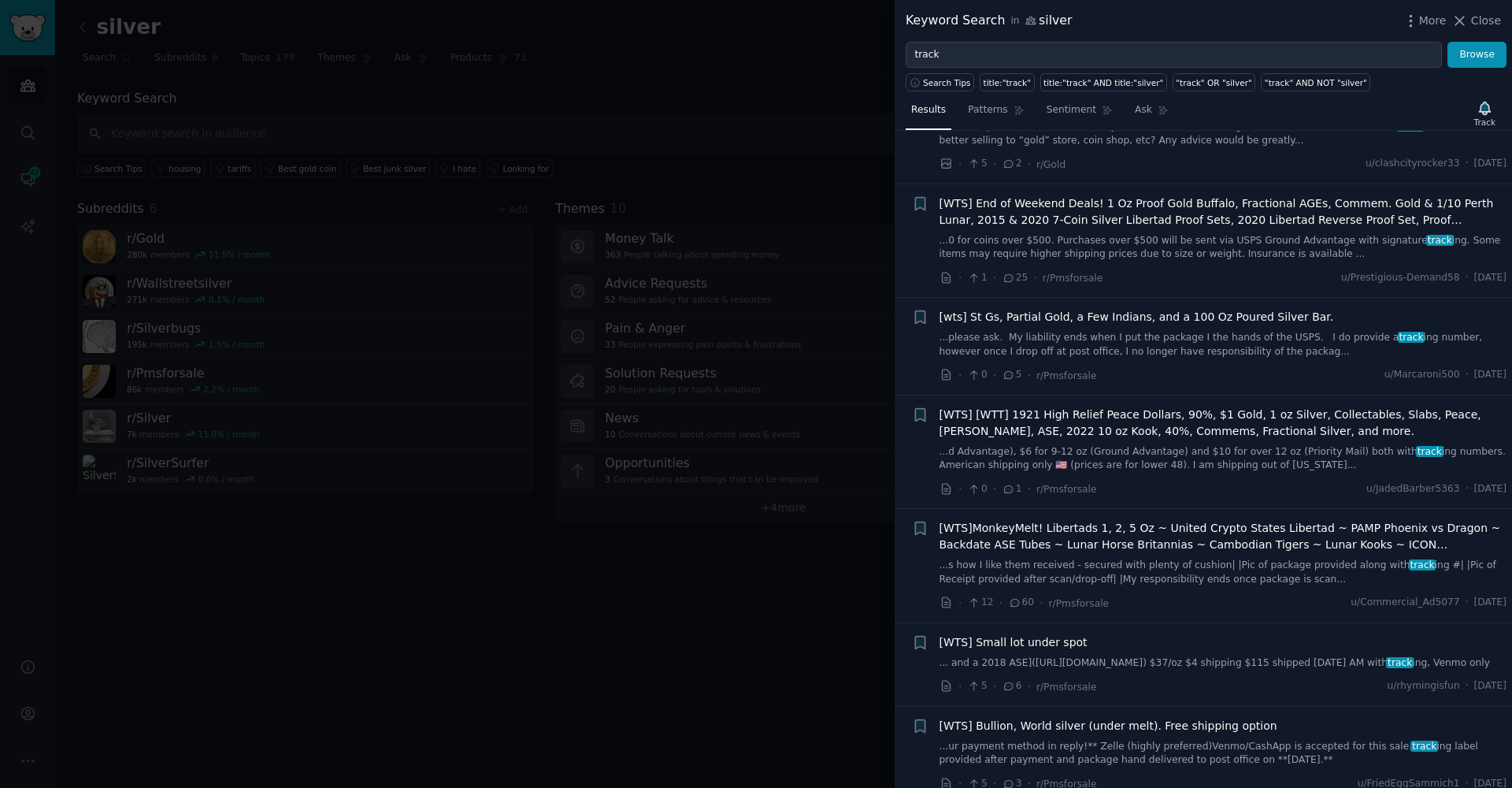
click at [662, 631] on div at bounding box center [756, 394] width 1512 height 788
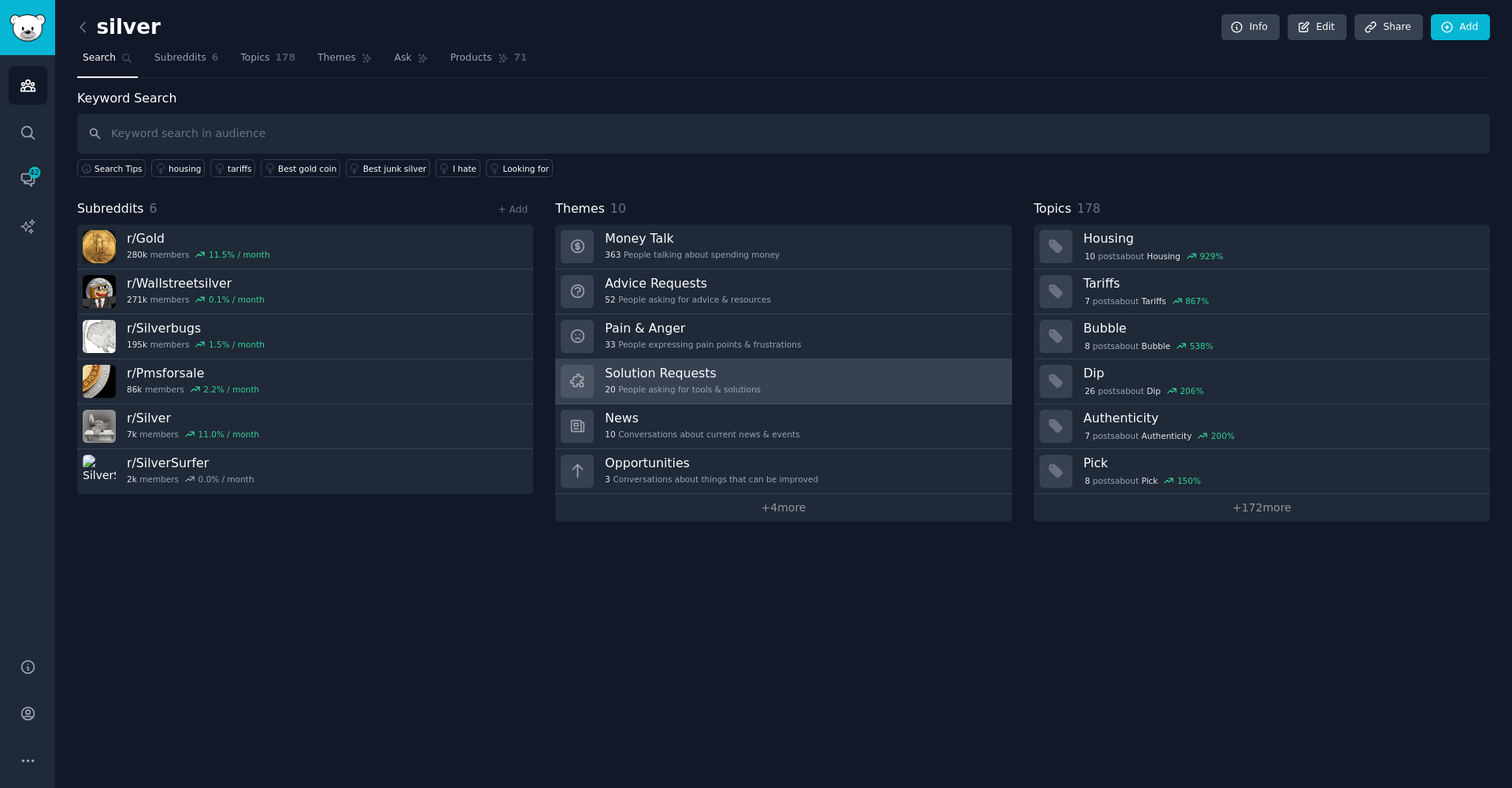
click at [688, 380] on div "Solution Requests 20 People asking for tools & solutions" at bounding box center [682, 381] width 156 height 33
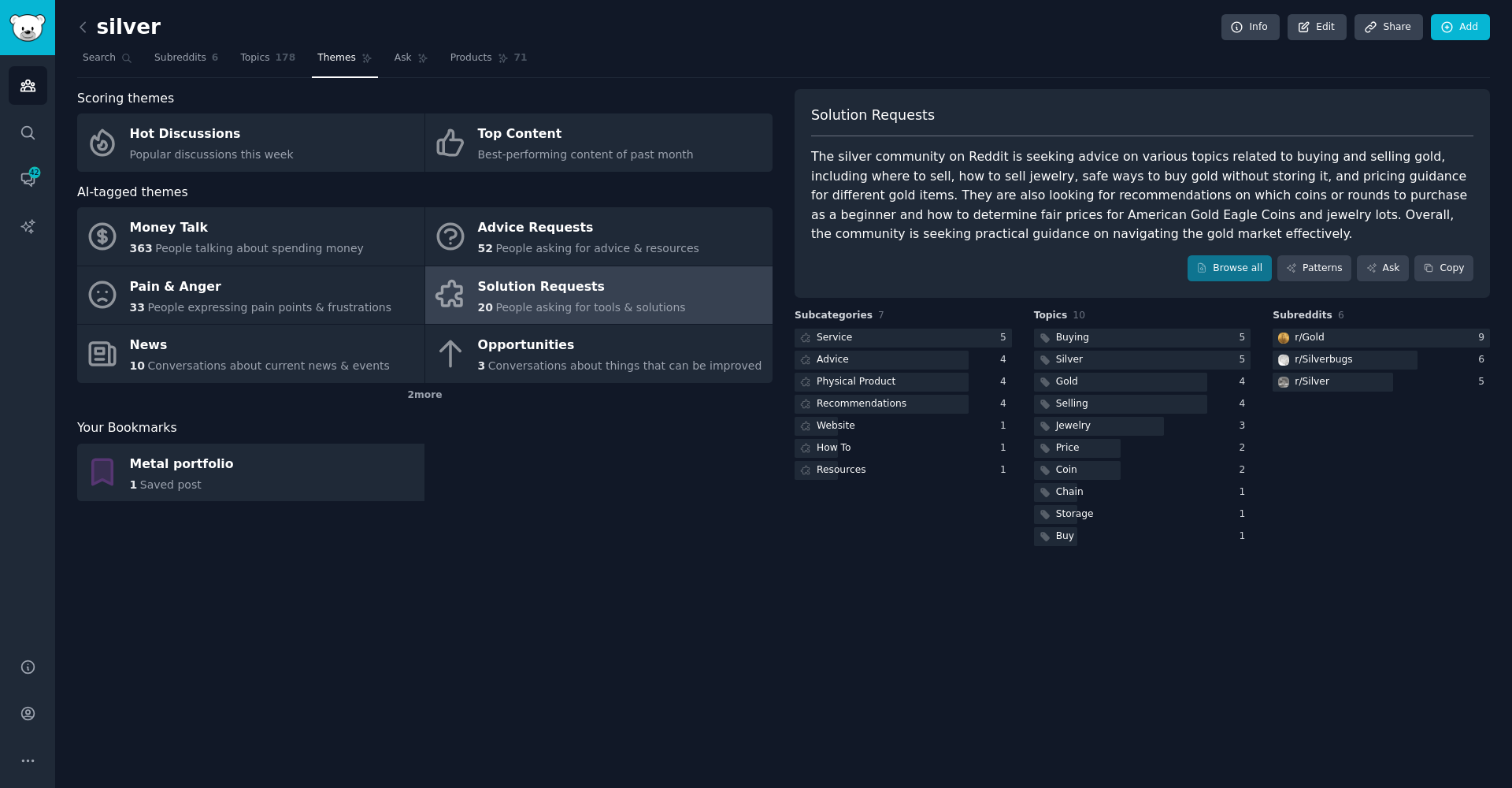
click at [830, 433] on div "Service 5 Advice 4 Physical Product 4 Recommendations 4 Website 1 How To 1 Reso…" at bounding box center [903, 405] width 217 height 152
click at [828, 424] on div "Website" at bounding box center [836, 426] width 38 height 15
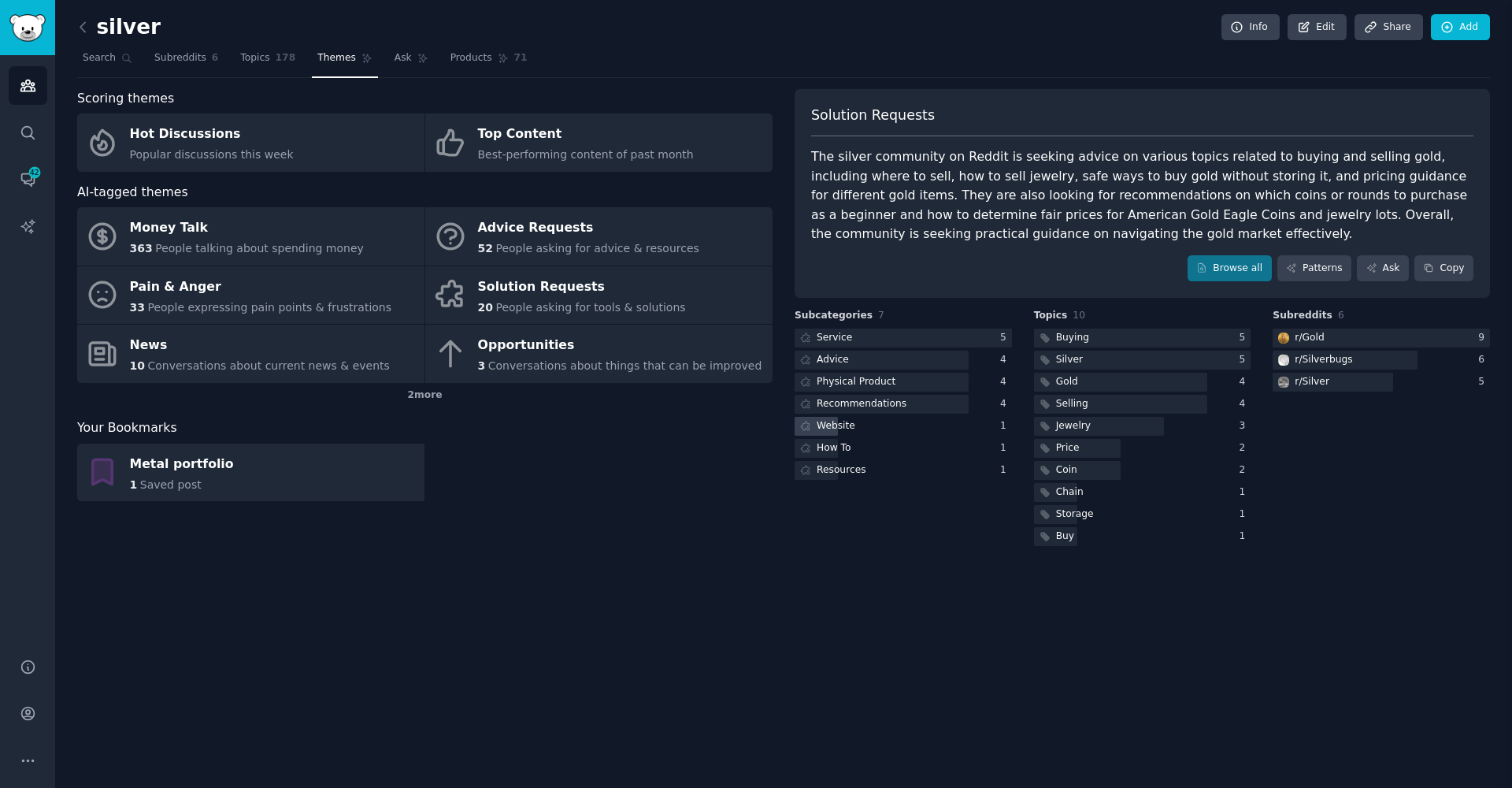
click at [828, 424] on div at bounding box center [756, 394] width 1512 height 788
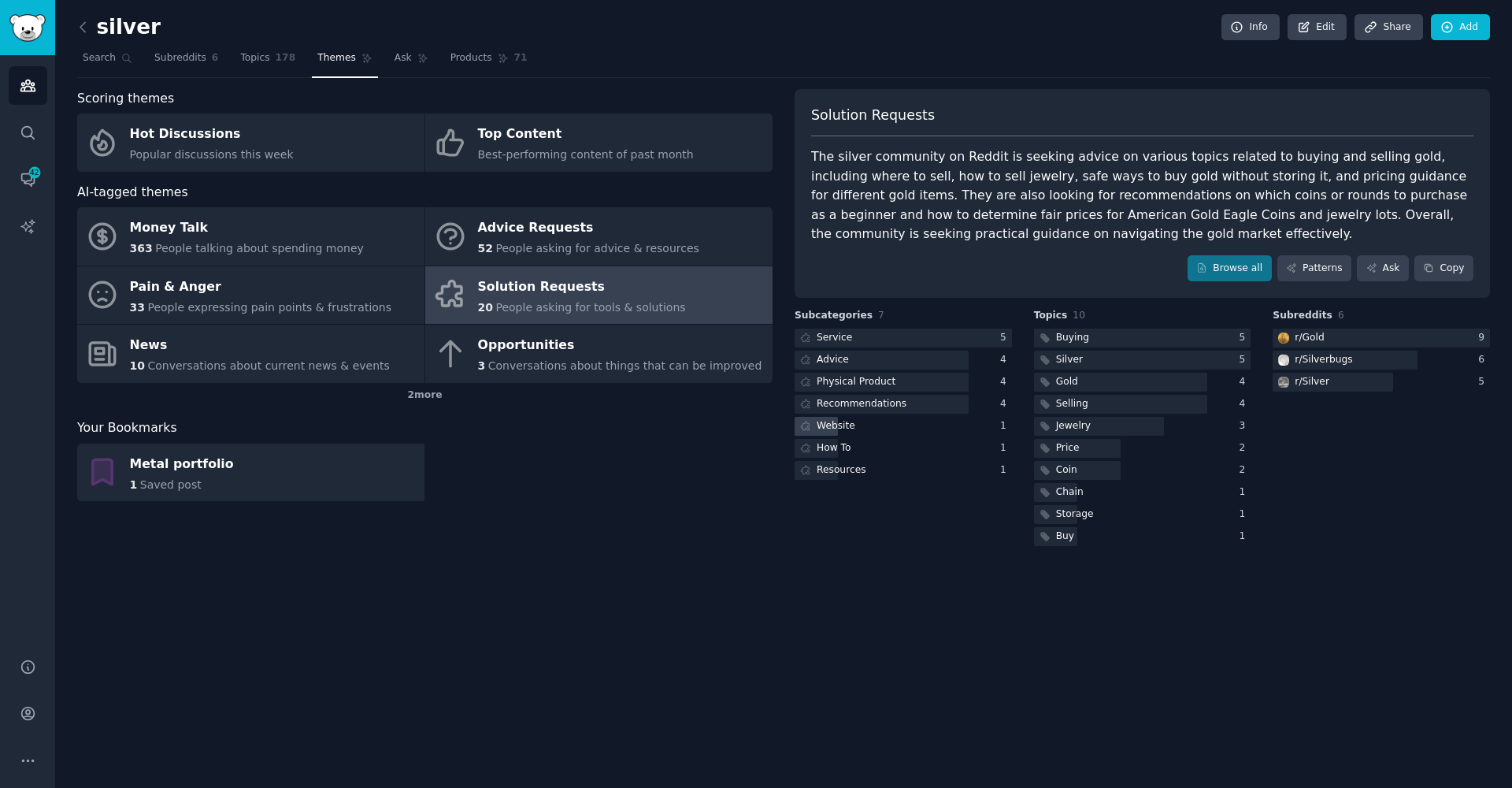
click at [828, 424] on div "Website" at bounding box center [836, 426] width 38 height 15
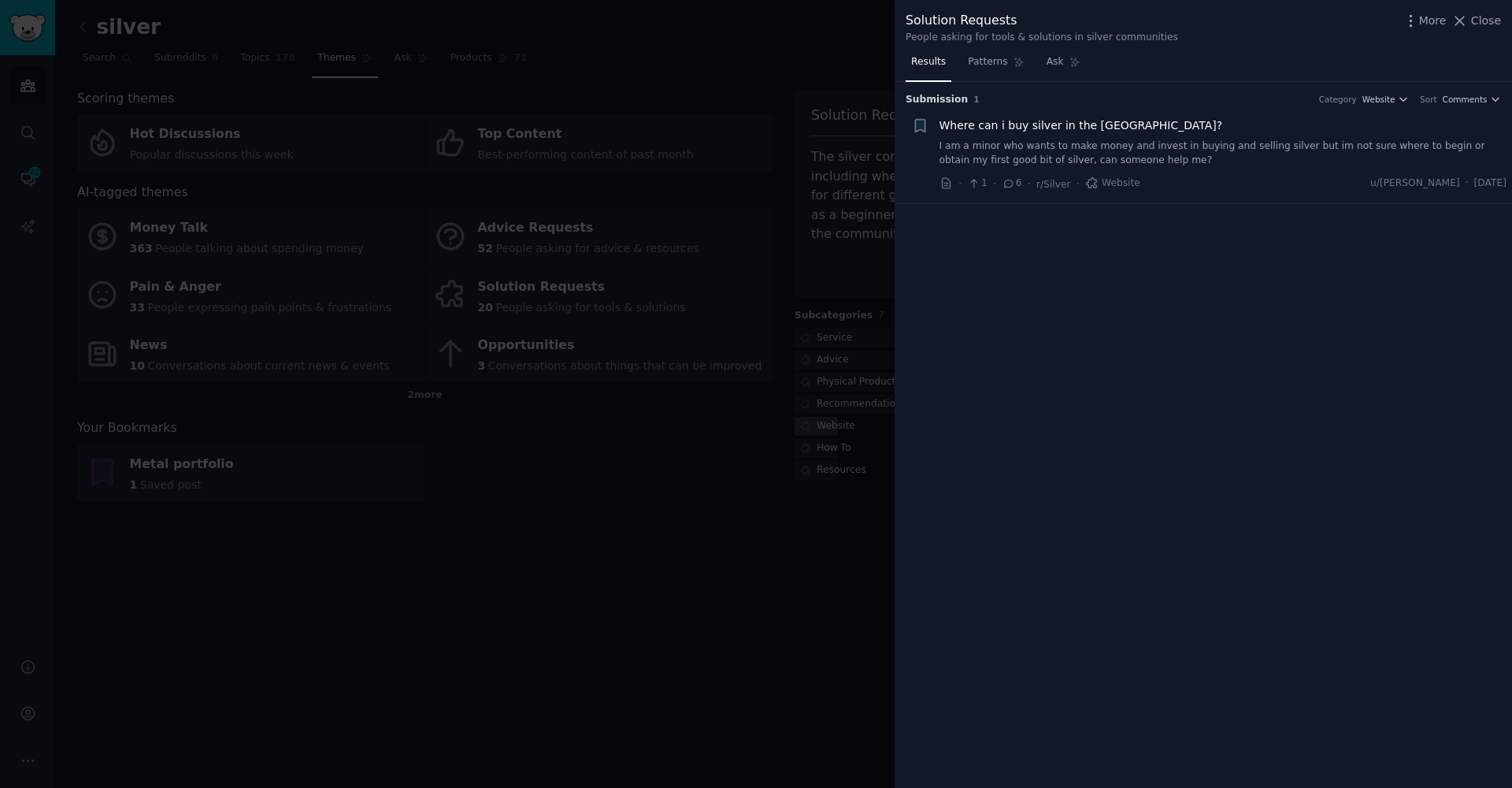
click at [828, 424] on div at bounding box center [756, 394] width 1512 height 788
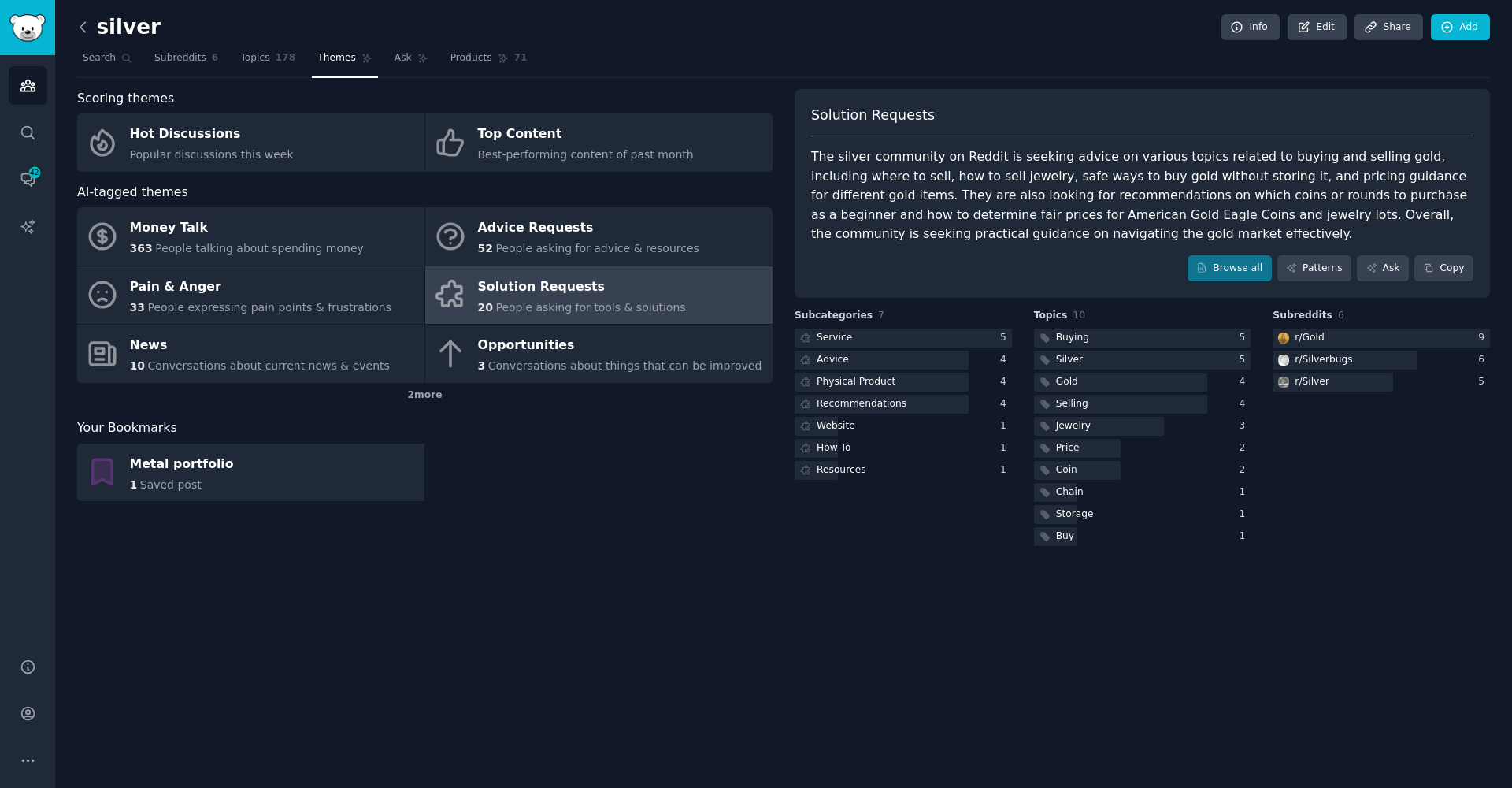
click at [82, 28] on icon at bounding box center [83, 27] width 5 height 9
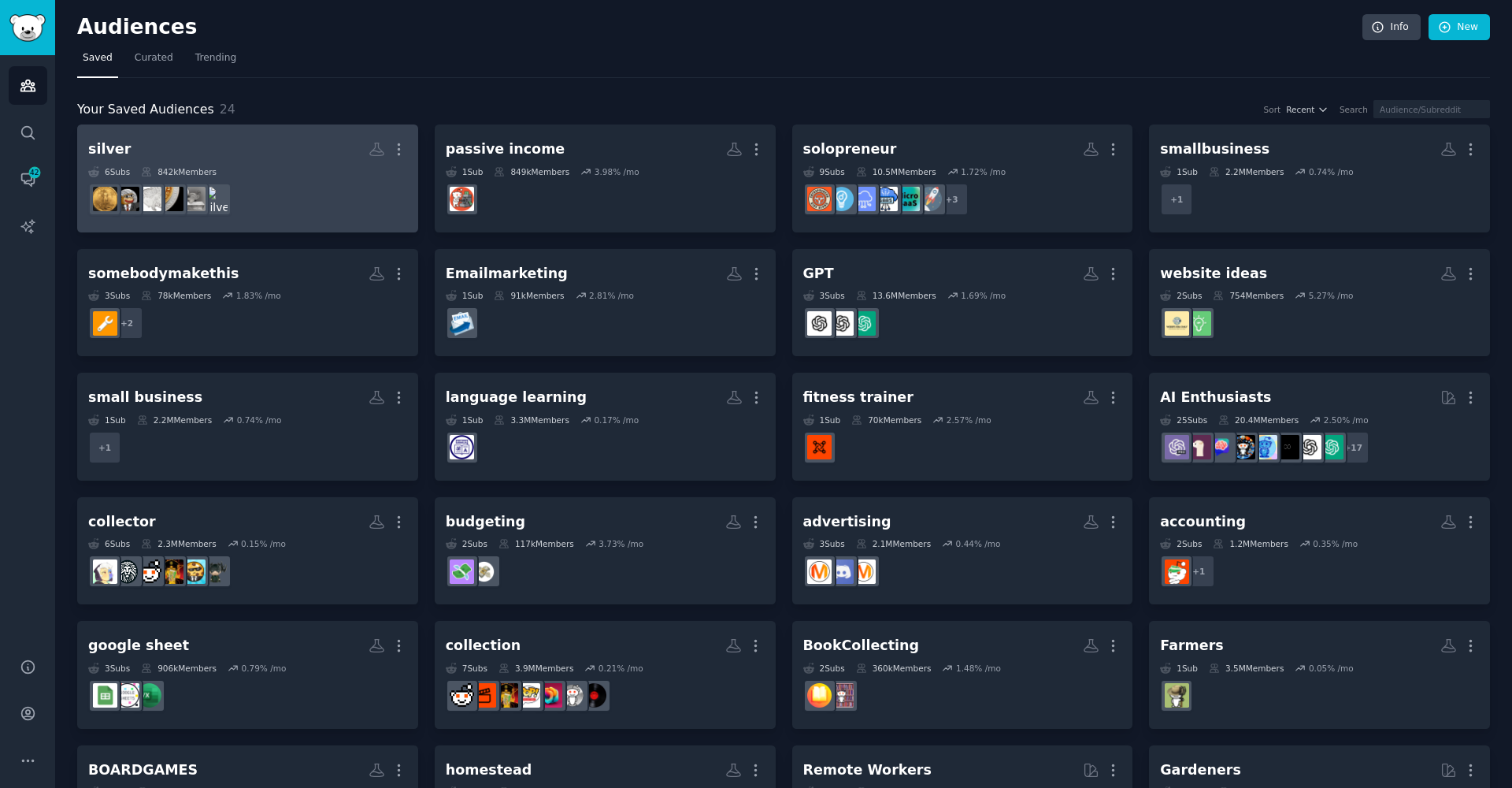
click at [346, 195] on dd at bounding box center [247, 199] width 319 height 44
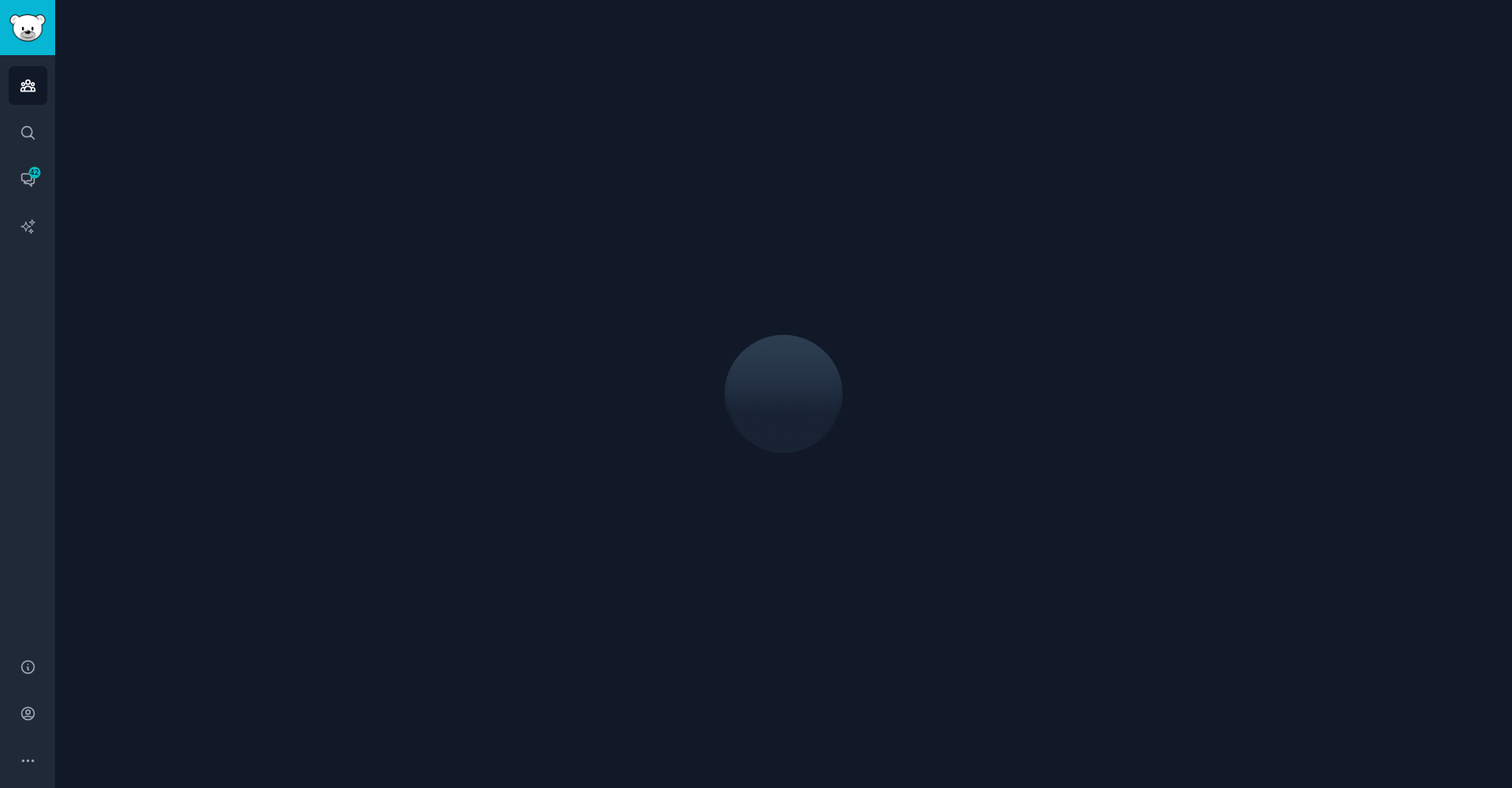
click at [346, 195] on div at bounding box center [783, 394] width 1457 height 788
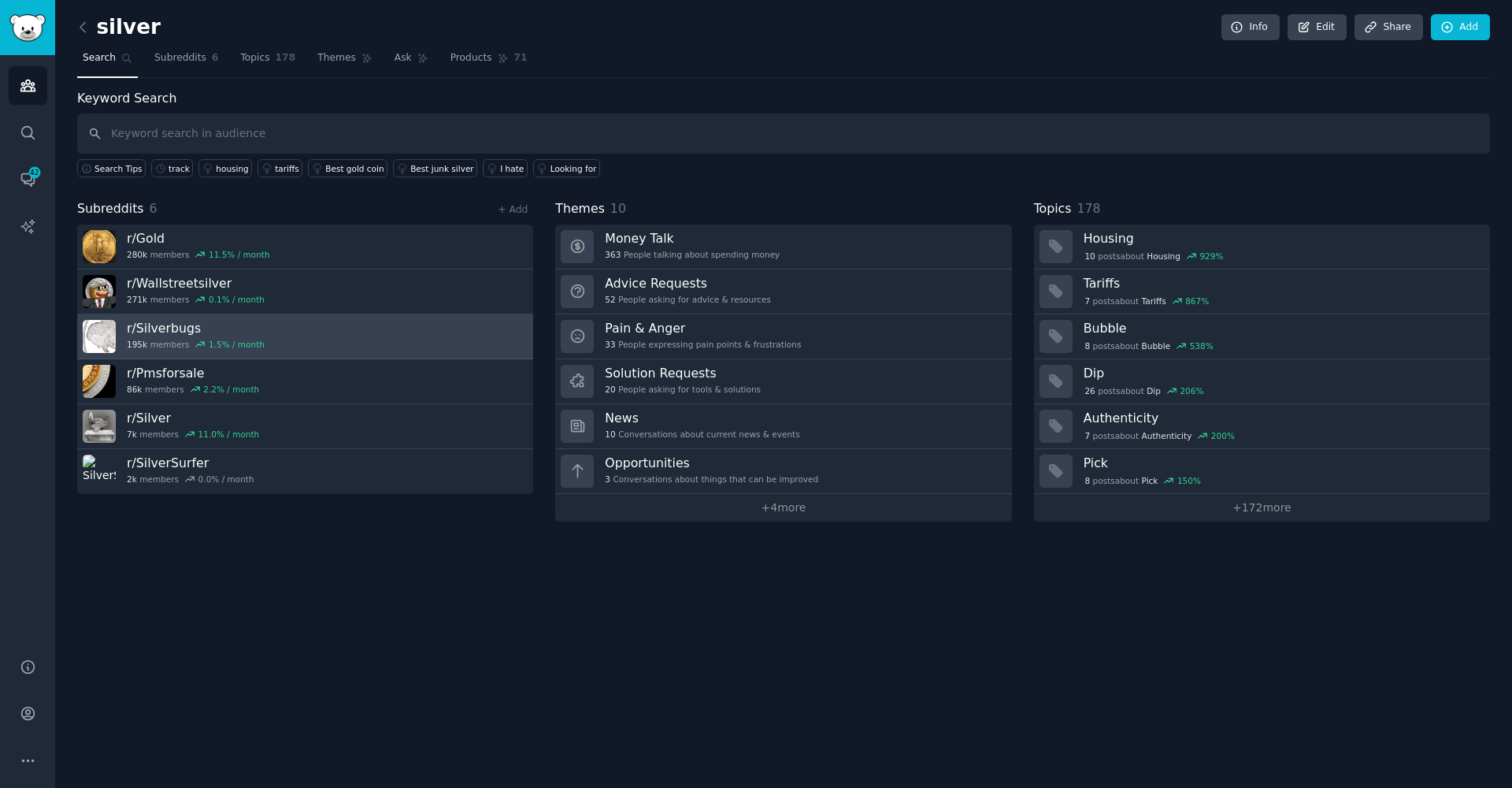
click at [348, 341] on link "r/ Silverbugs 195k members 1.5 % / month" at bounding box center [304, 336] width 456 height 44
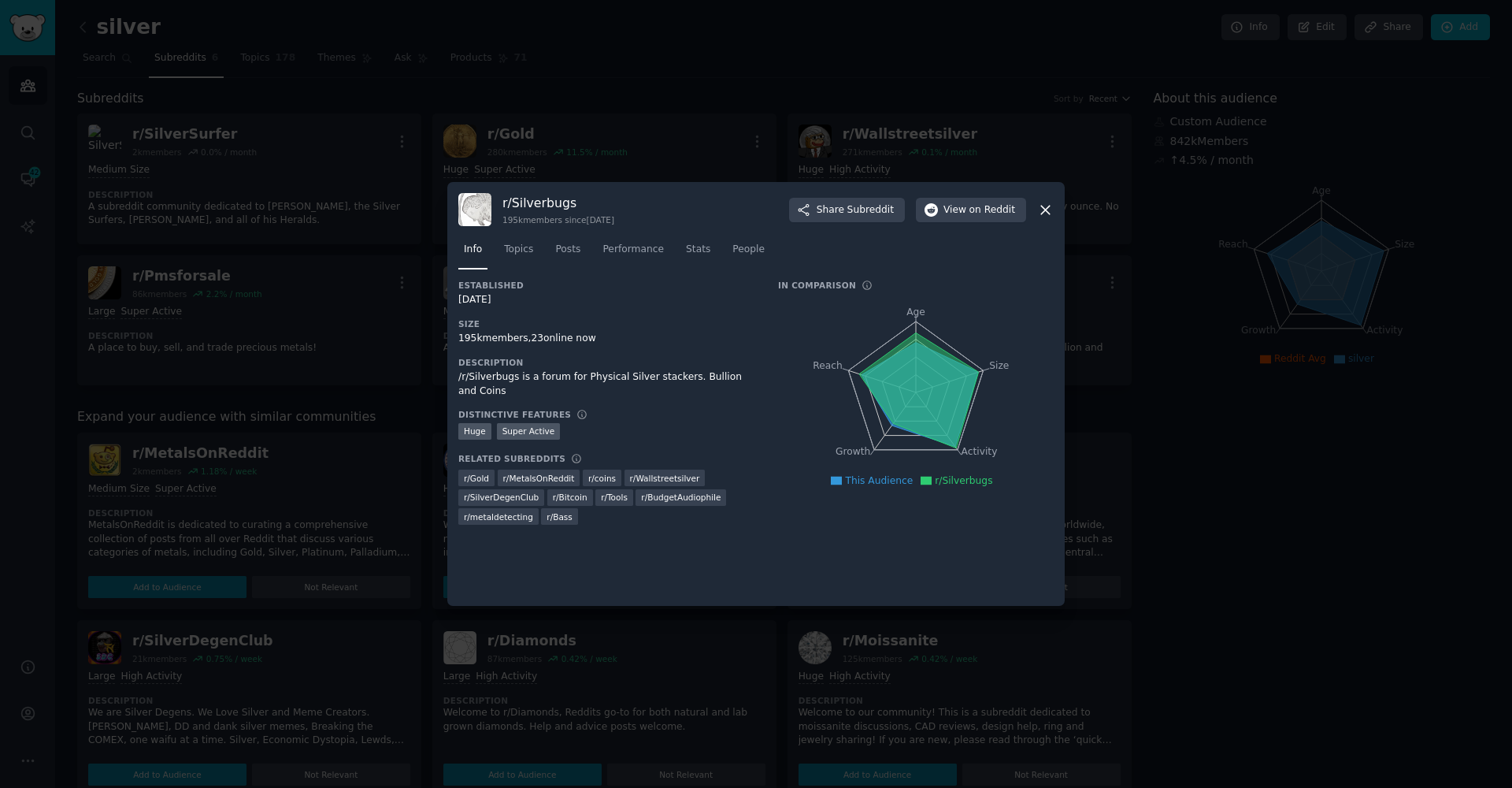
click at [912, 329] on icon "Age Size Activity Growth Reach" at bounding box center [916, 393] width 275 height 198
click at [922, 364] on icon at bounding box center [919, 391] width 120 height 115
click at [972, 424] on icon "Age Size Activity Growth Reach" at bounding box center [916, 393] width 275 height 198
click at [931, 447] on icon "Age Size Activity Growth Reach" at bounding box center [916, 393] width 275 height 198
click at [978, 219] on button "View on Reddit" at bounding box center [971, 210] width 110 height 25
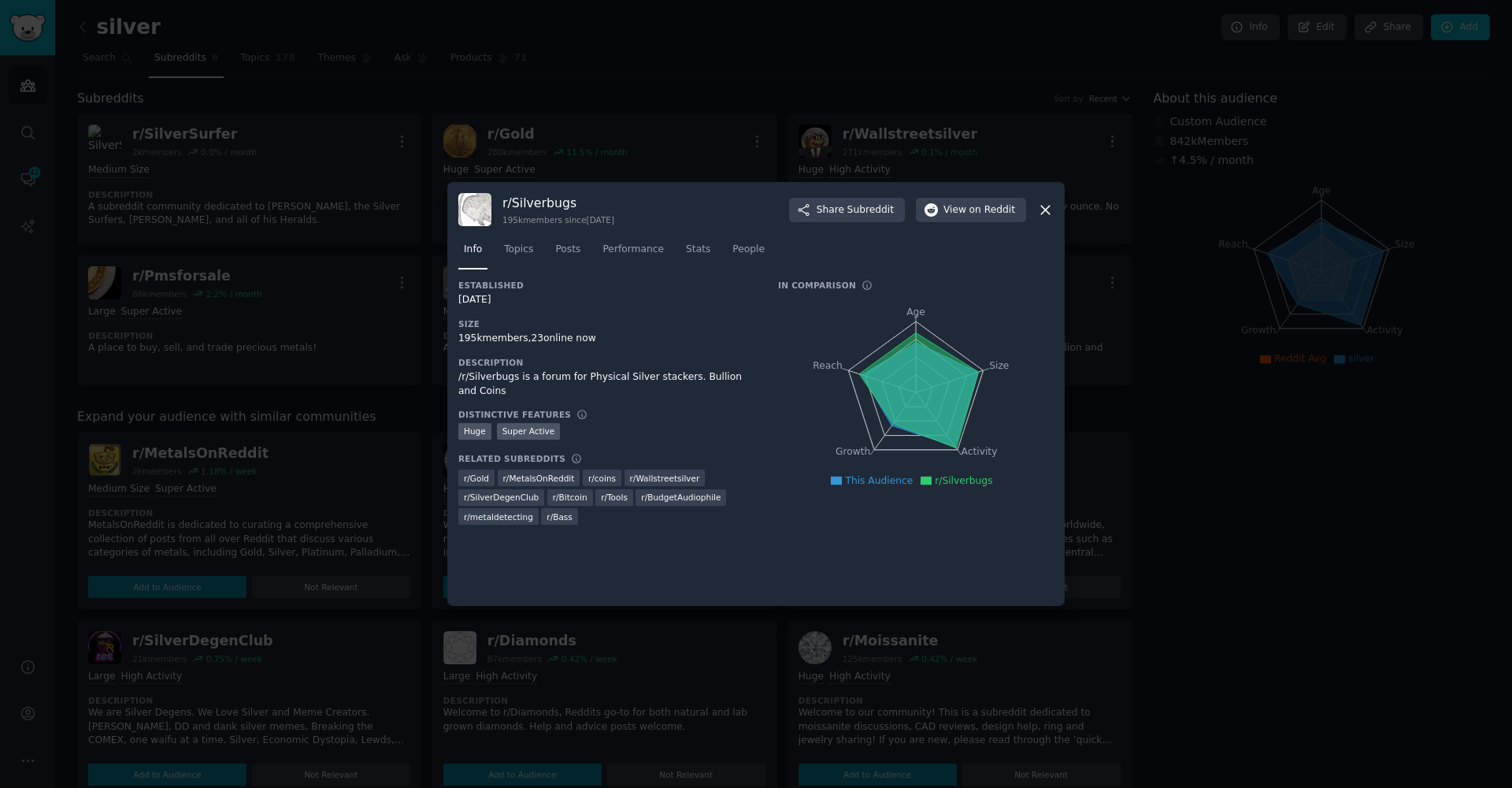
click at [713, 68] on div at bounding box center [756, 394] width 1512 height 788
